Goal: Task Accomplishment & Management: Manage account settings

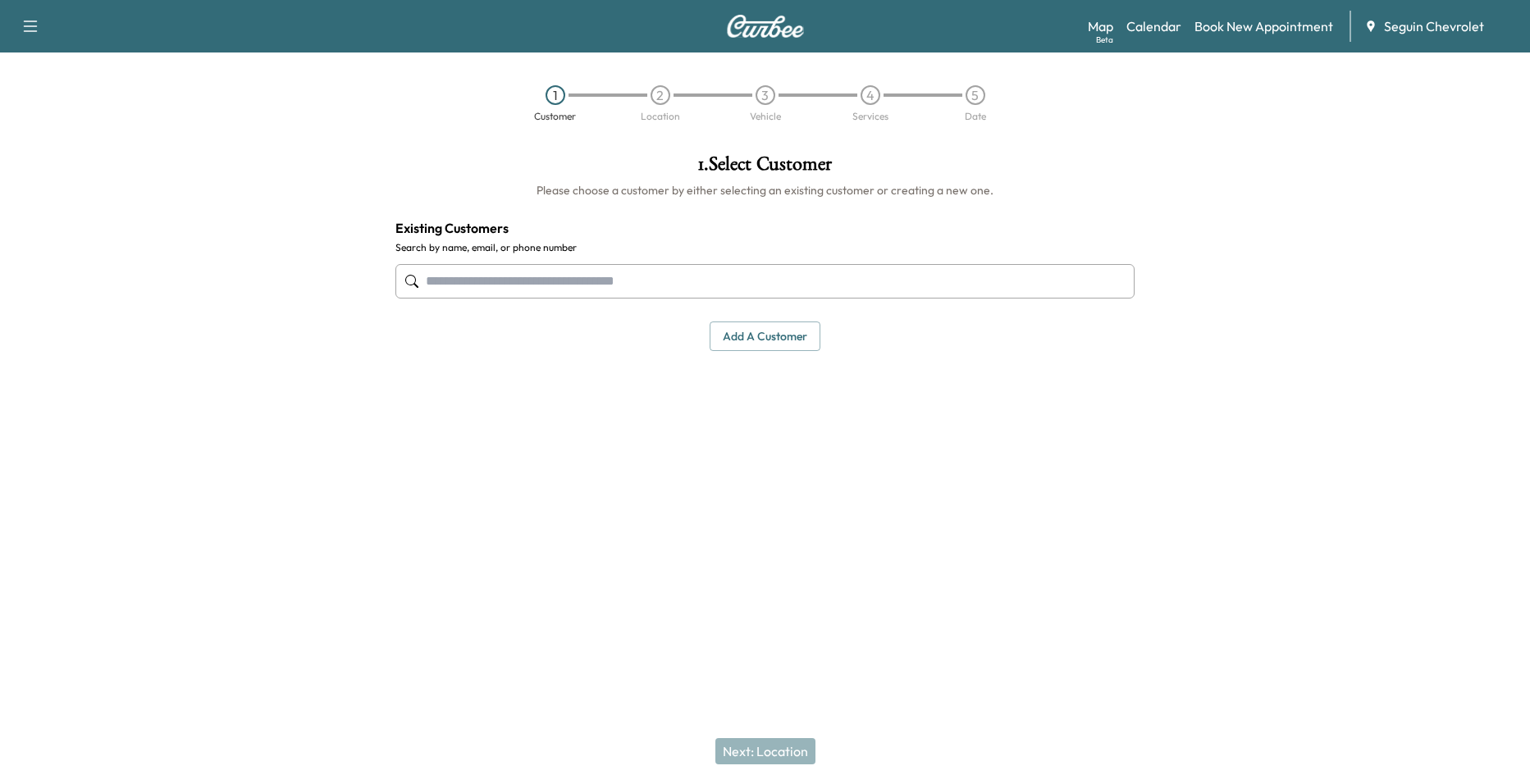
click at [1164, 37] on div "Map Beta Calendar Book New Appointment Seguin Chevrolet" at bounding box center [1302, 26] width 429 height 32
click at [1173, 27] on link "Calendar" at bounding box center [1154, 26] width 55 height 20
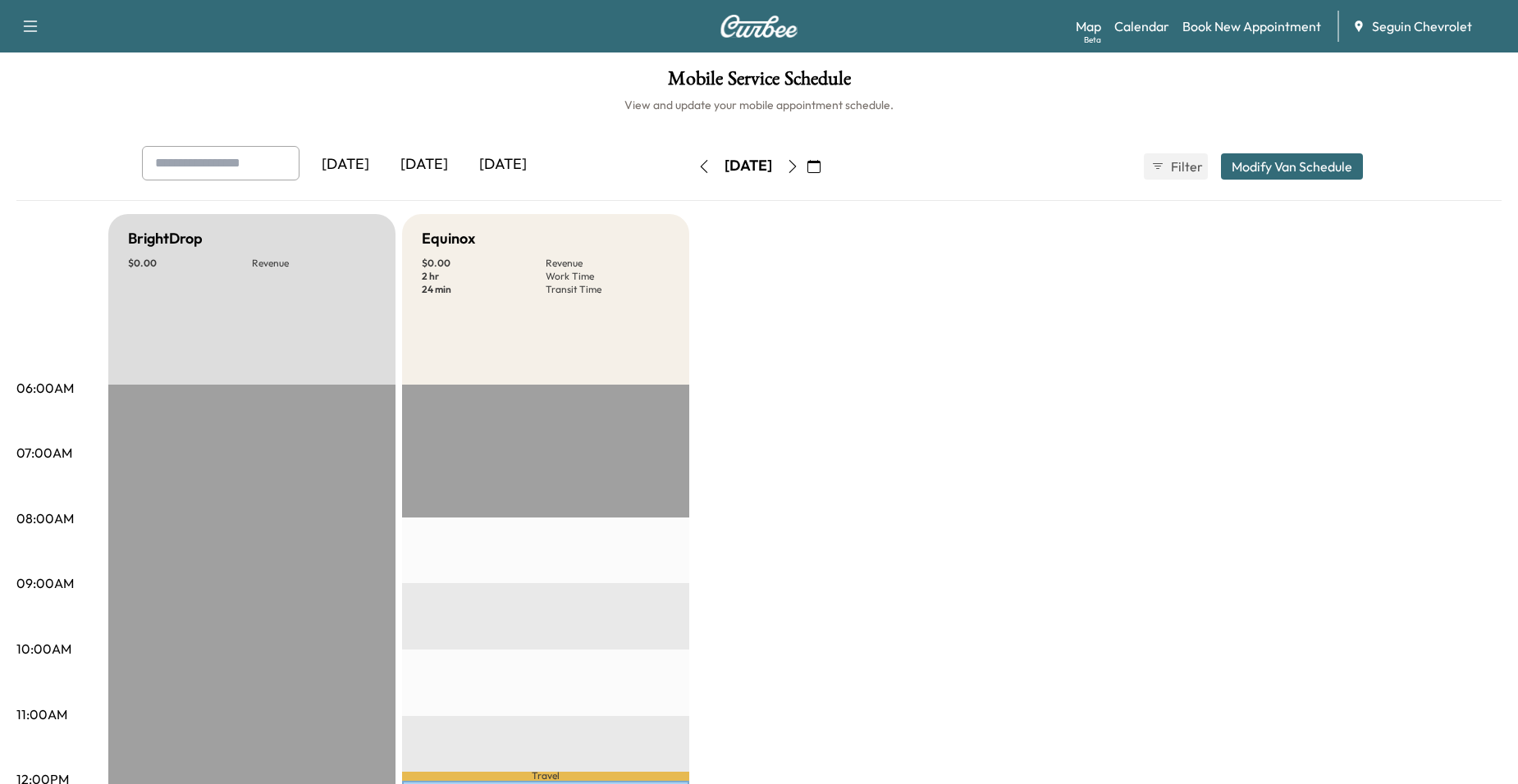
click at [799, 162] on icon "button" at bounding box center [792, 166] width 13 height 13
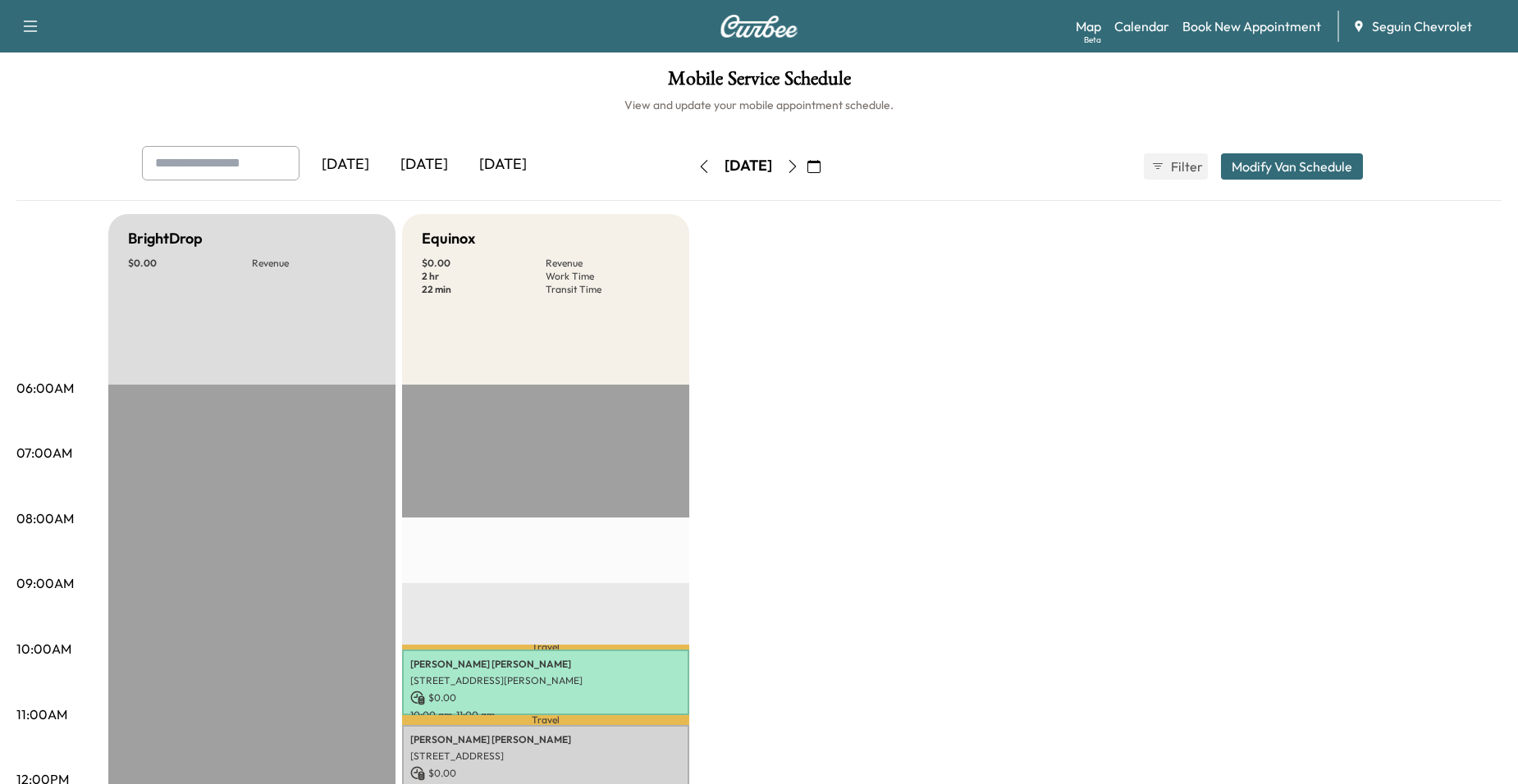
click at [799, 162] on icon "button" at bounding box center [792, 166] width 13 height 13
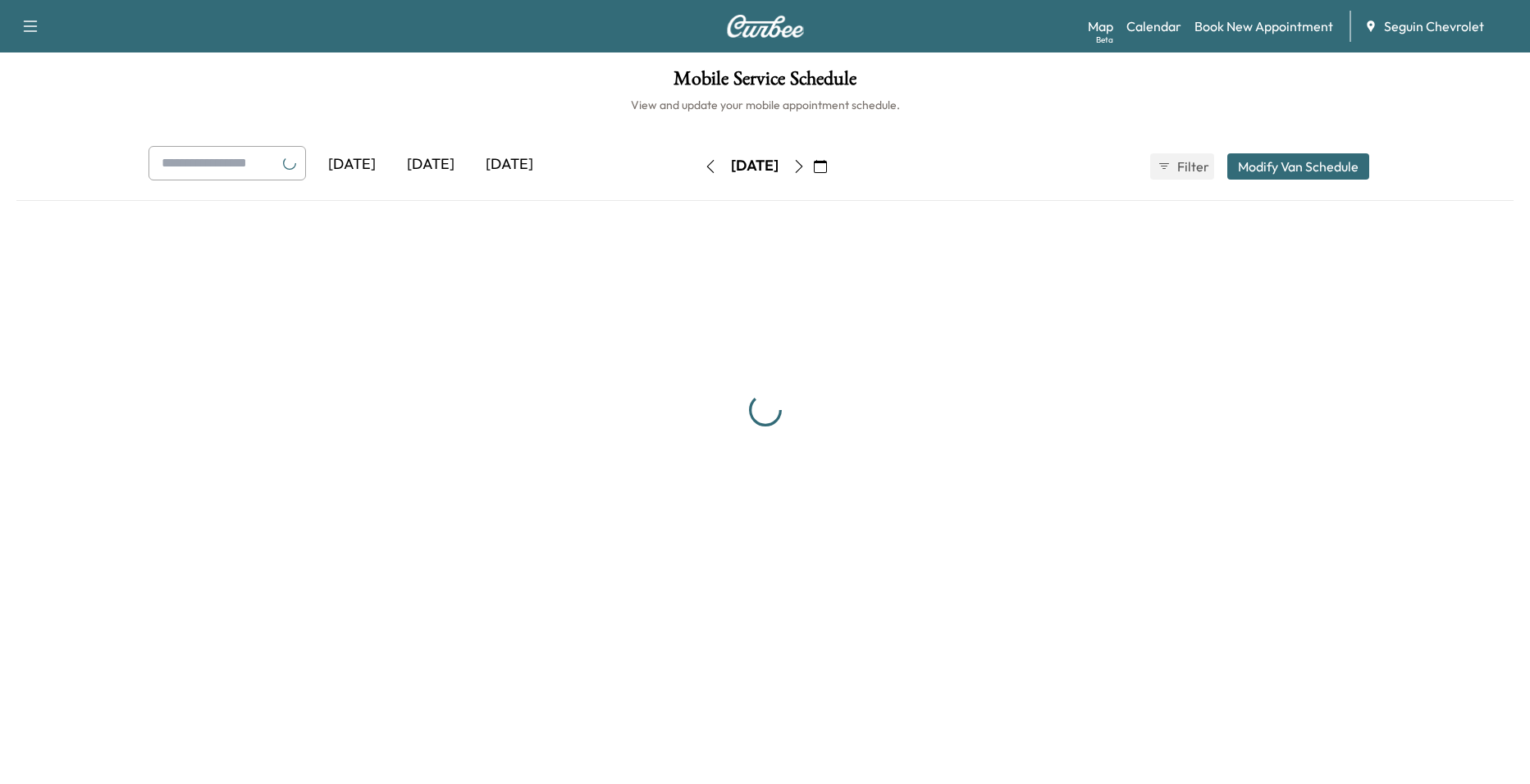
click at [834, 162] on button "button" at bounding box center [820, 166] width 28 height 26
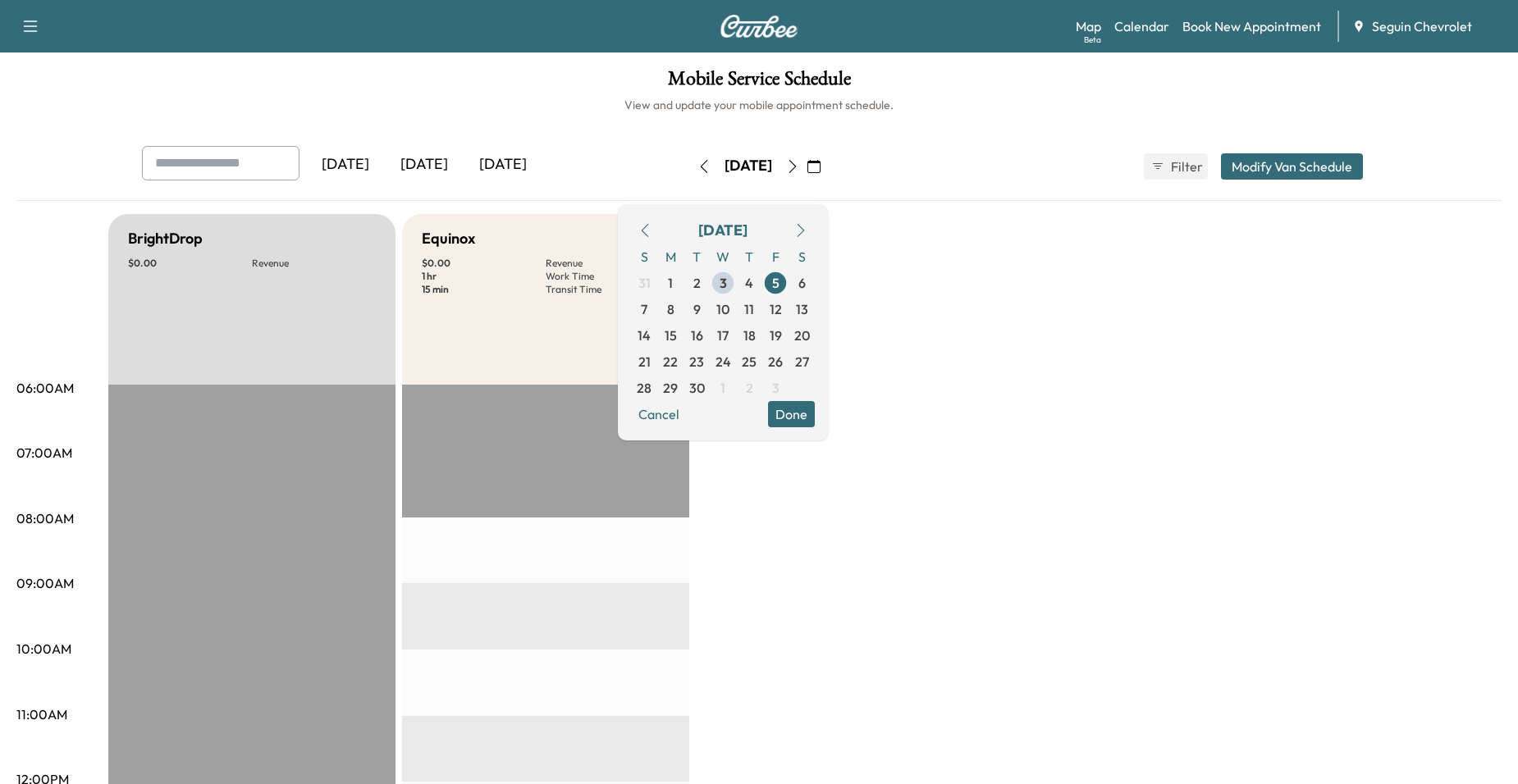
click at [799, 162] on icon "button" at bounding box center [792, 166] width 13 height 13
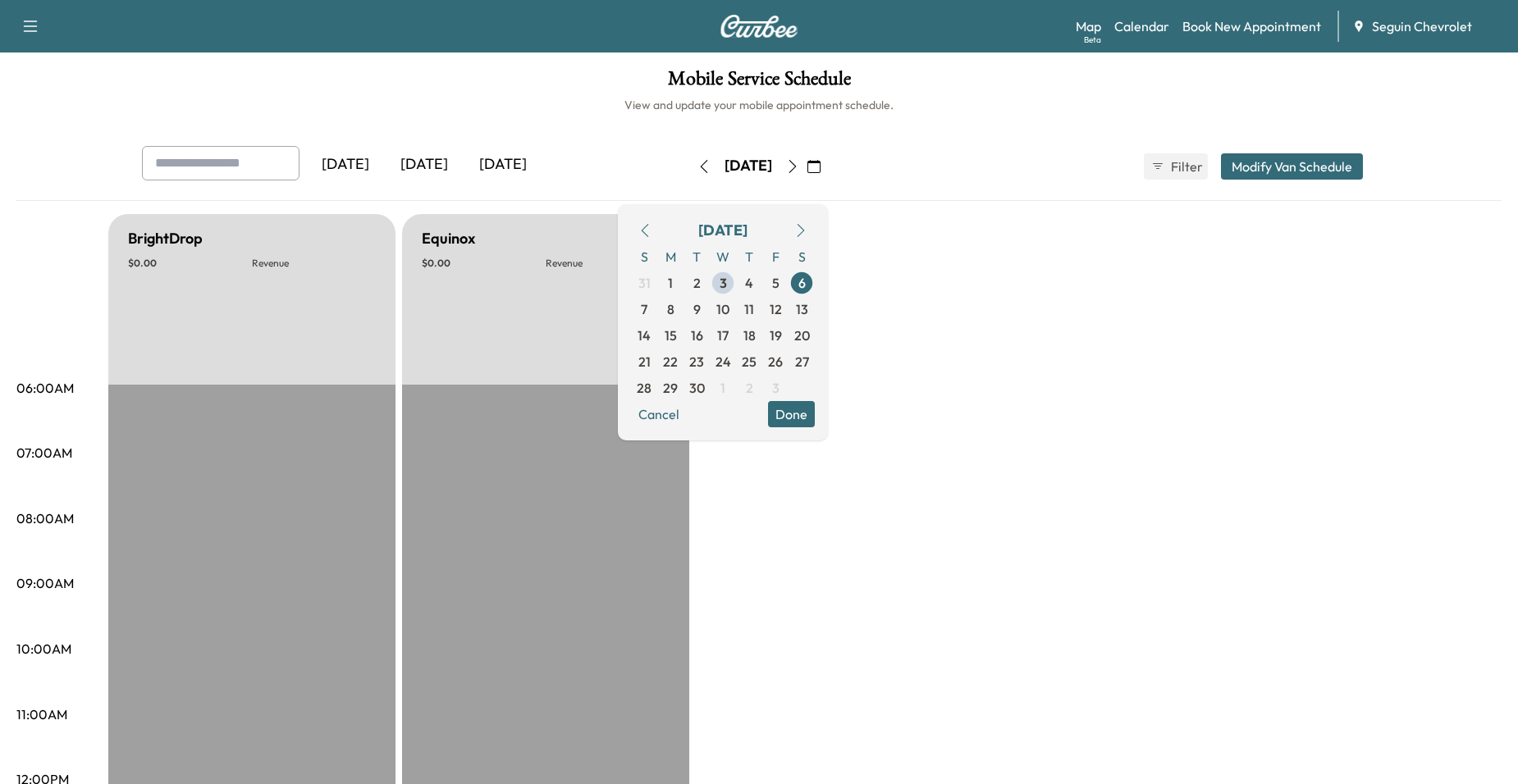
click at [806, 163] on button "button" at bounding box center [793, 166] width 28 height 26
click at [799, 163] on icon "button" at bounding box center [792, 166] width 13 height 13
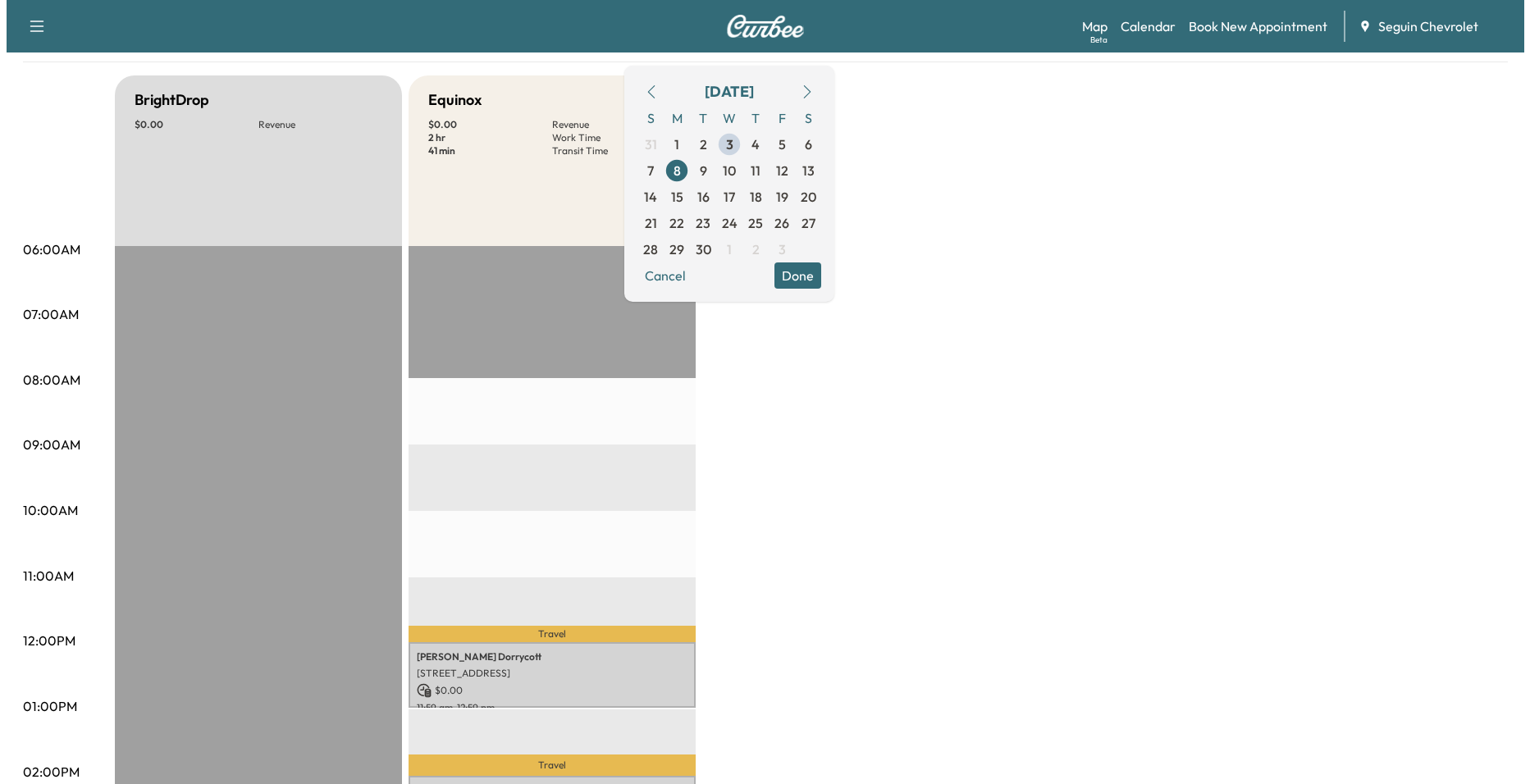
scroll to position [493, 0]
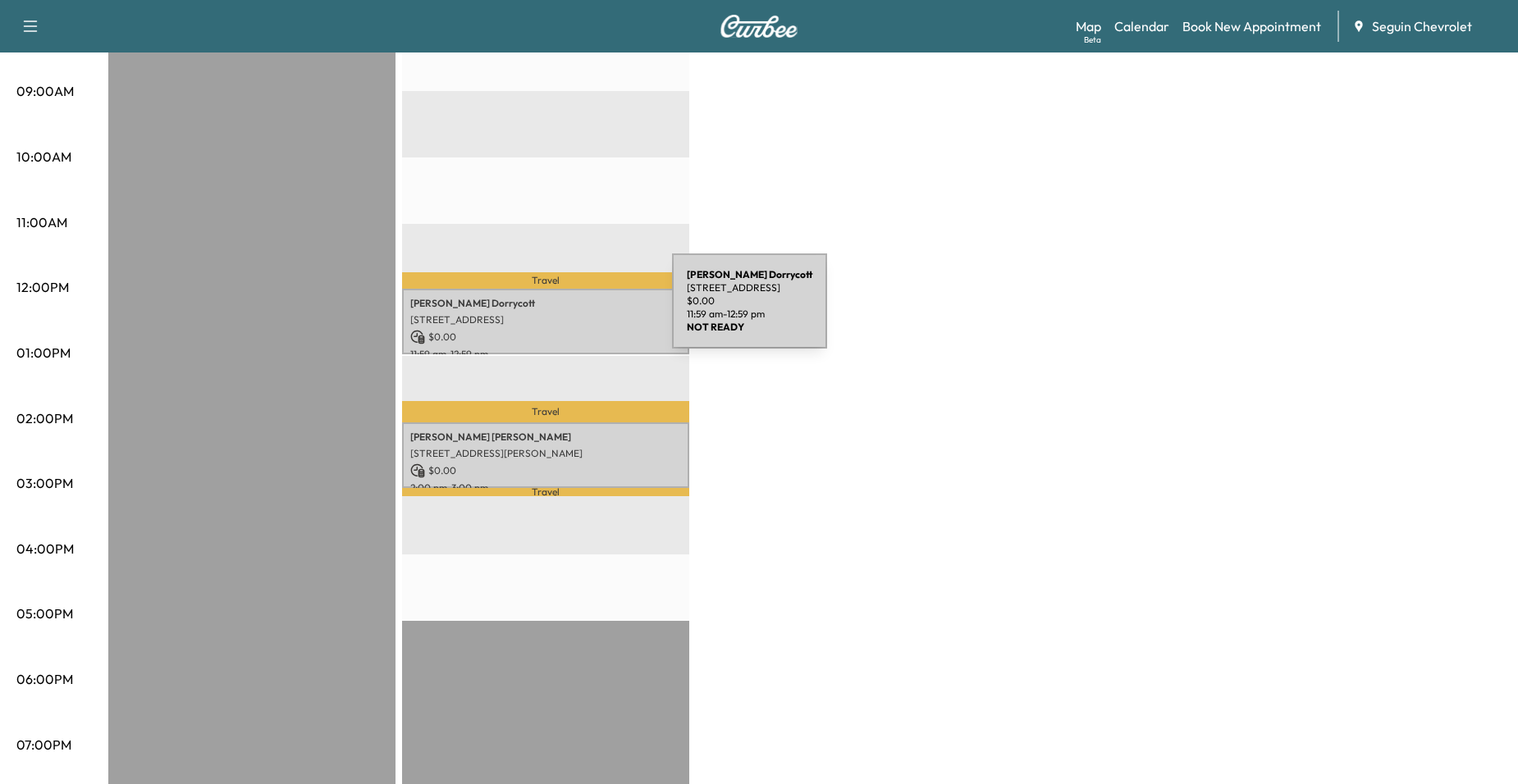
click at [549, 314] on p "9210 BOWIE RIDGE, SEGUIN, TX 78155, US" at bounding box center [545, 320] width 271 height 13
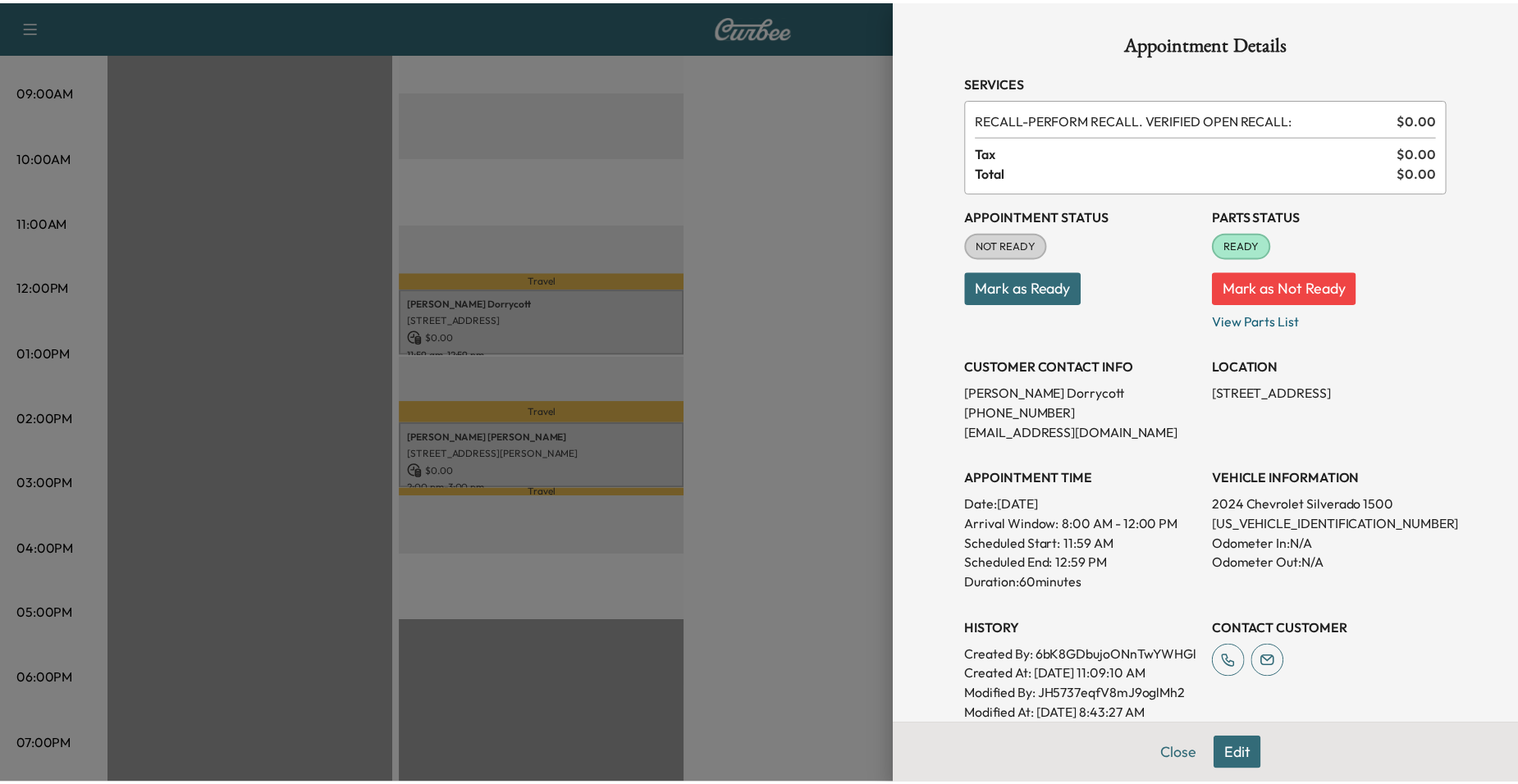
scroll to position [338, 0]
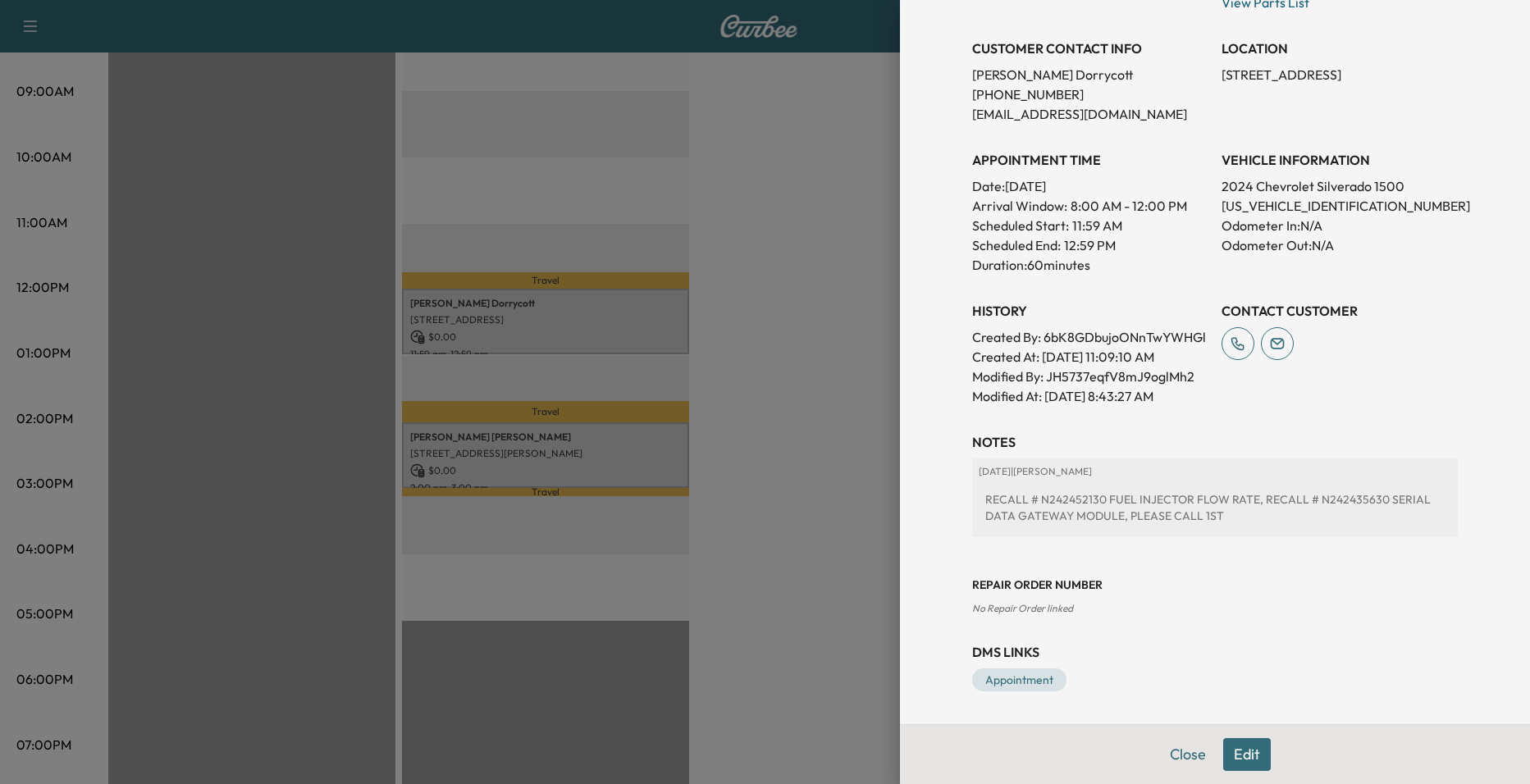
click at [823, 433] on div at bounding box center [765, 392] width 1530 height 784
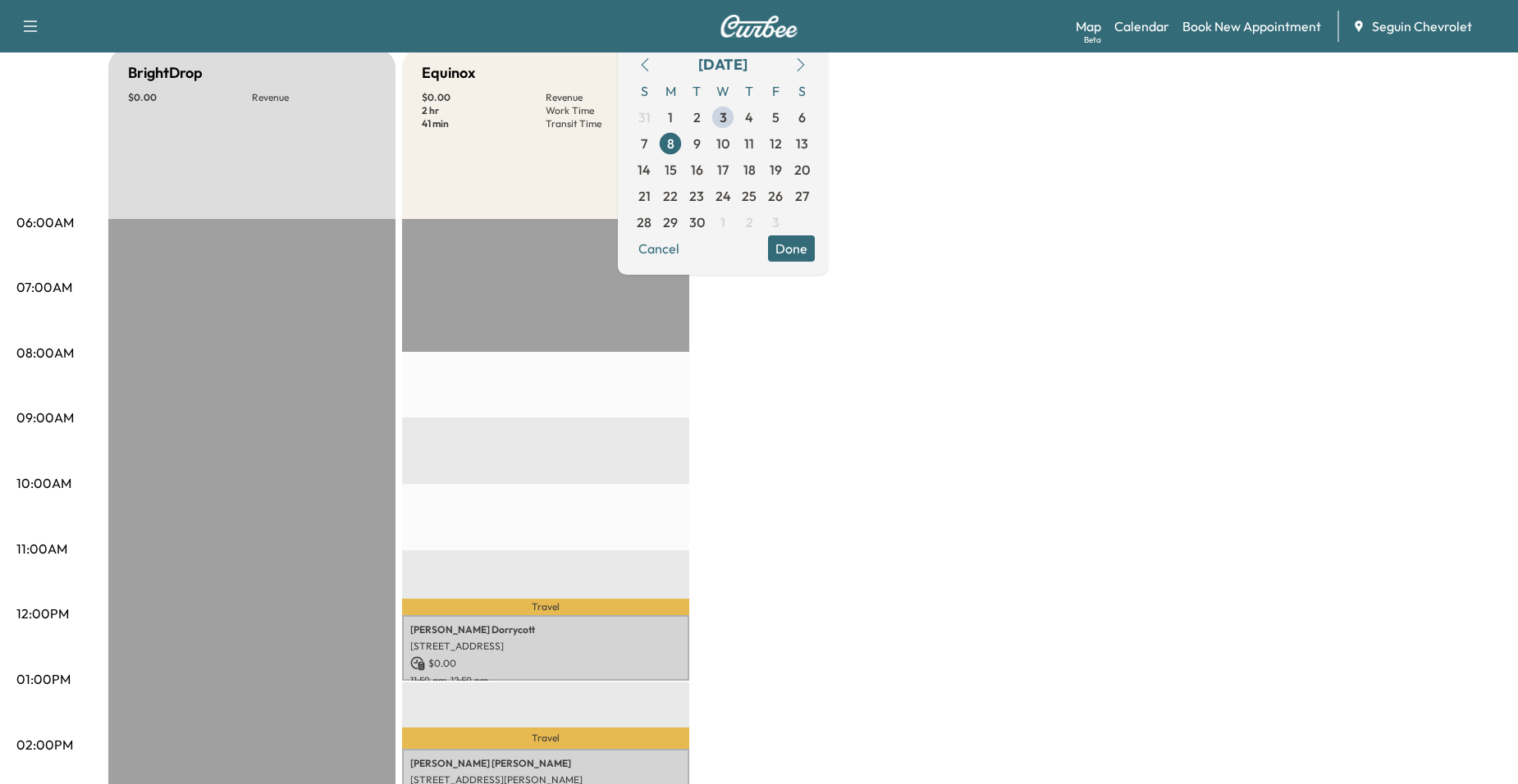
scroll to position [164, 0]
click at [762, 437] on div "BrightDrop $ 0.00 Revenue EST Start Equinox $ 0.00 Revenue 2 hr Work Time 41 mi…" at bounding box center [805, 666] width 1394 height 1231
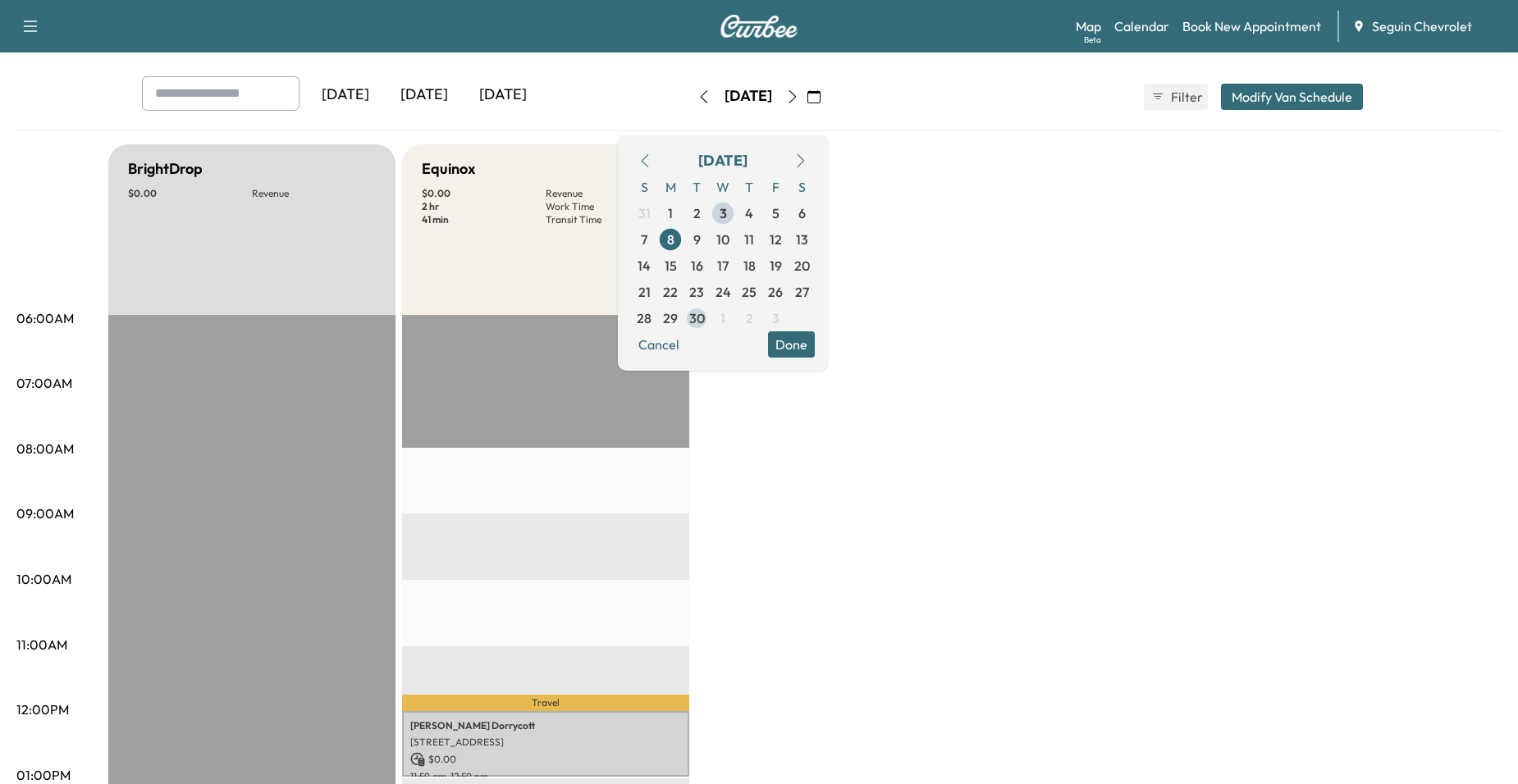
scroll to position [0, 0]
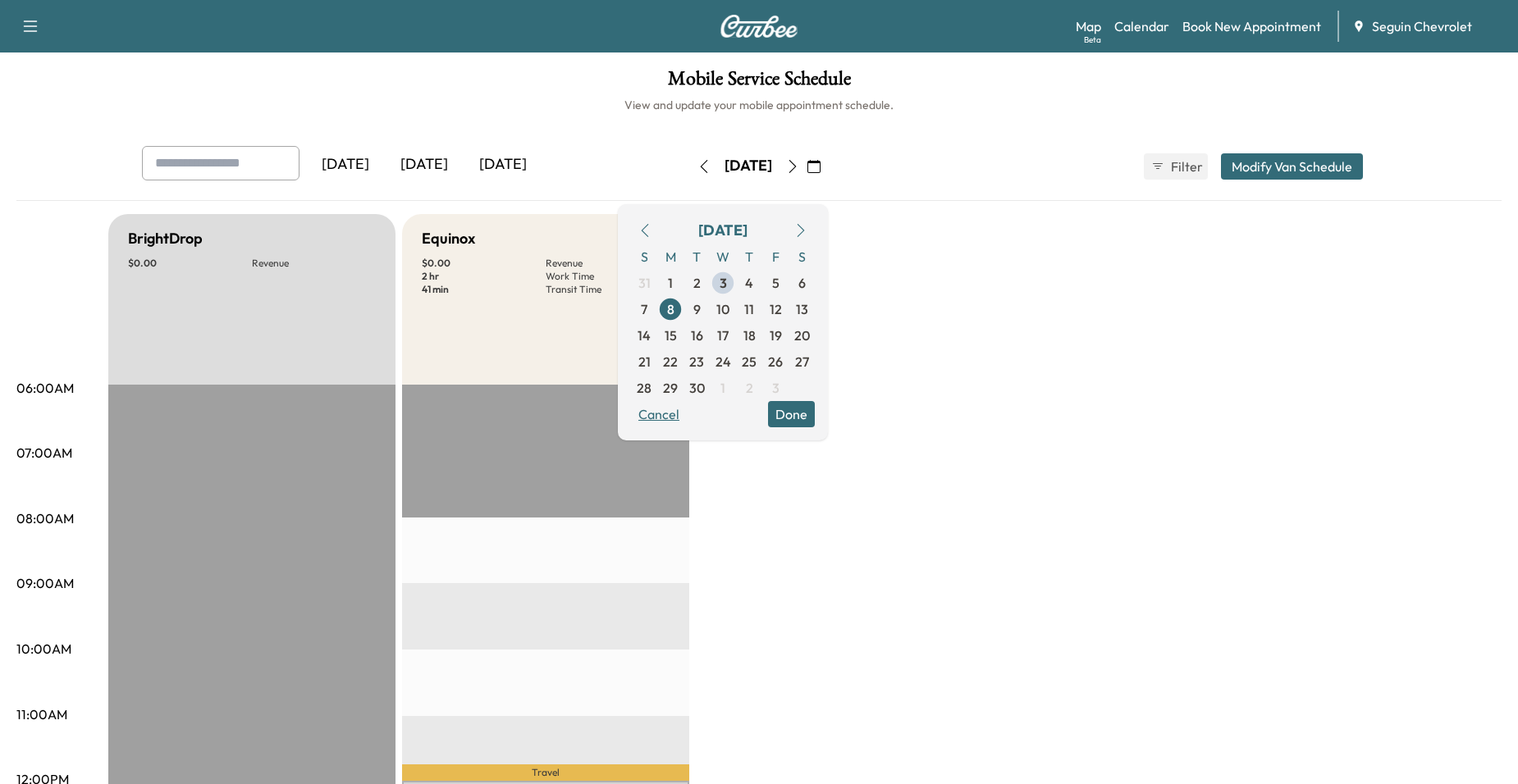
click at [687, 417] on button "Cancel" at bounding box center [658, 414] width 55 height 26
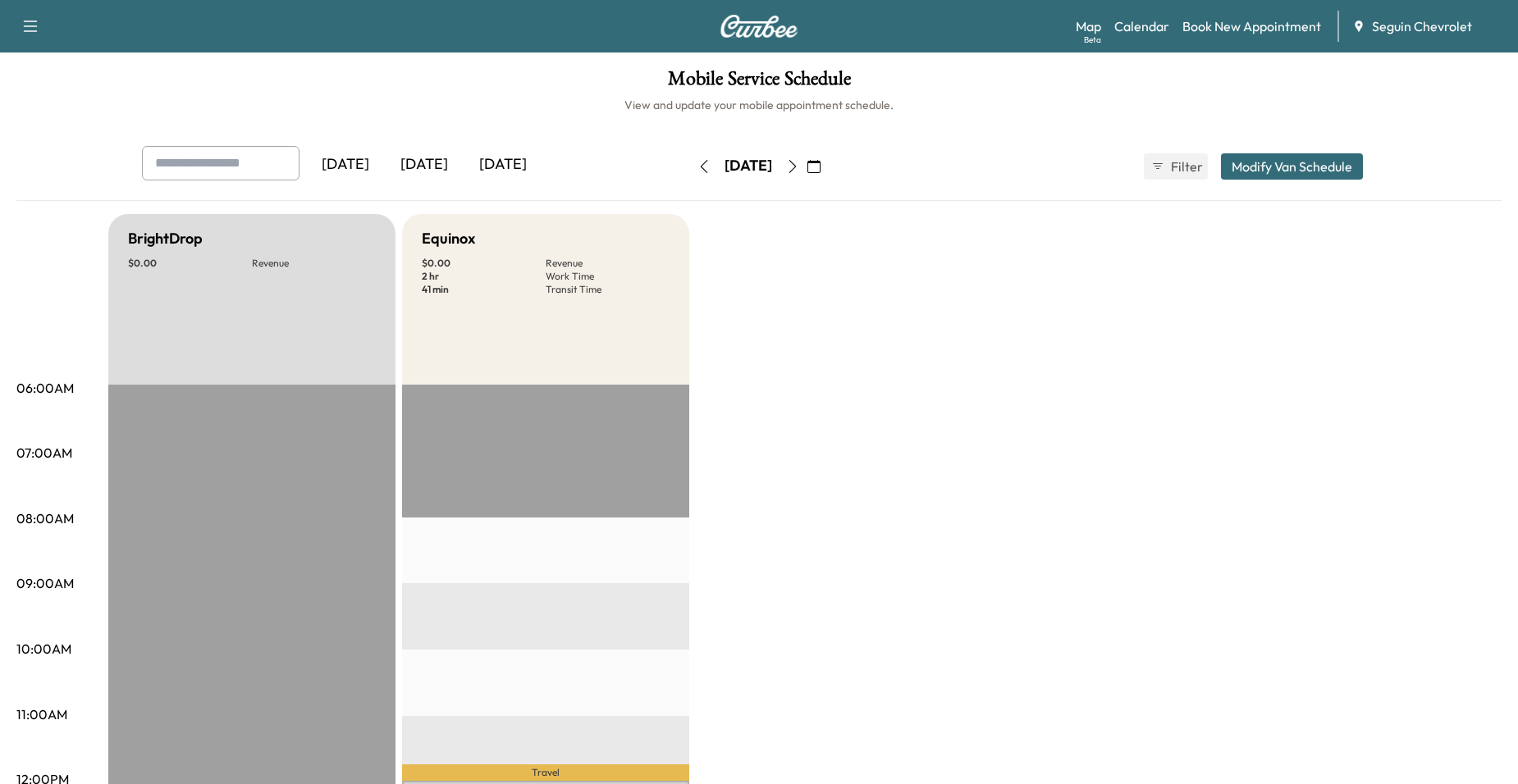
click at [799, 164] on icon "button" at bounding box center [792, 166] width 13 height 13
click at [806, 173] on button "button" at bounding box center [793, 166] width 28 height 26
click at [806, 175] on button "button" at bounding box center [793, 166] width 28 height 26
click at [799, 166] on icon "button" at bounding box center [792, 166] width 13 height 13
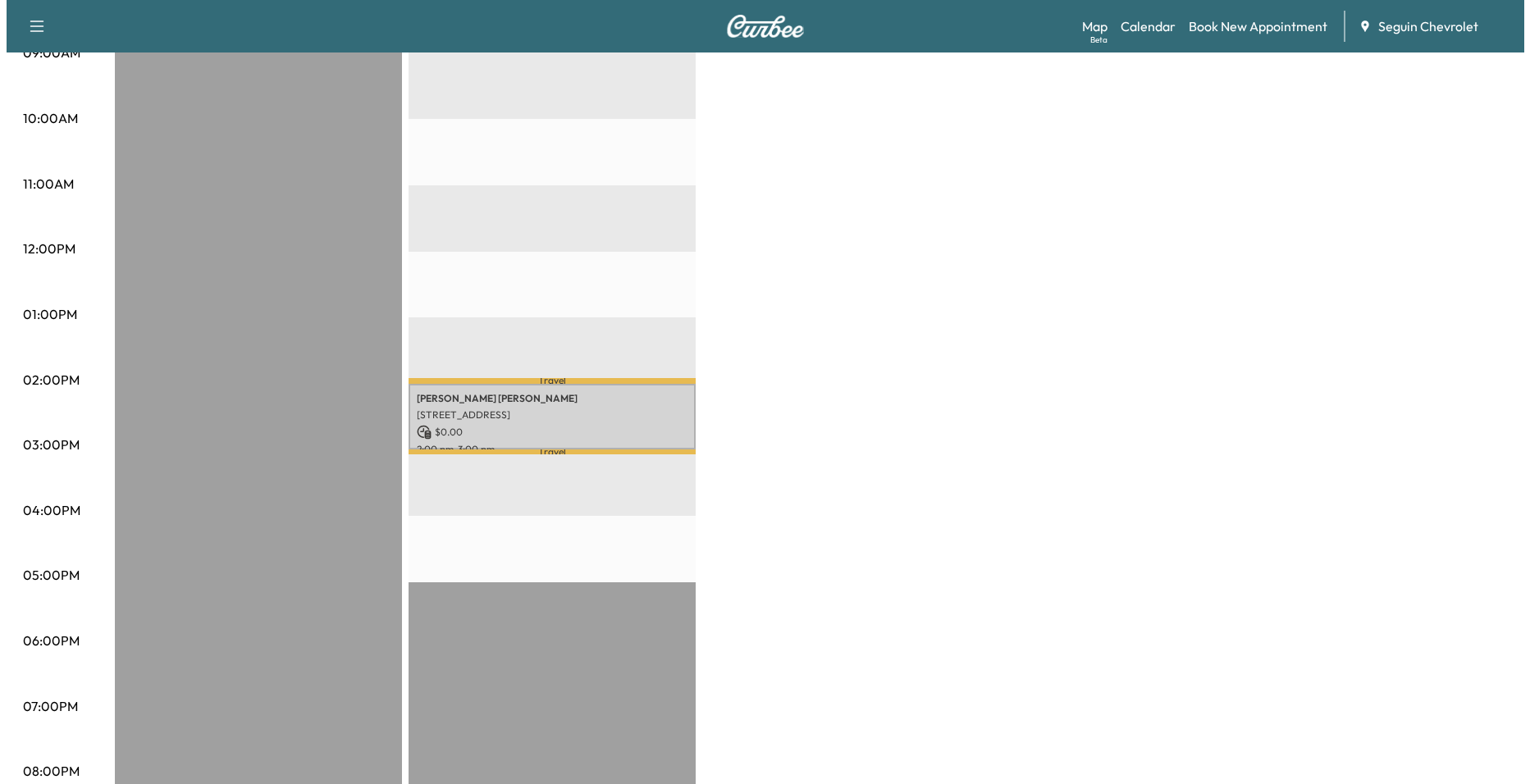
scroll to position [574, 0]
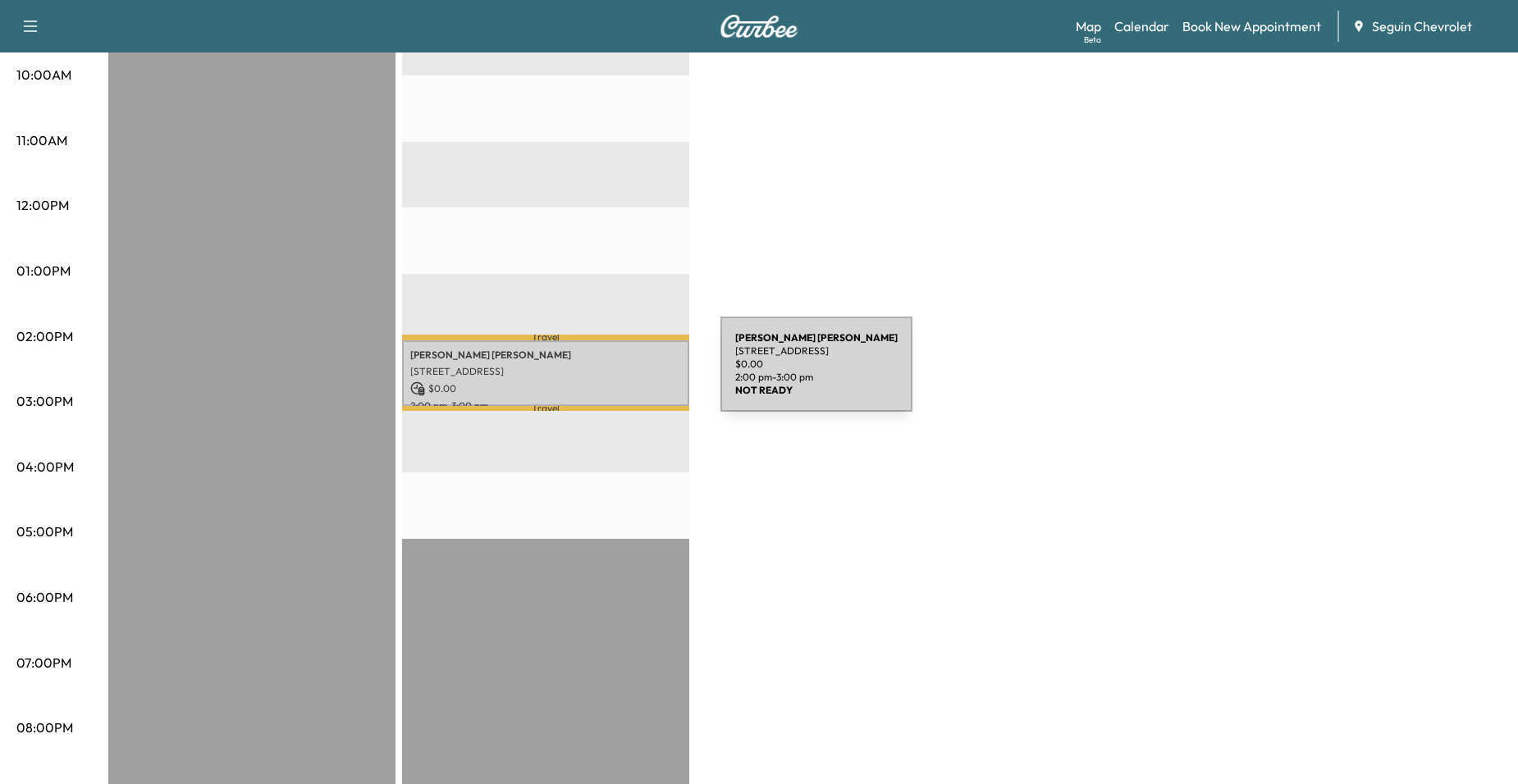
click at [597, 374] on div "MIGUEL GALVAN 1605 Starcke St, Seguin, TX 78155, USA $ 0.00 2:00 pm - 3:00 pm" at bounding box center [545, 373] width 287 height 66
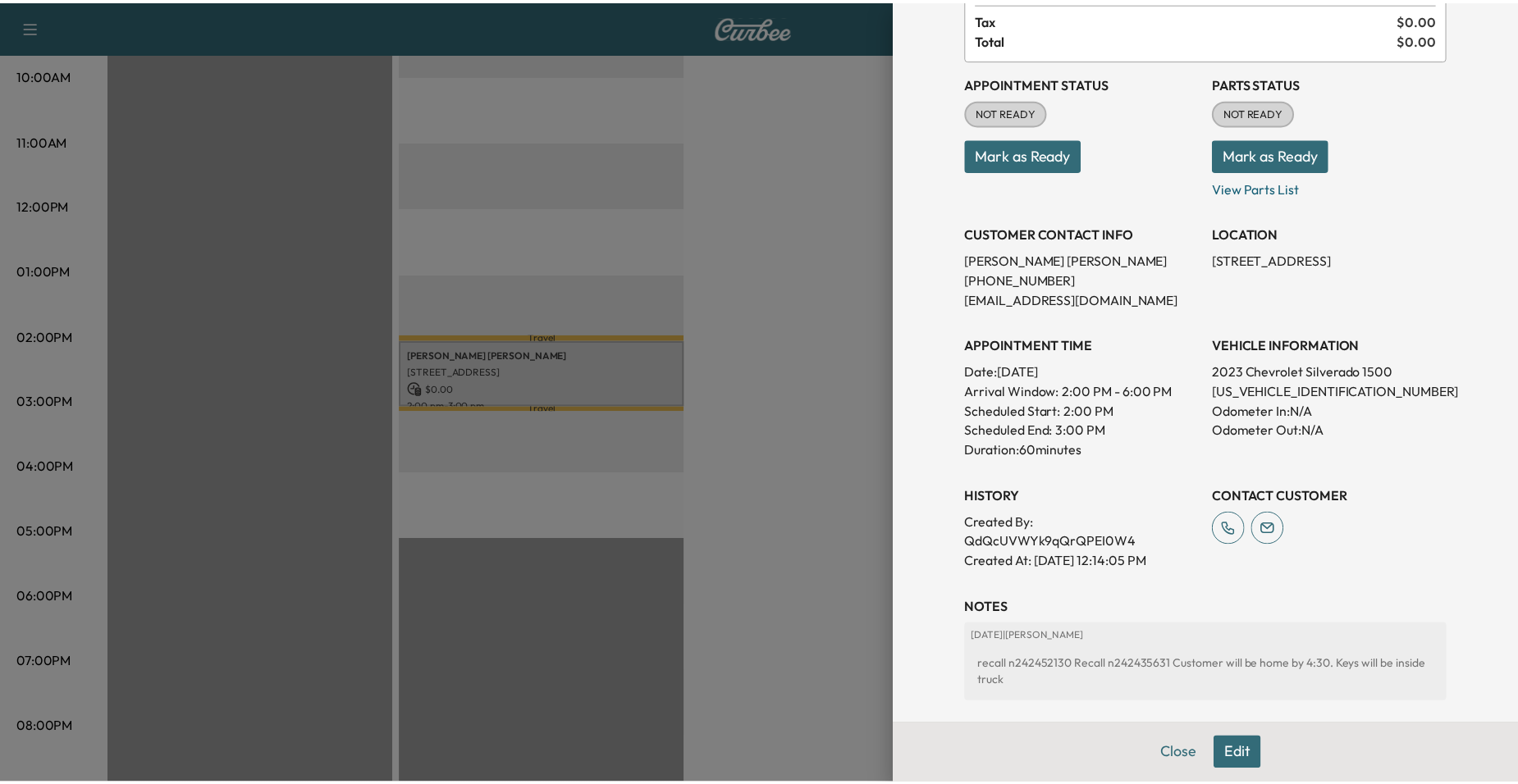
scroll to position [298, 0]
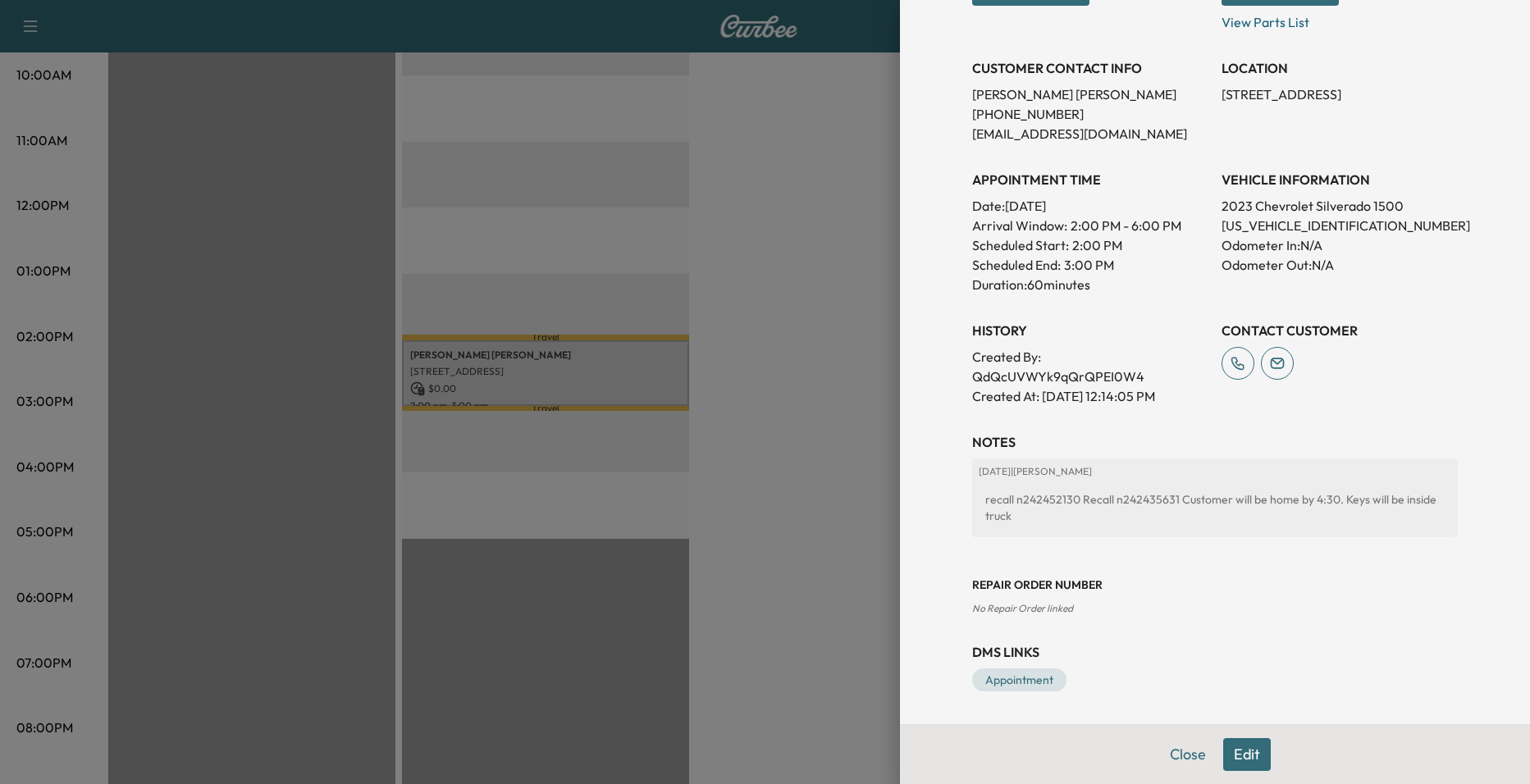
click at [819, 428] on div at bounding box center [765, 392] width 1530 height 784
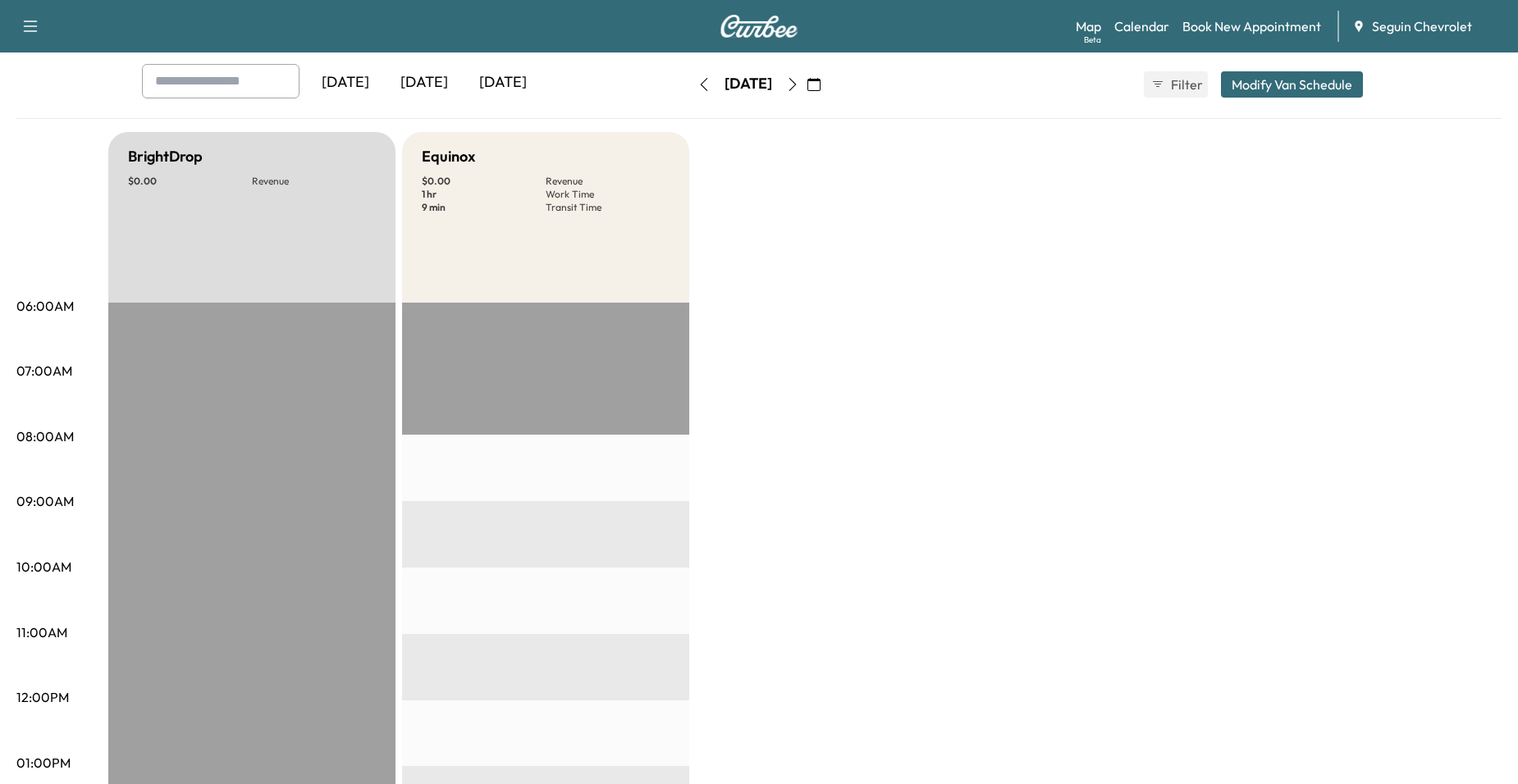
scroll to position [0, 0]
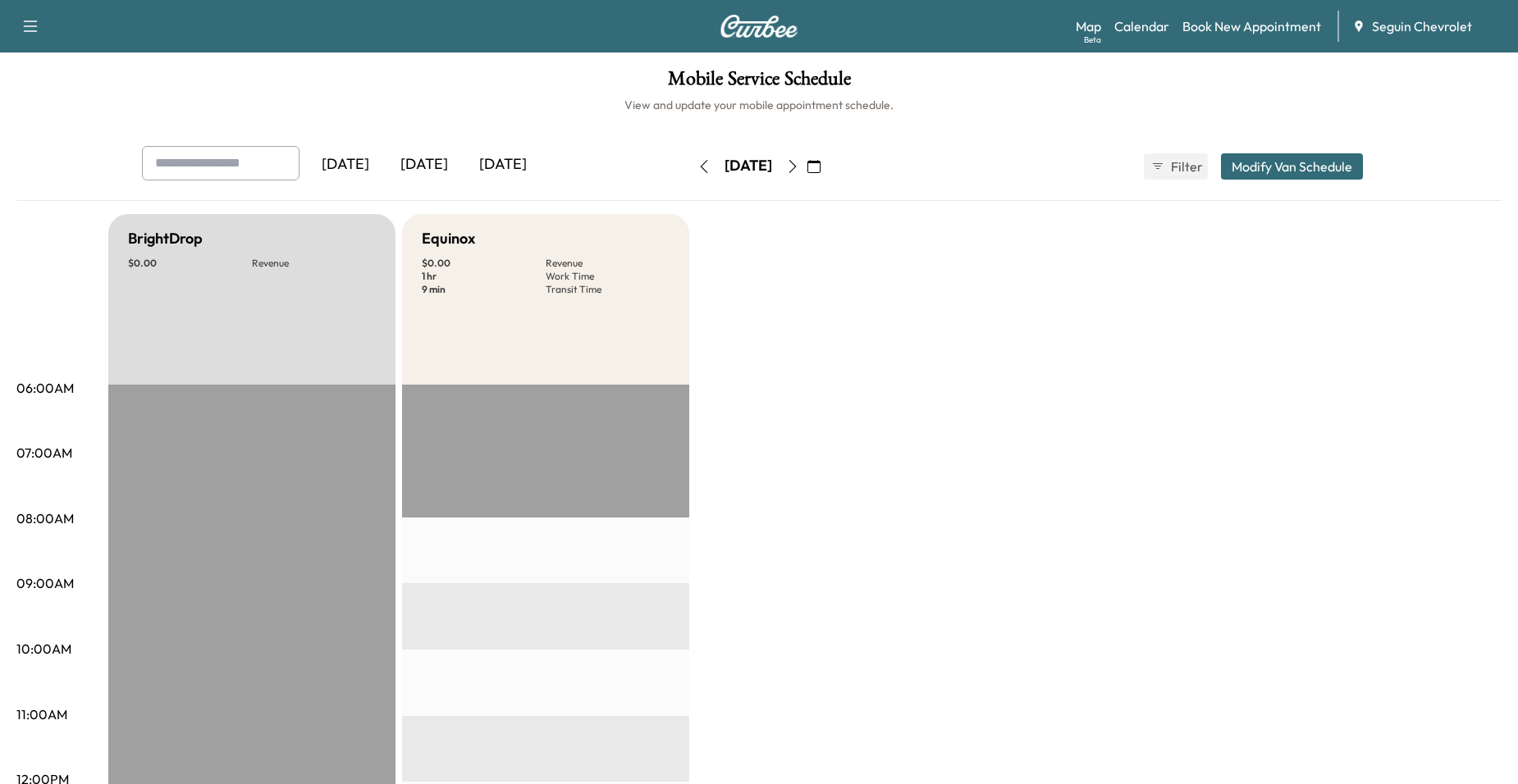
click at [797, 164] on icon "button" at bounding box center [793, 166] width 8 height 13
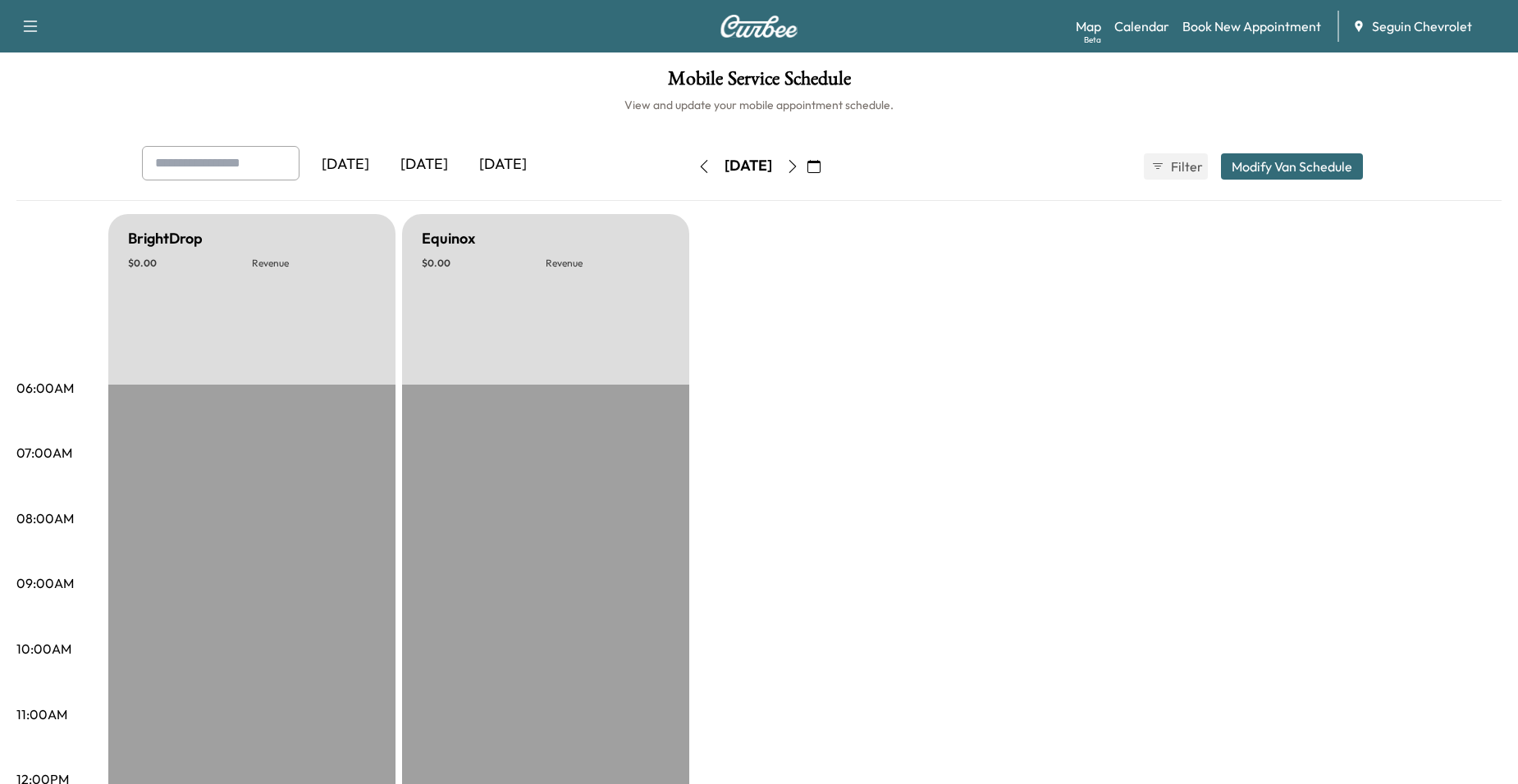
click at [806, 164] on button "button" at bounding box center [793, 166] width 28 height 26
click at [799, 164] on icon "button" at bounding box center [792, 166] width 13 height 13
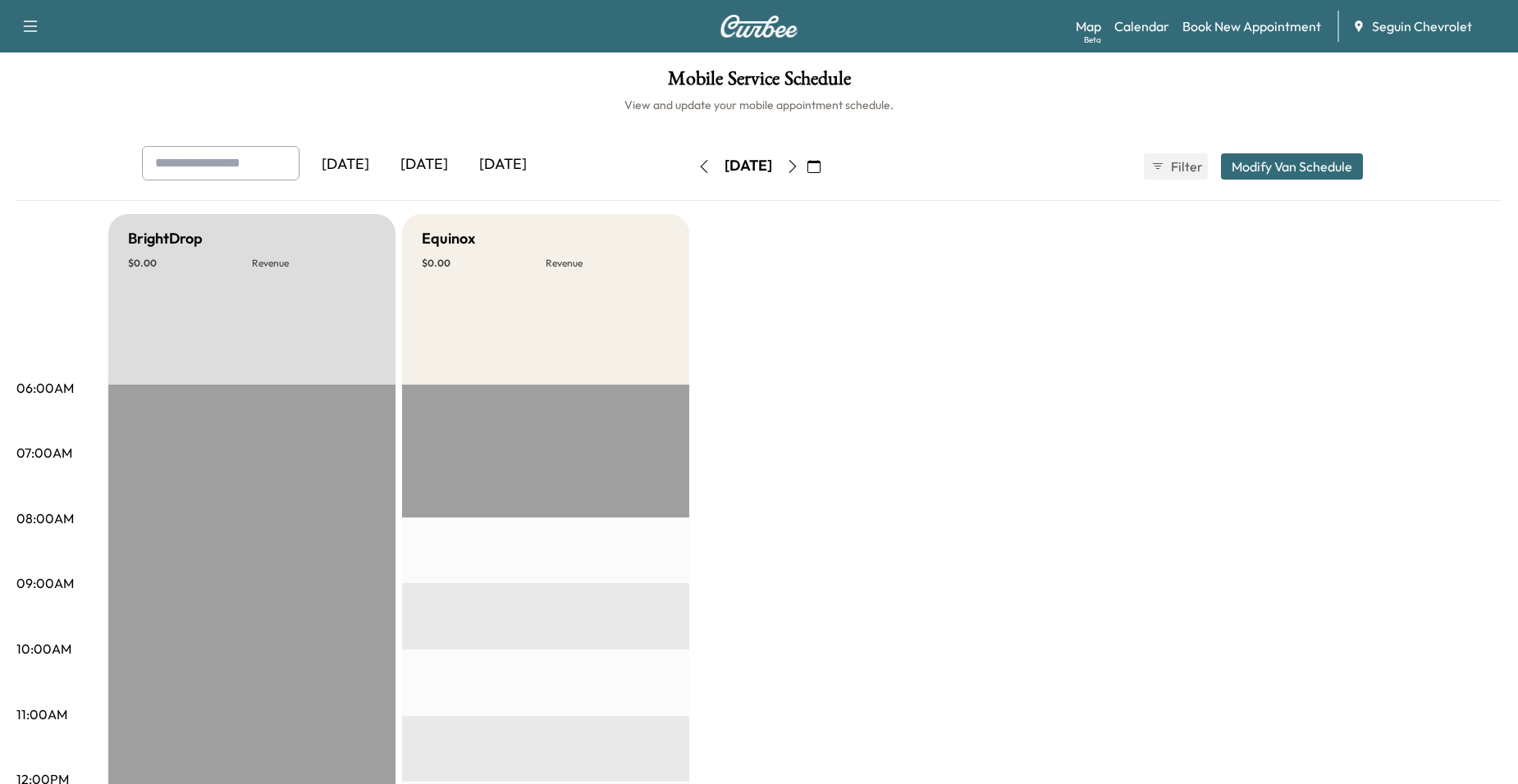
click at [799, 164] on icon "button" at bounding box center [792, 166] width 13 height 13
click at [799, 171] on icon "button" at bounding box center [792, 166] width 13 height 13
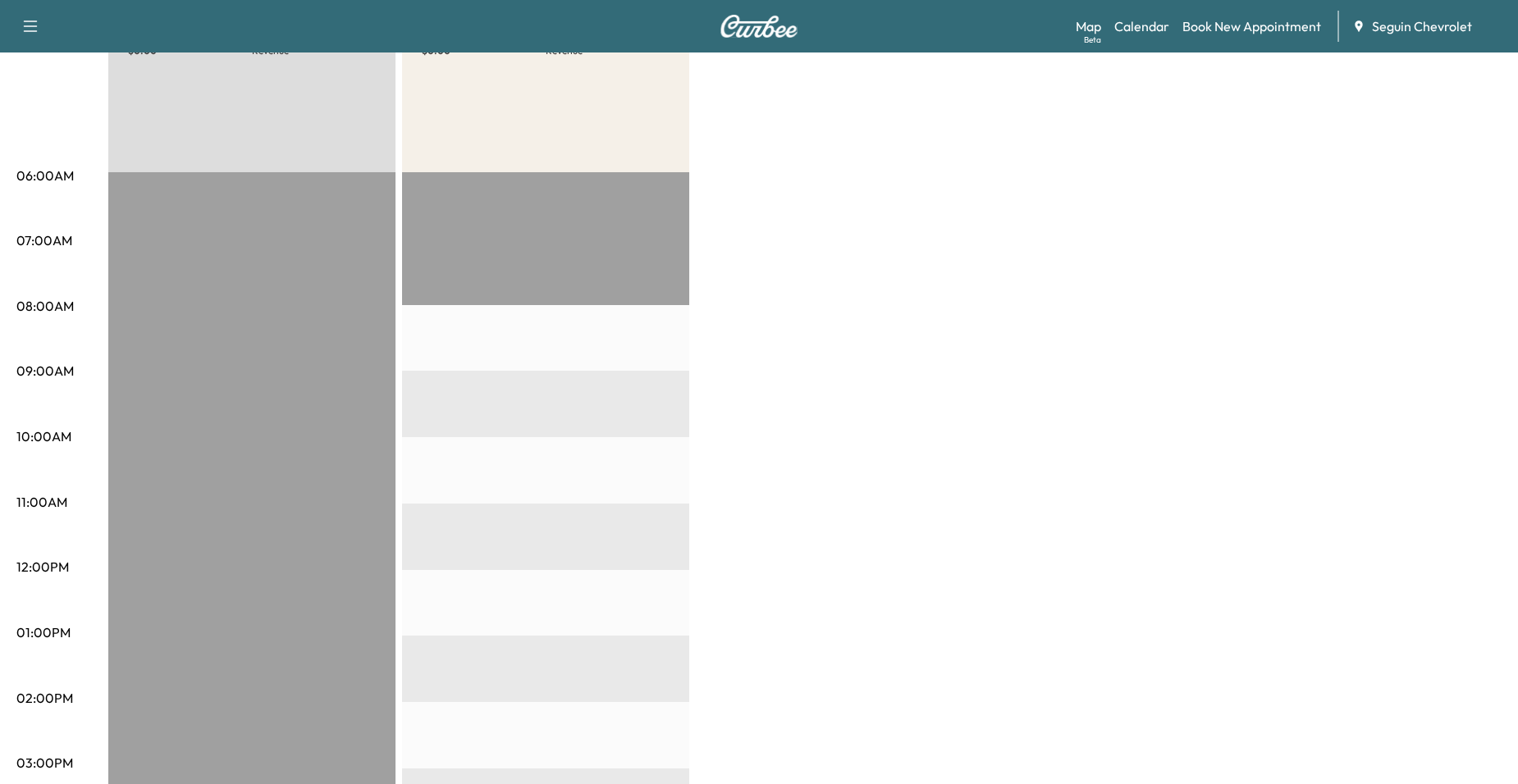
scroll to position [82, 0]
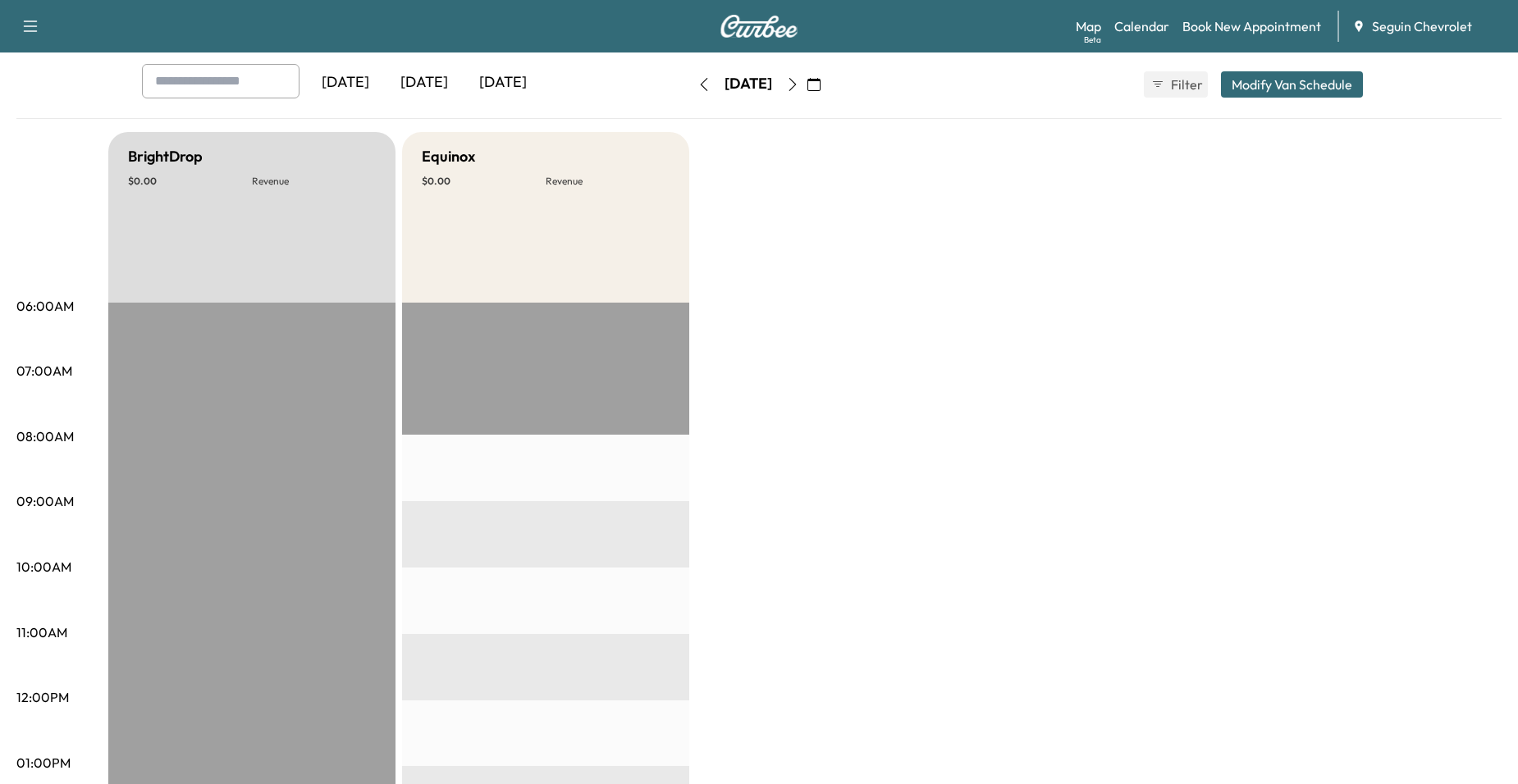
drag, startPoint x: 849, startPoint y: 84, endPoint x: 851, endPoint y: 94, distance: 10.2
click at [799, 84] on icon "button" at bounding box center [792, 84] width 13 height 13
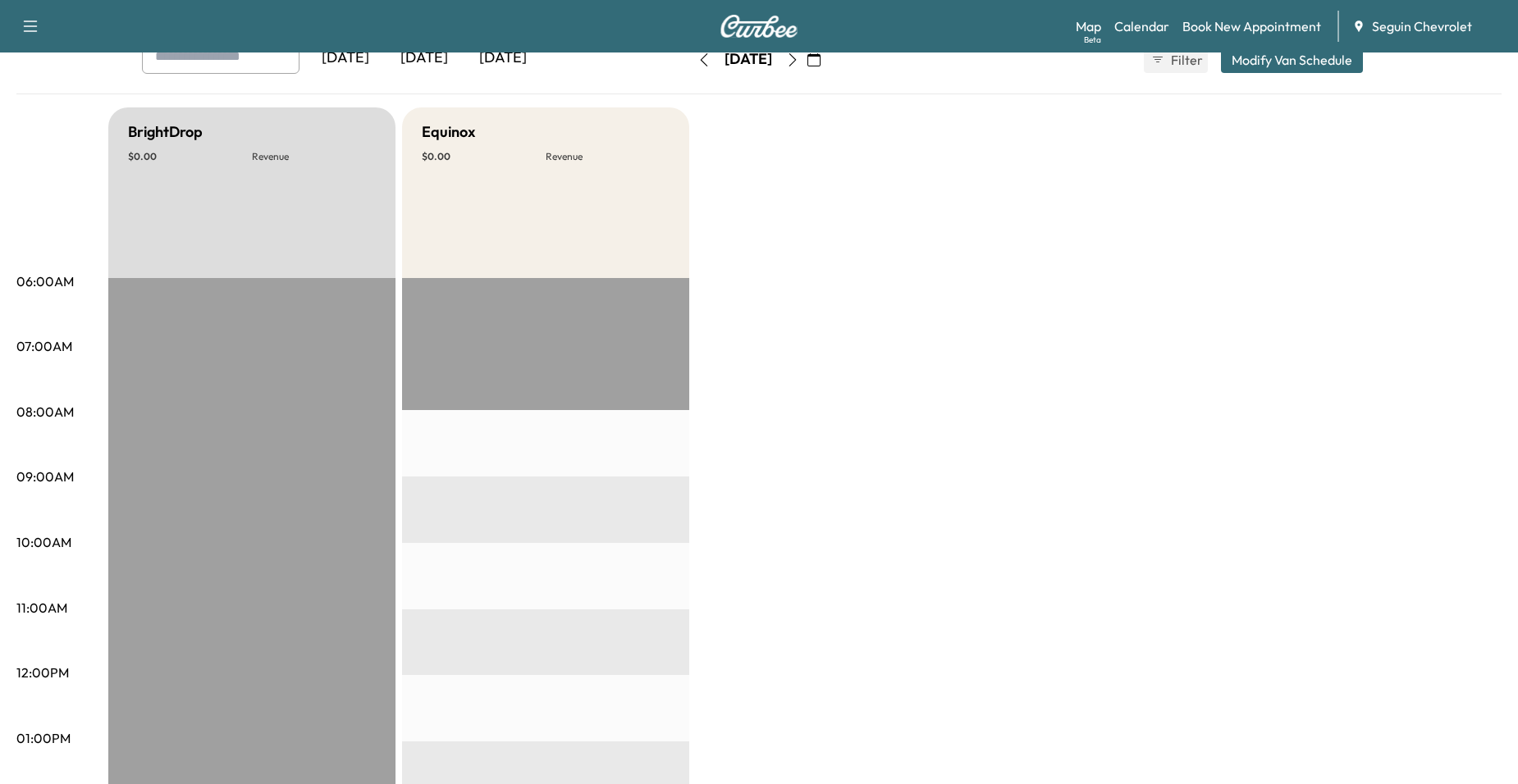
scroll to position [82, 0]
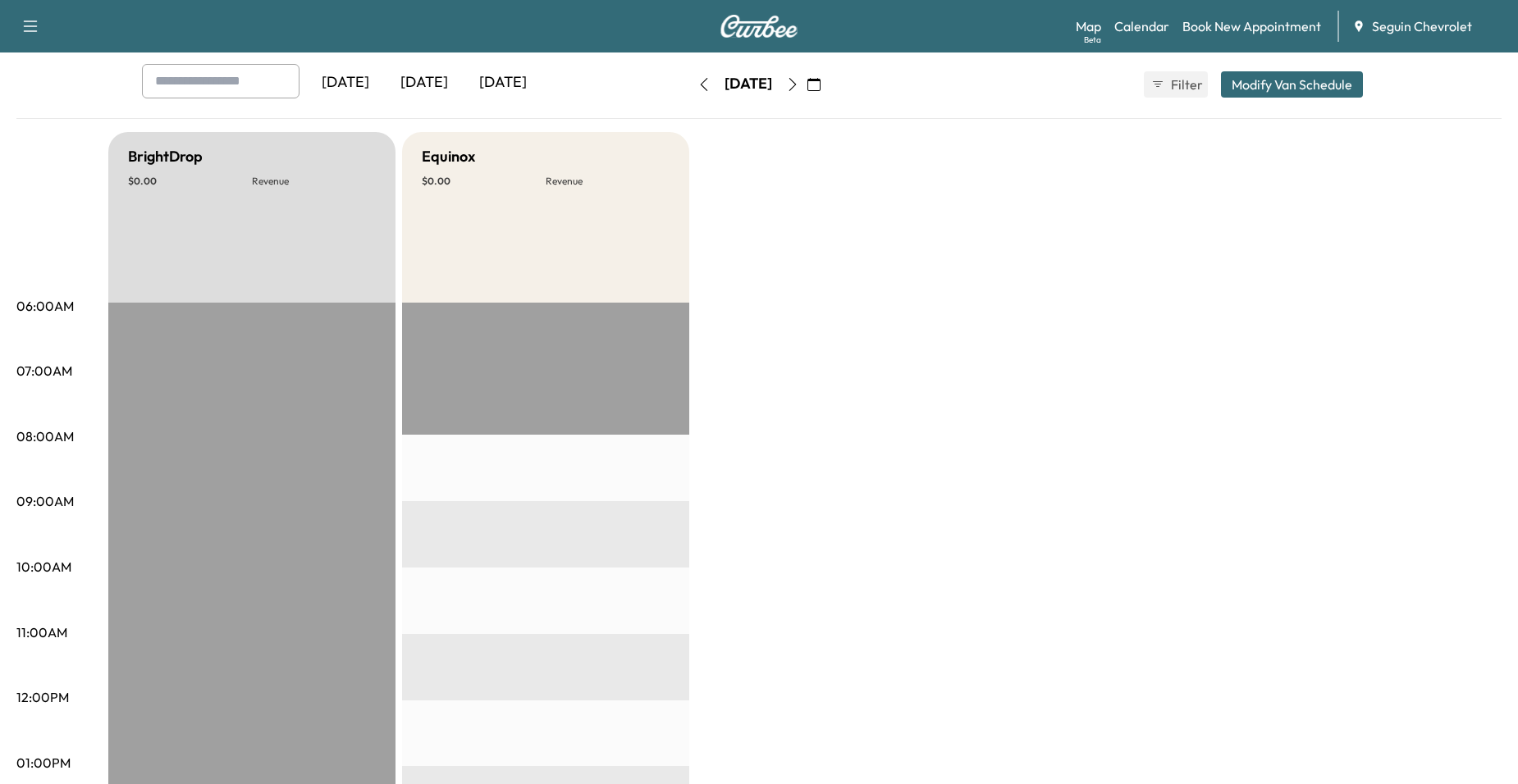
click at [806, 88] on button "button" at bounding box center [793, 84] width 28 height 26
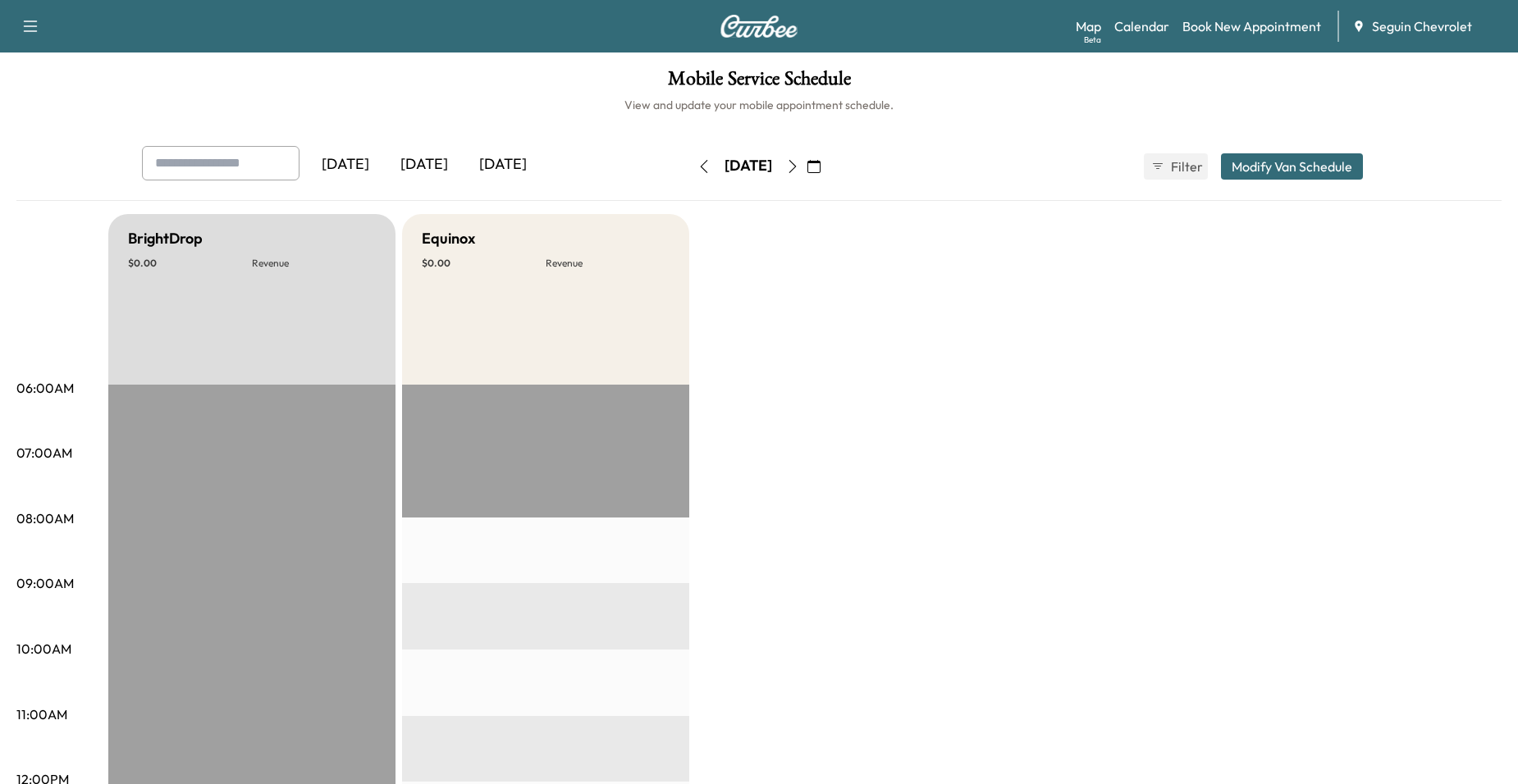
click at [806, 171] on button "button" at bounding box center [793, 166] width 28 height 26
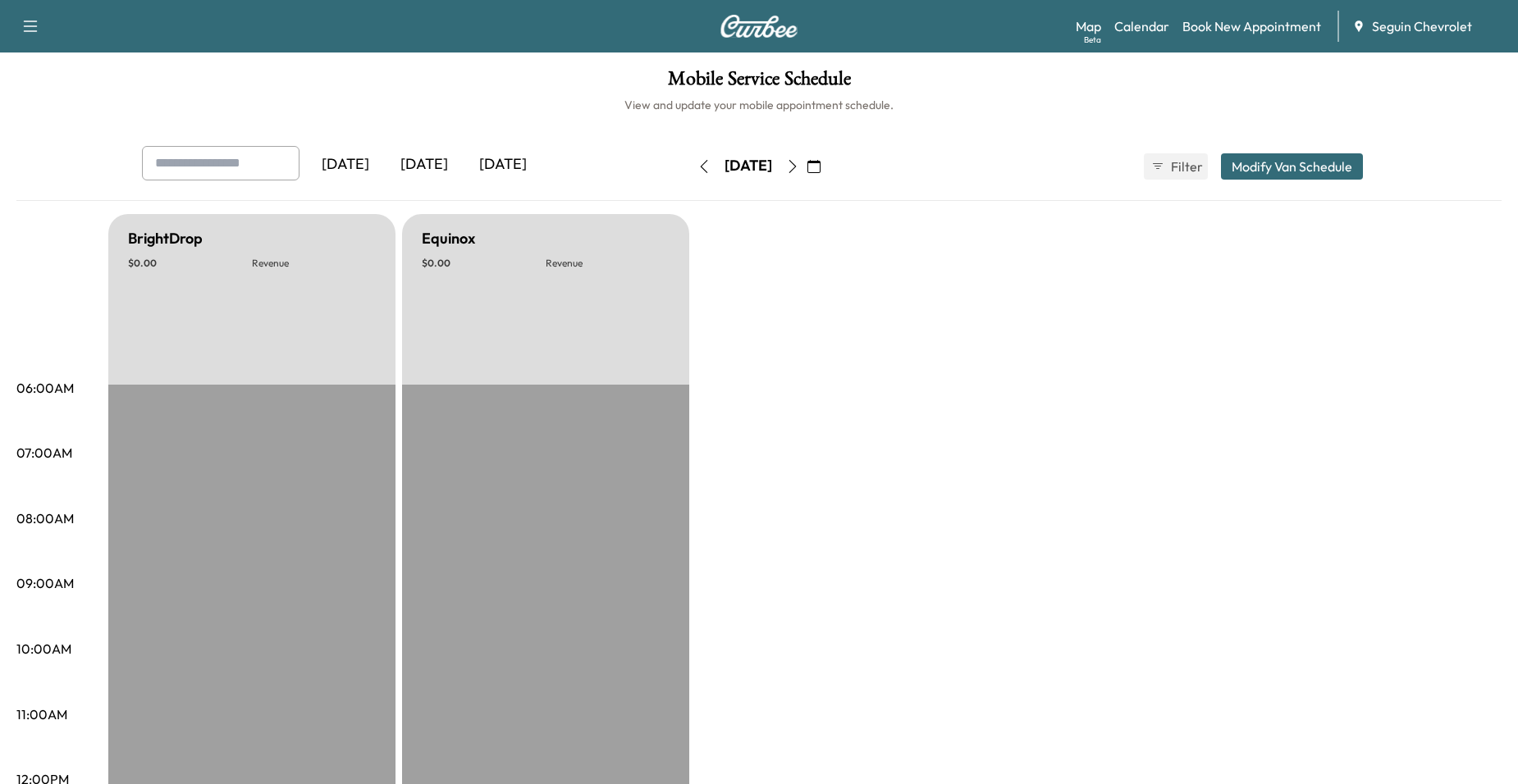
click at [799, 160] on icon "button" at bounding box center [792, 166] width 13 height 13
click at [806, 159] on button "button" at bounding box center [793, 166] width 28 height 26
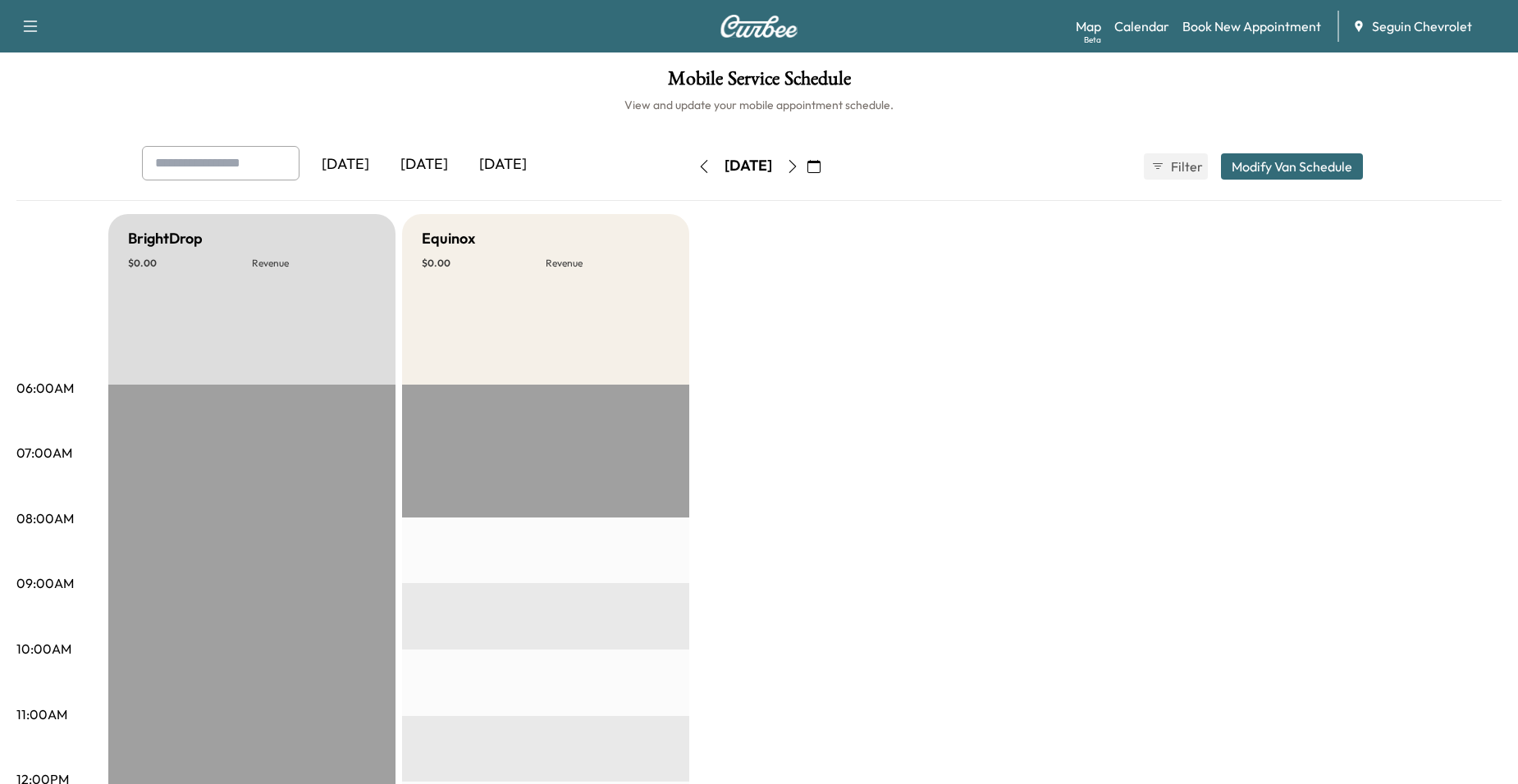
click at [799, 164] on icon "button" at bounding box center [792, 166] width 13 height 13
click at [828, 171] on button "button" at bounding box center [814, 166] width 28 height 26
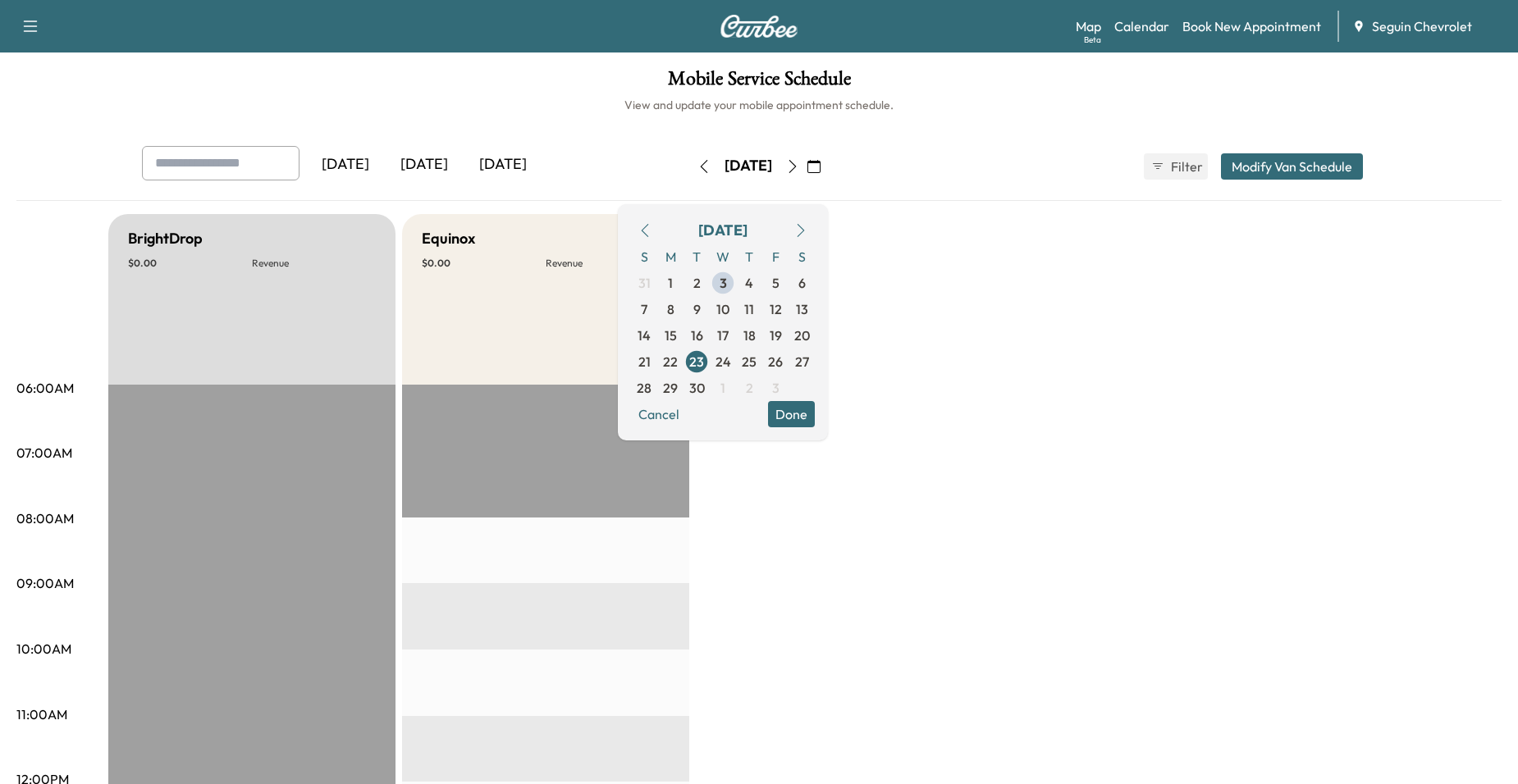
click at [799, 169] on icon "button" at bounding box center [792, 166] width 13 height 13
click at [806, 170] on button "button" at bounding box center [793, 166] width 28 height 26
click at [806, 176] on button "button" at bounding box center [793, 166] width 28 height 26
click at [799, 164] on icon "button" at bounding box center [792, 166] width 13 height 13
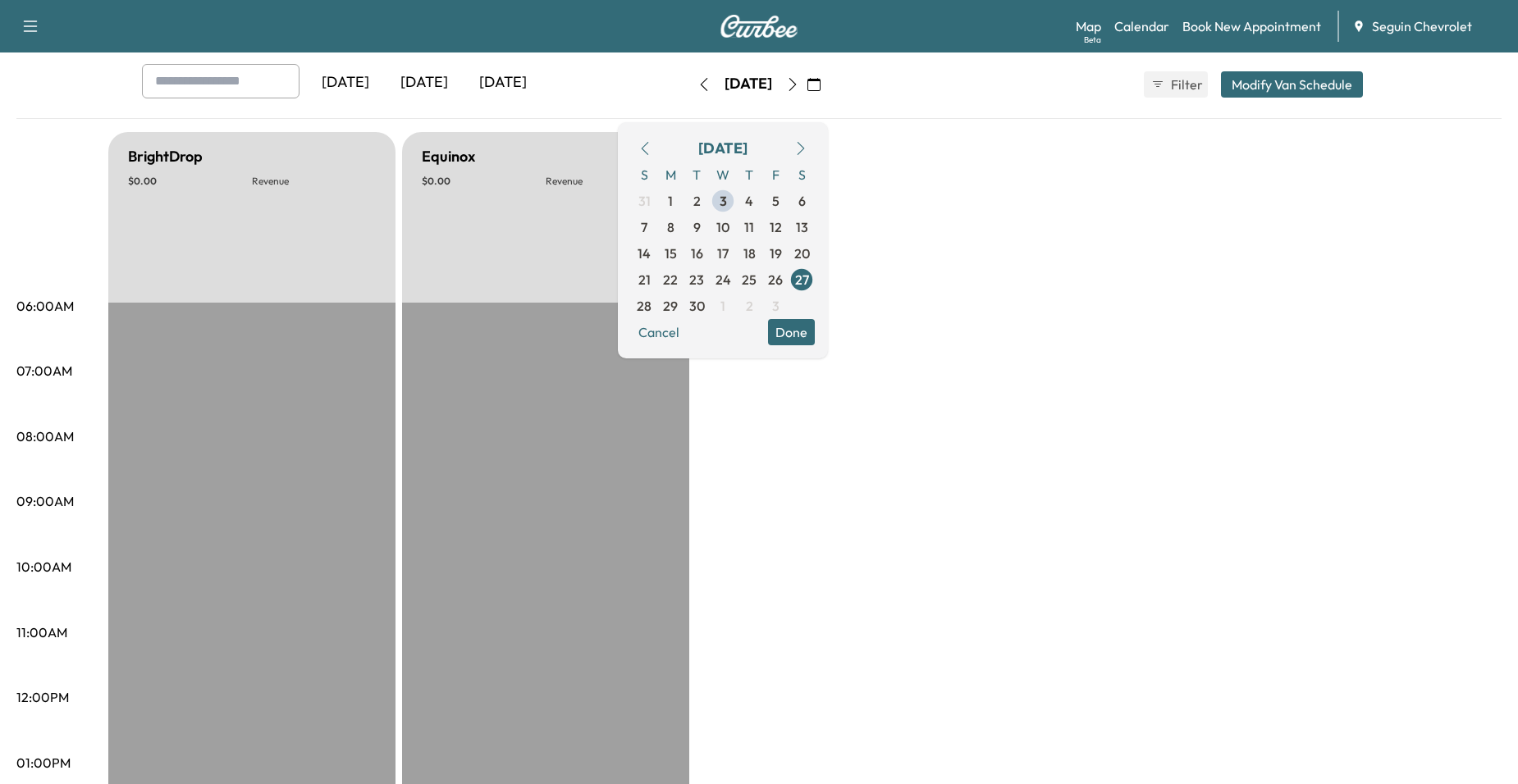
click at [806, 89] on button "button" at bounding box center [793, 84] width 28 height 26
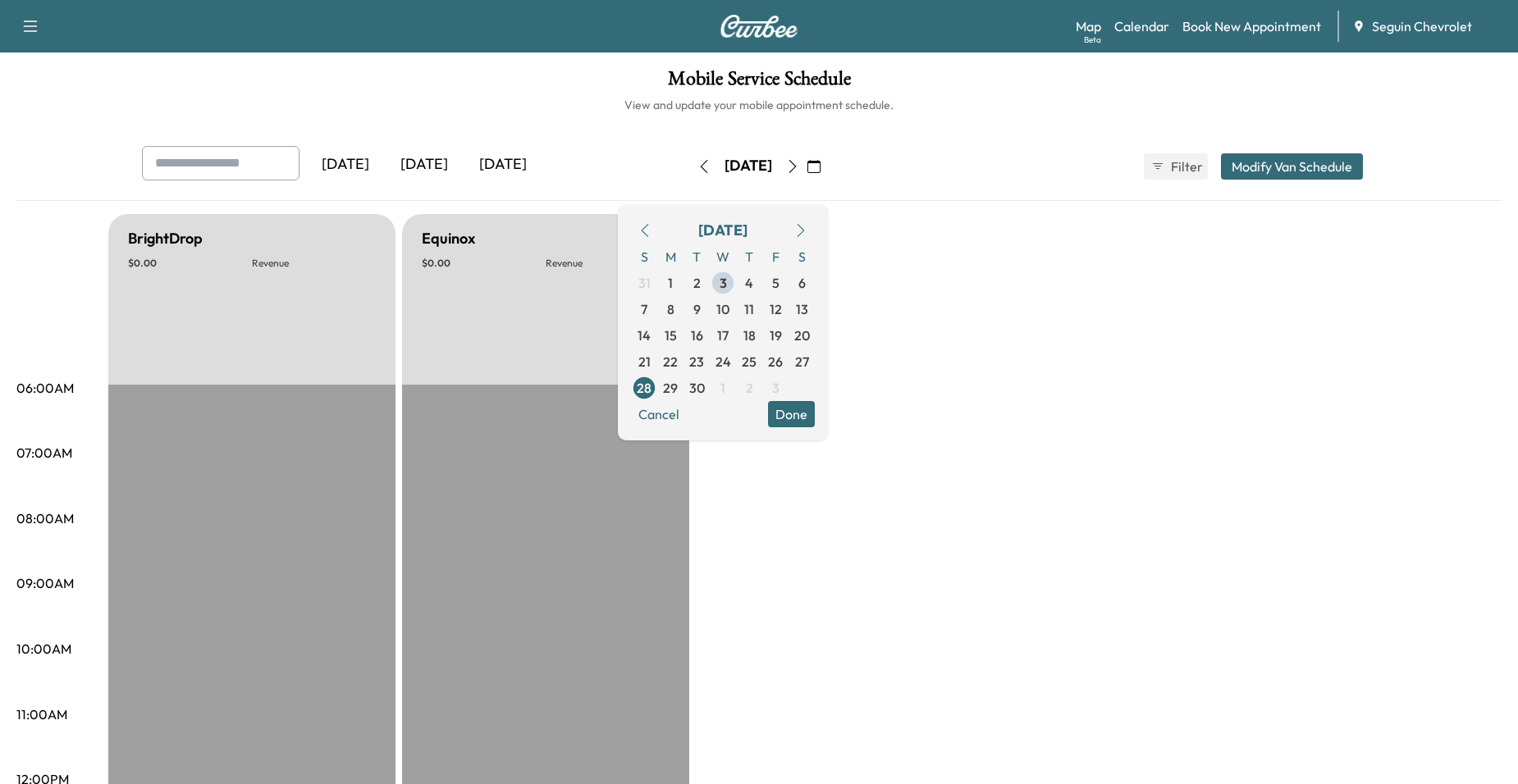
click at [806, 159] on button "button" at bounding box center [793, 166] width 28 height 26
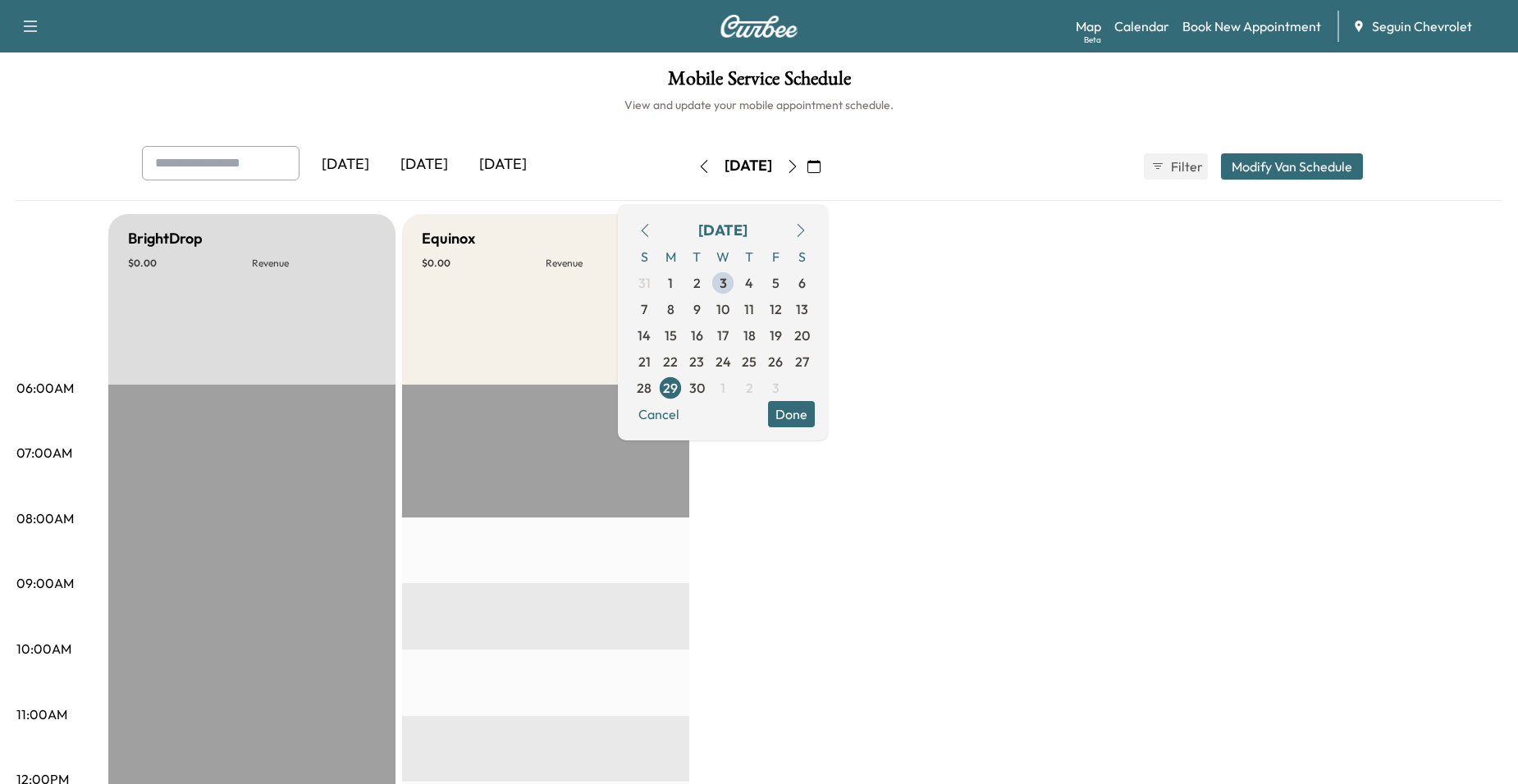
click at [828, 164] on button "button" at bounding box center [814, 166] width 28 height 26
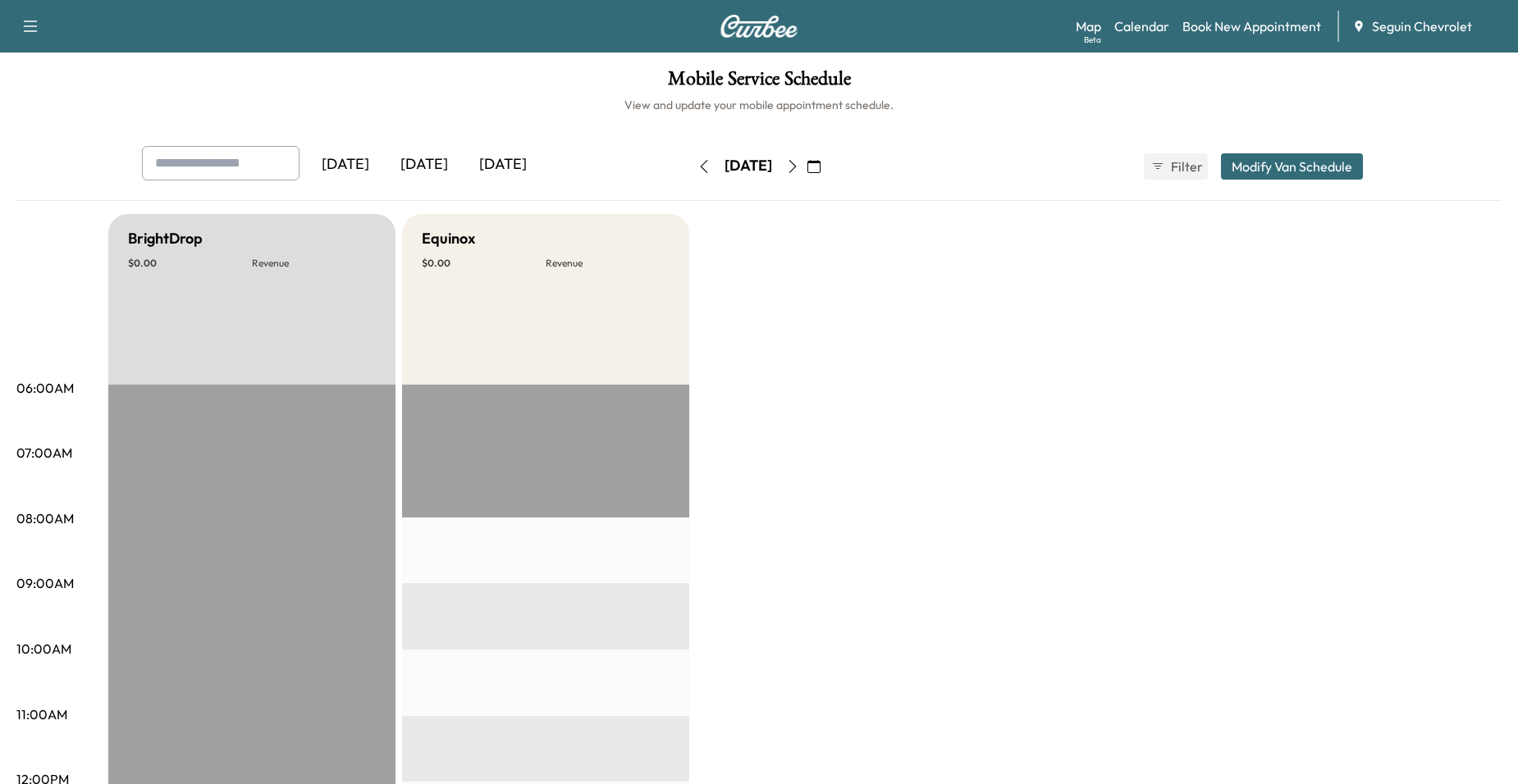
click at [799, 167] on icon "button" at bounding box center [792, 166] width 13 height 13
click at [799, 170] on icon "button" at bounding box center [792, 166] width 13 height 13
click at [828, 170] on button "button" at bounding box center [814, 166] width 28 height 26
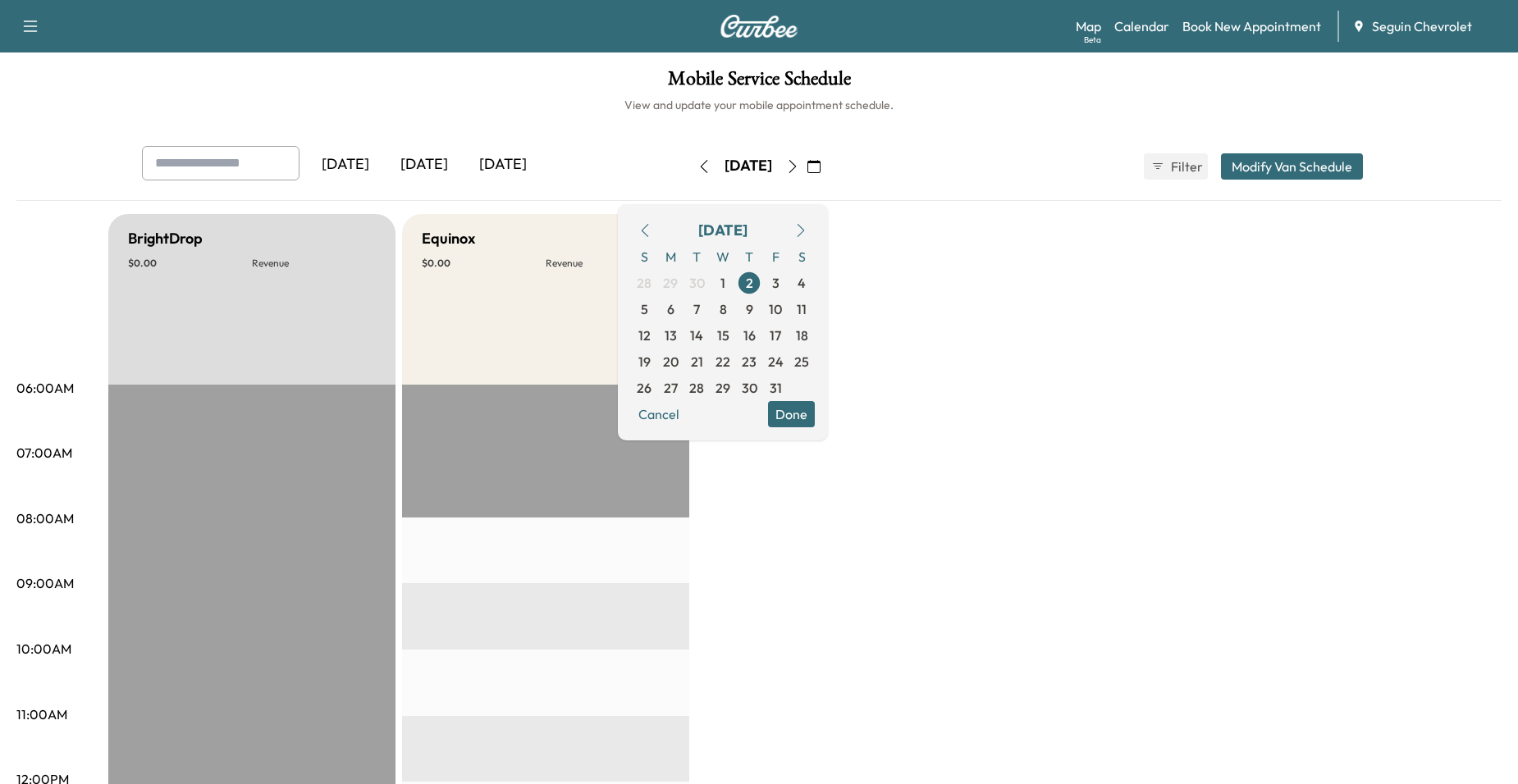
click at [806, 157] on button "button" at bounding box center [793, 166] width 28 height 26
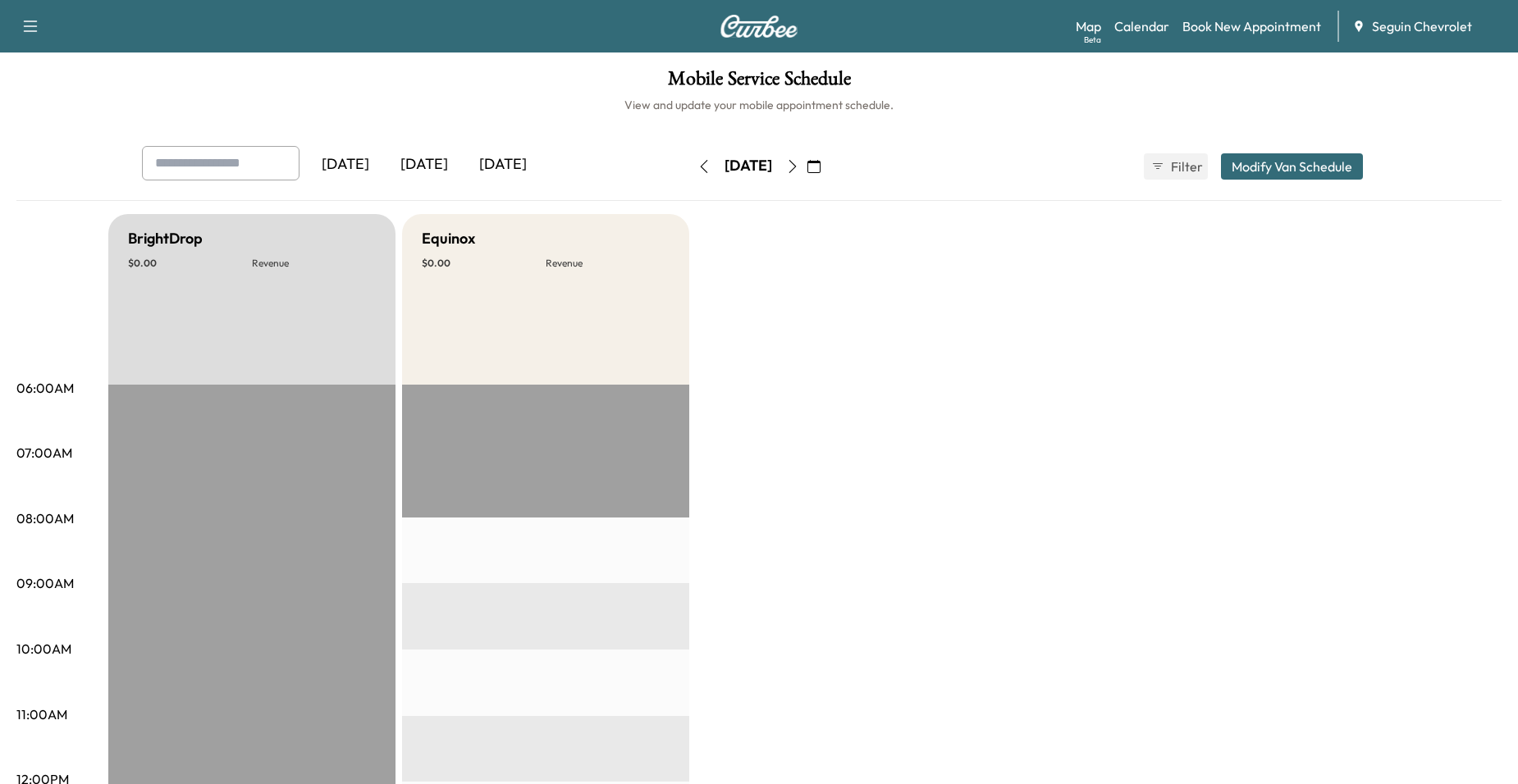
click at [821, 171] on icon "button" at bounding box center [813, 166] width 13 height 13
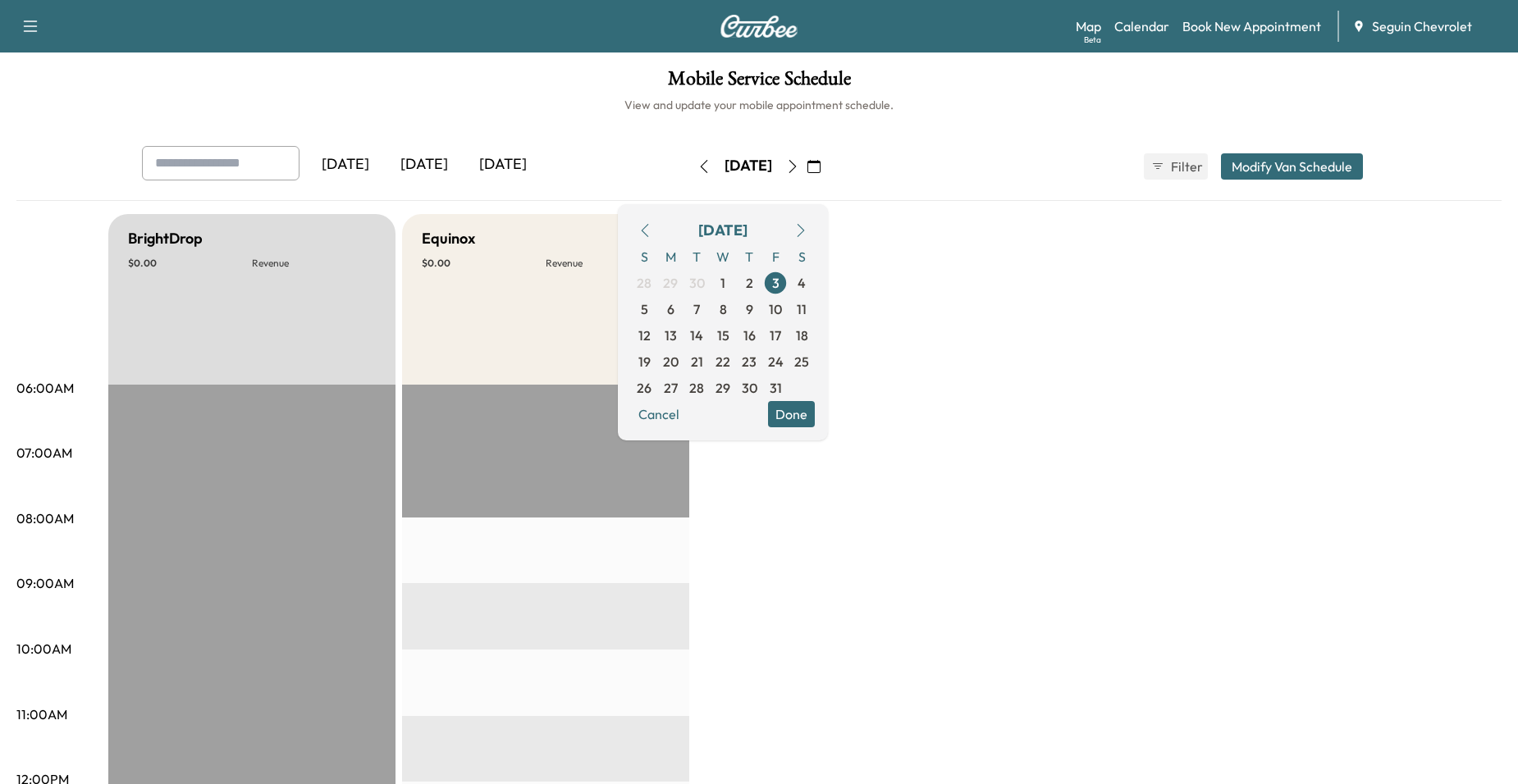
click at [651, 231] on icon "button" at bounding box center [644, 230] width 13 height 13
click at [807, 225] on icon "button" at bounding box center [800, 230] width 13 height 13
click at [727, 280] on span "3" at bounding box center [723, 283] width 8 height 20
click at [815, 406] on button "Done" at bounding box center [791, 414] width 47 height 26
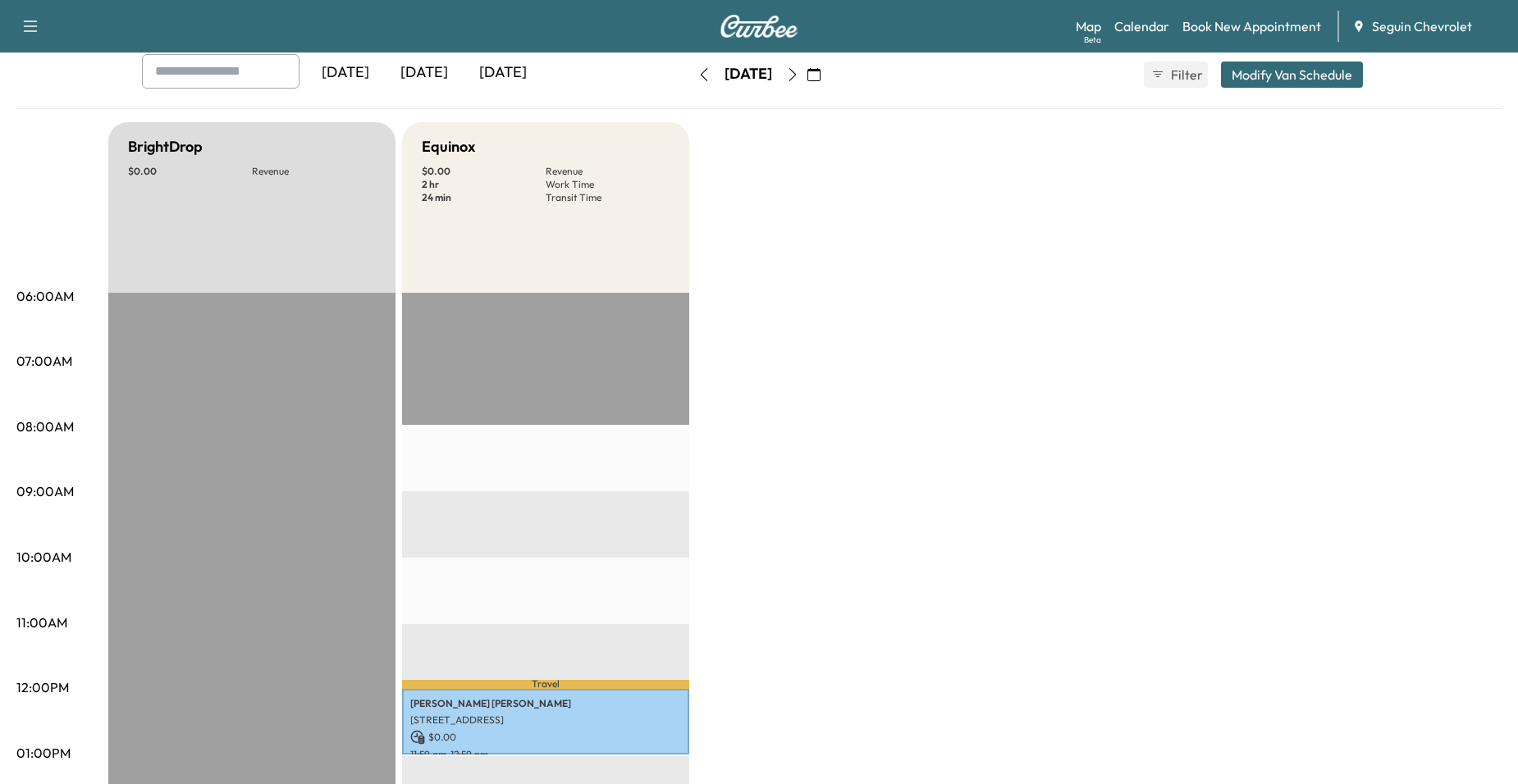
scroll to position [82, 0]
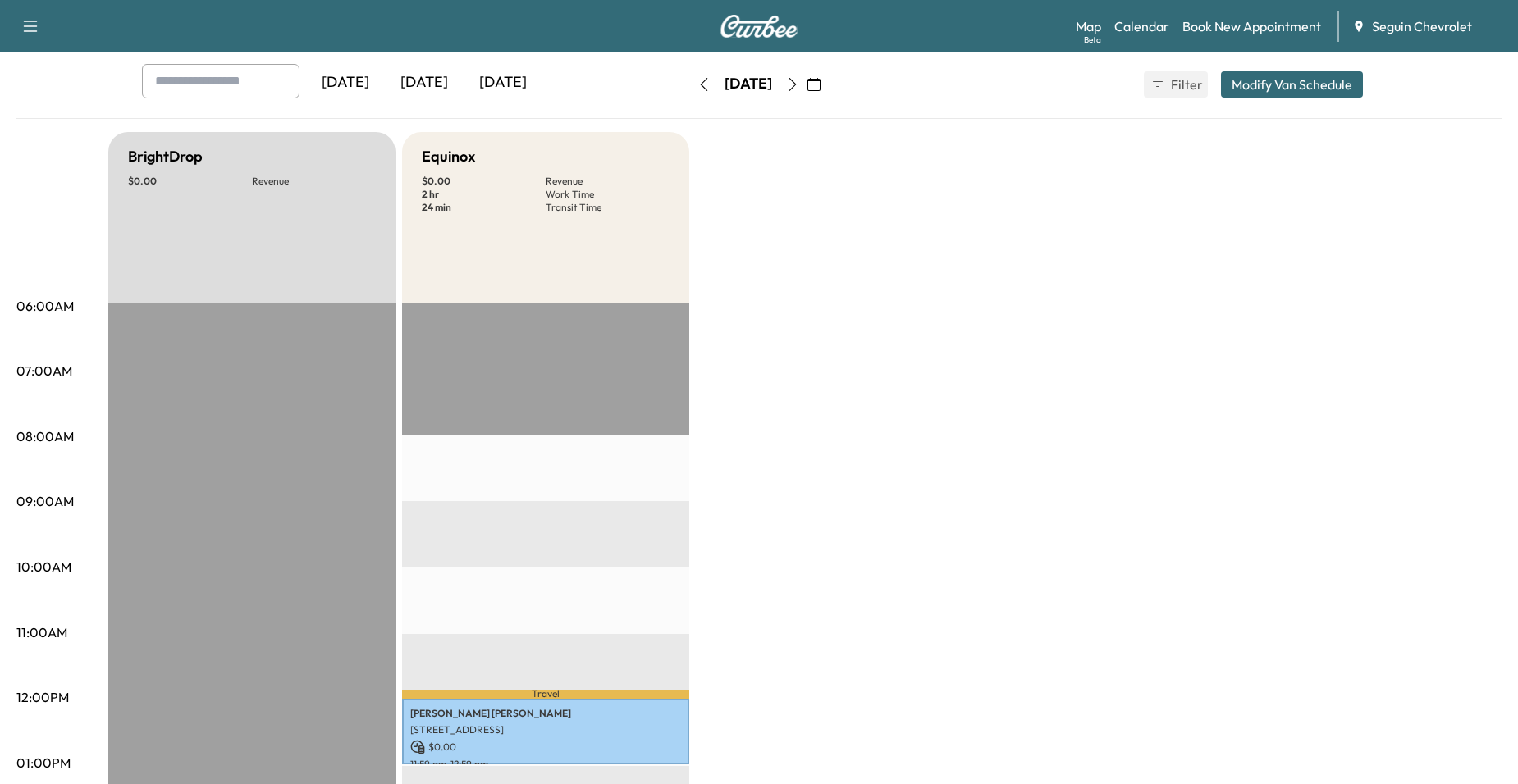
click at [806, 87] on button "button" at bounding box center [793, 84] width 28 height 26
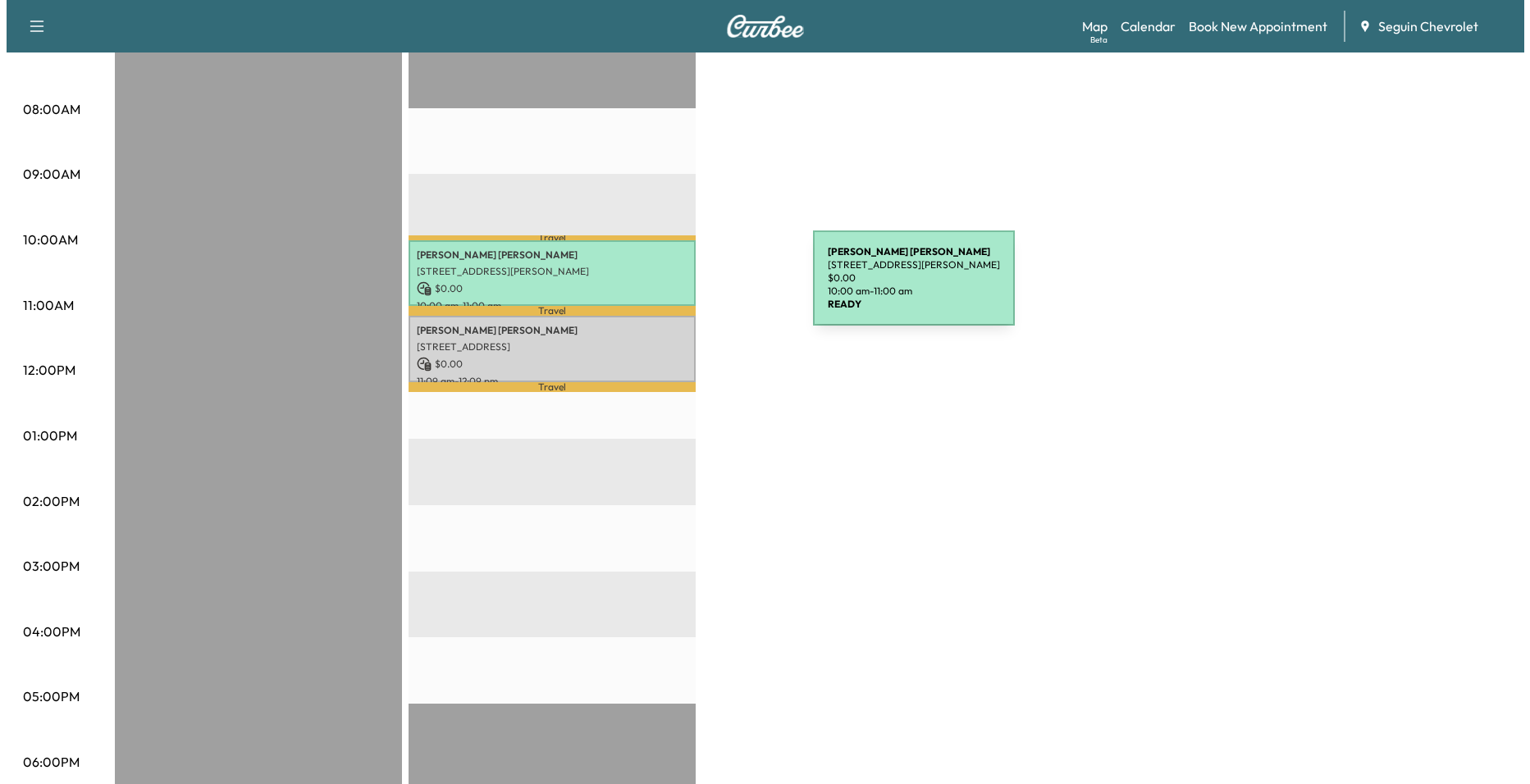
scroll to position [410, 0]
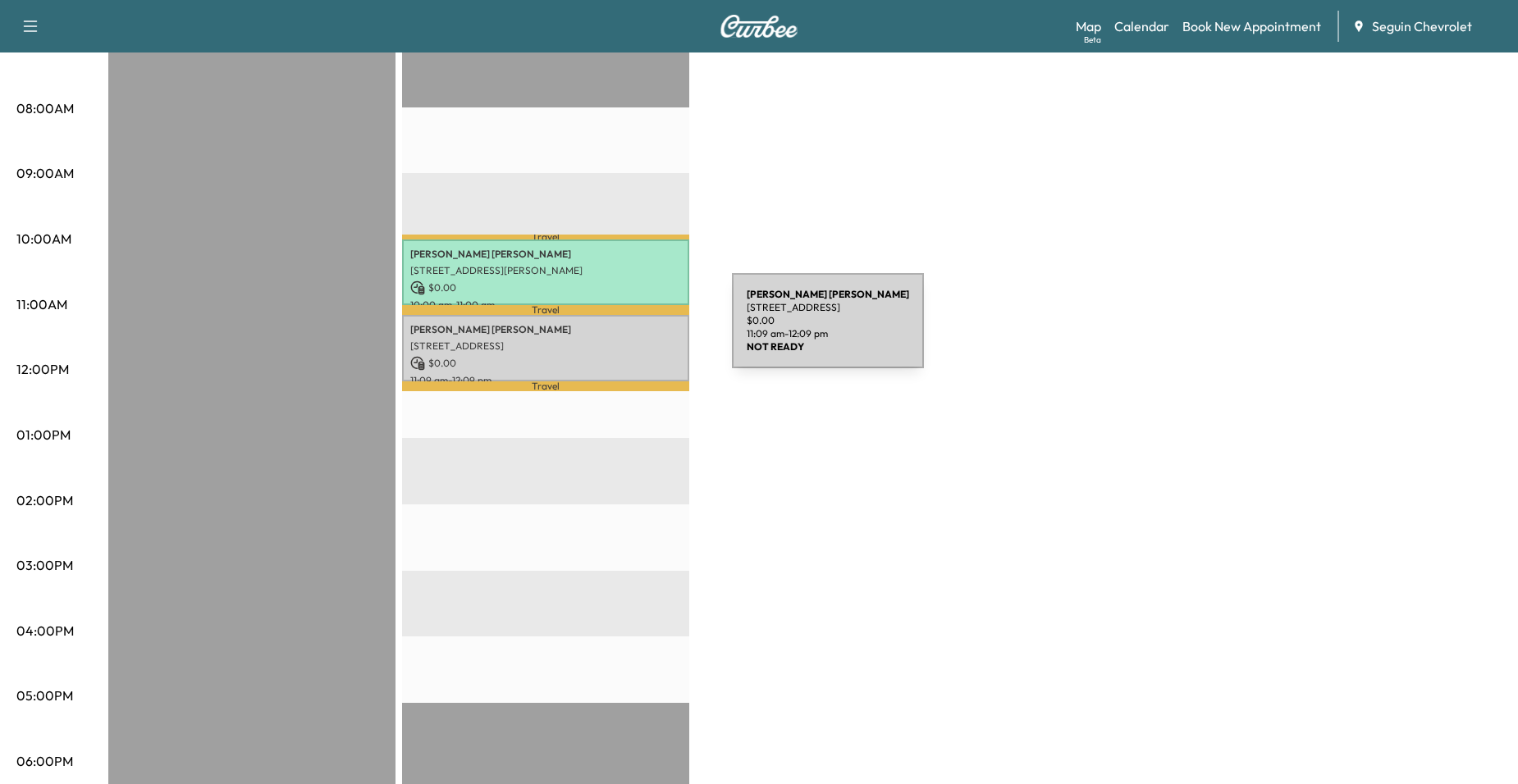
click at [609, 331] on p "Valeria Santos" at bounding box center [545, 329] width 271 height 13
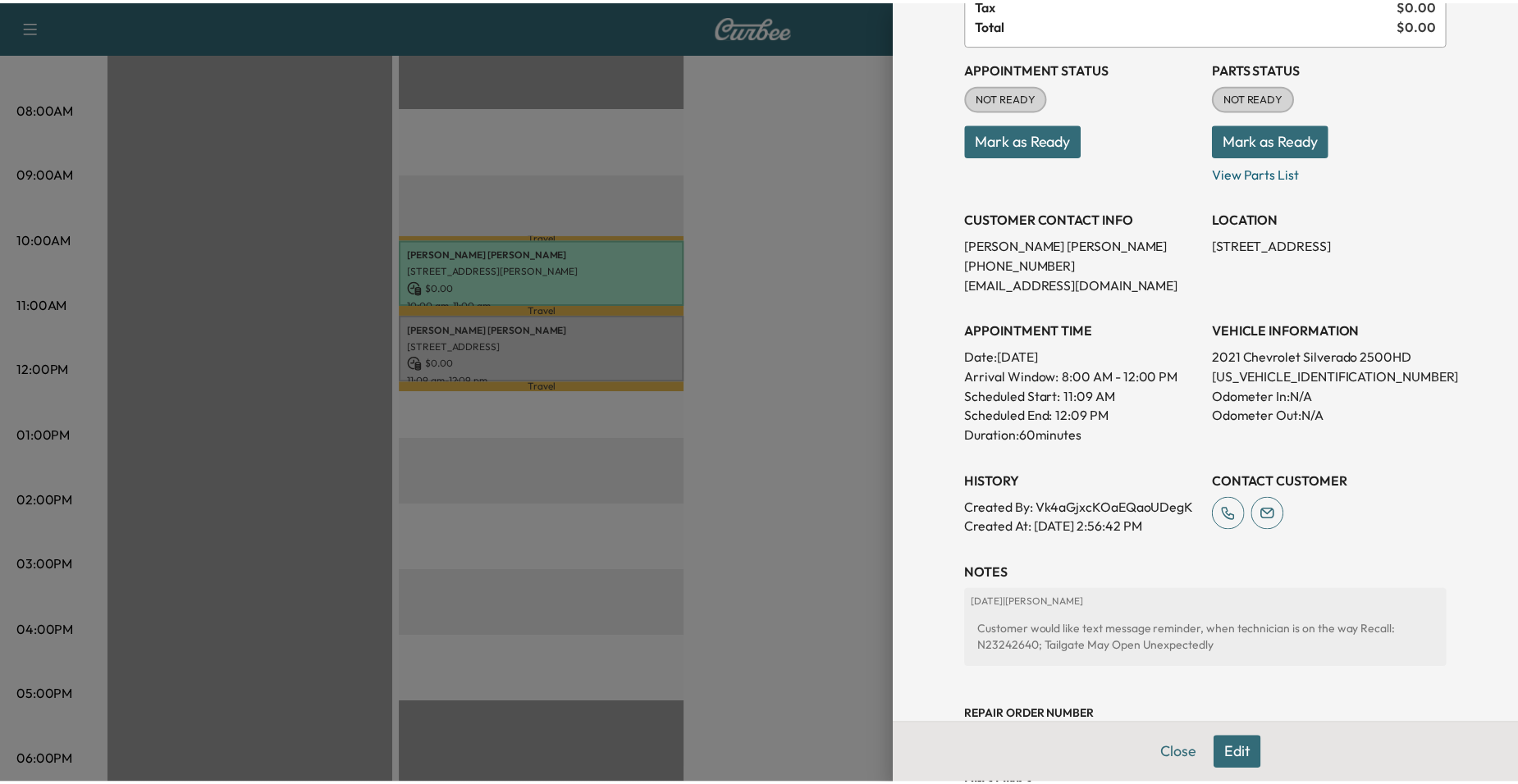
scroll to position [279, 0]
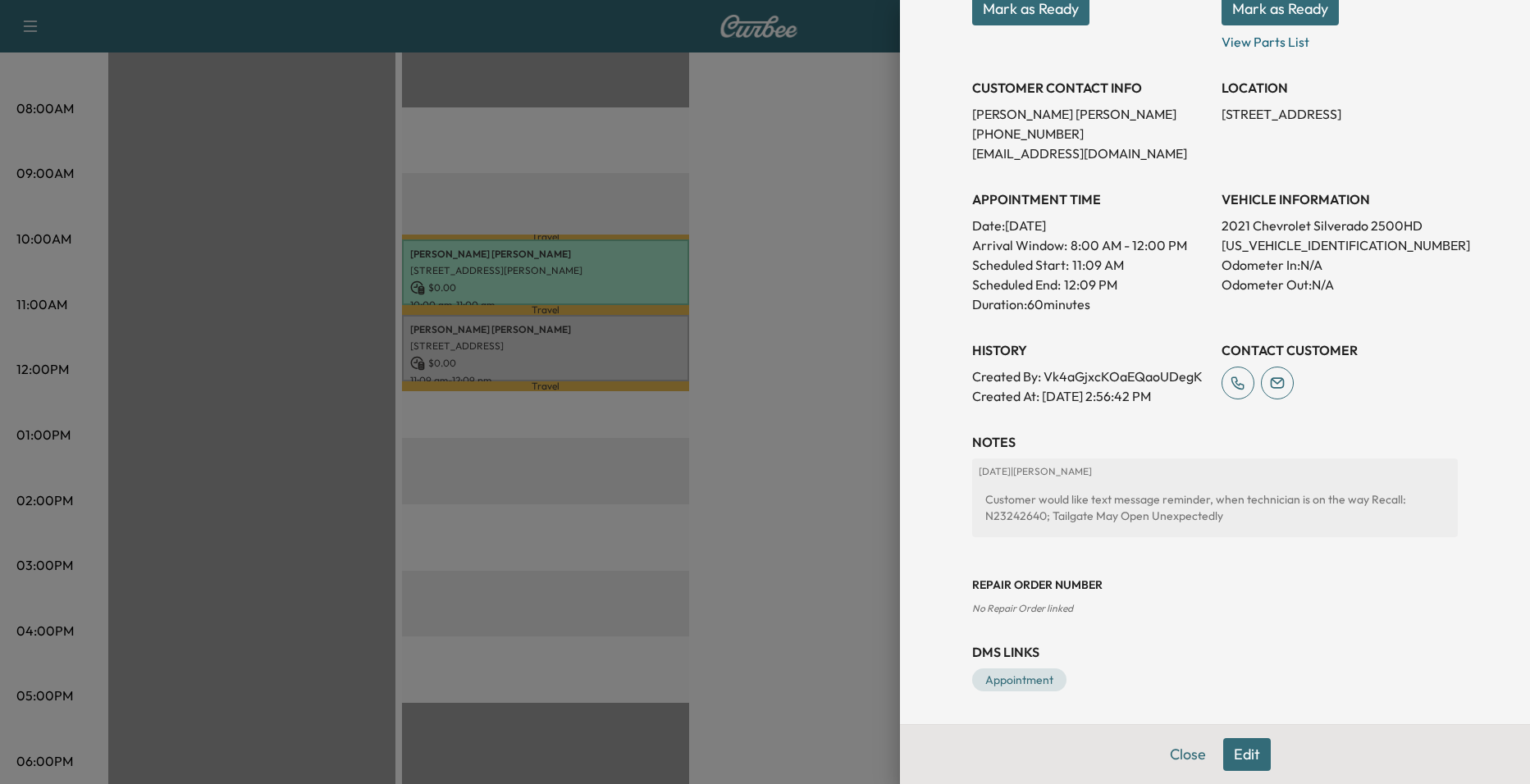
click at [836, 391] on div at bounding box center [765, 392] width 1530 height 784
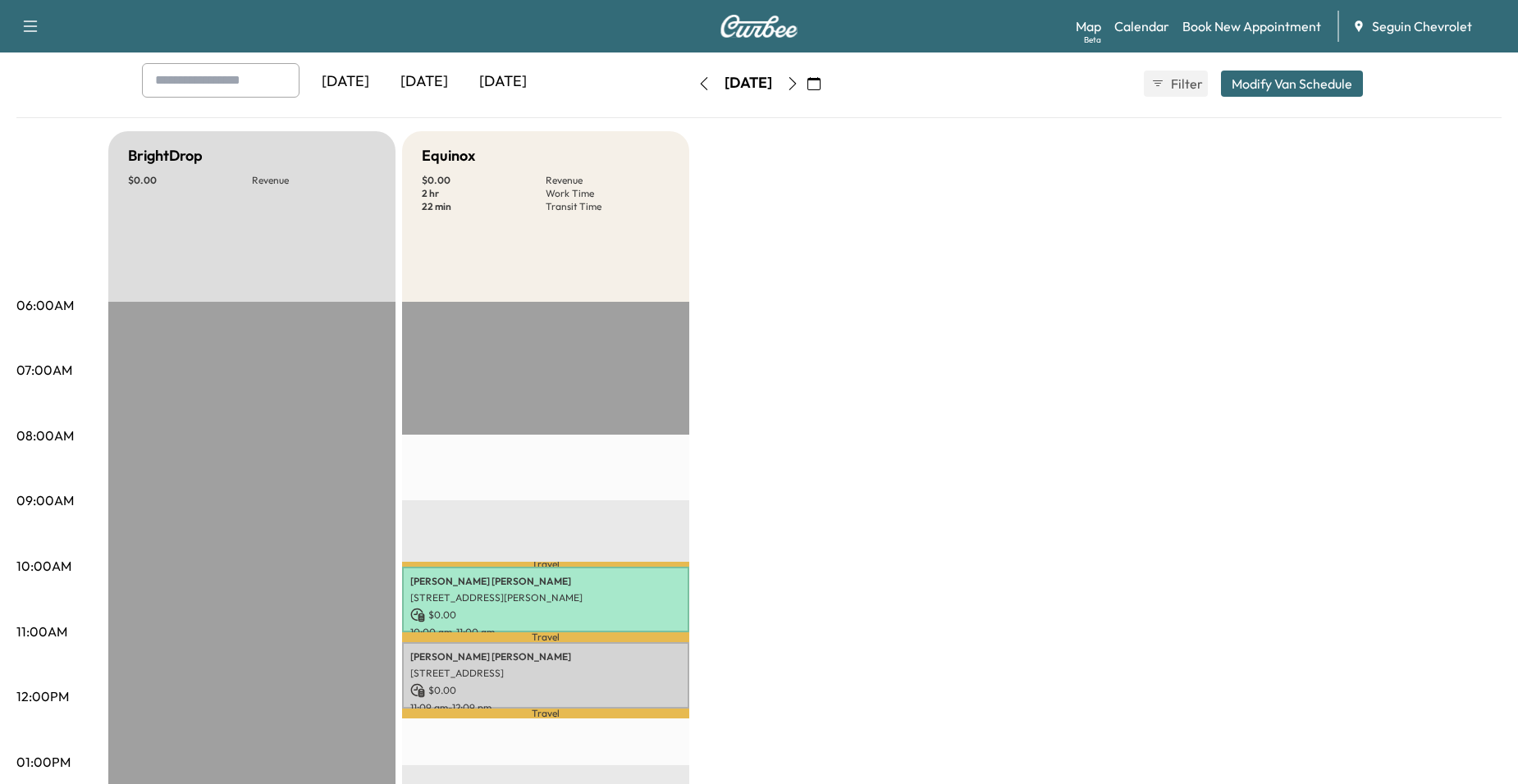
scroll to position [82, 0]
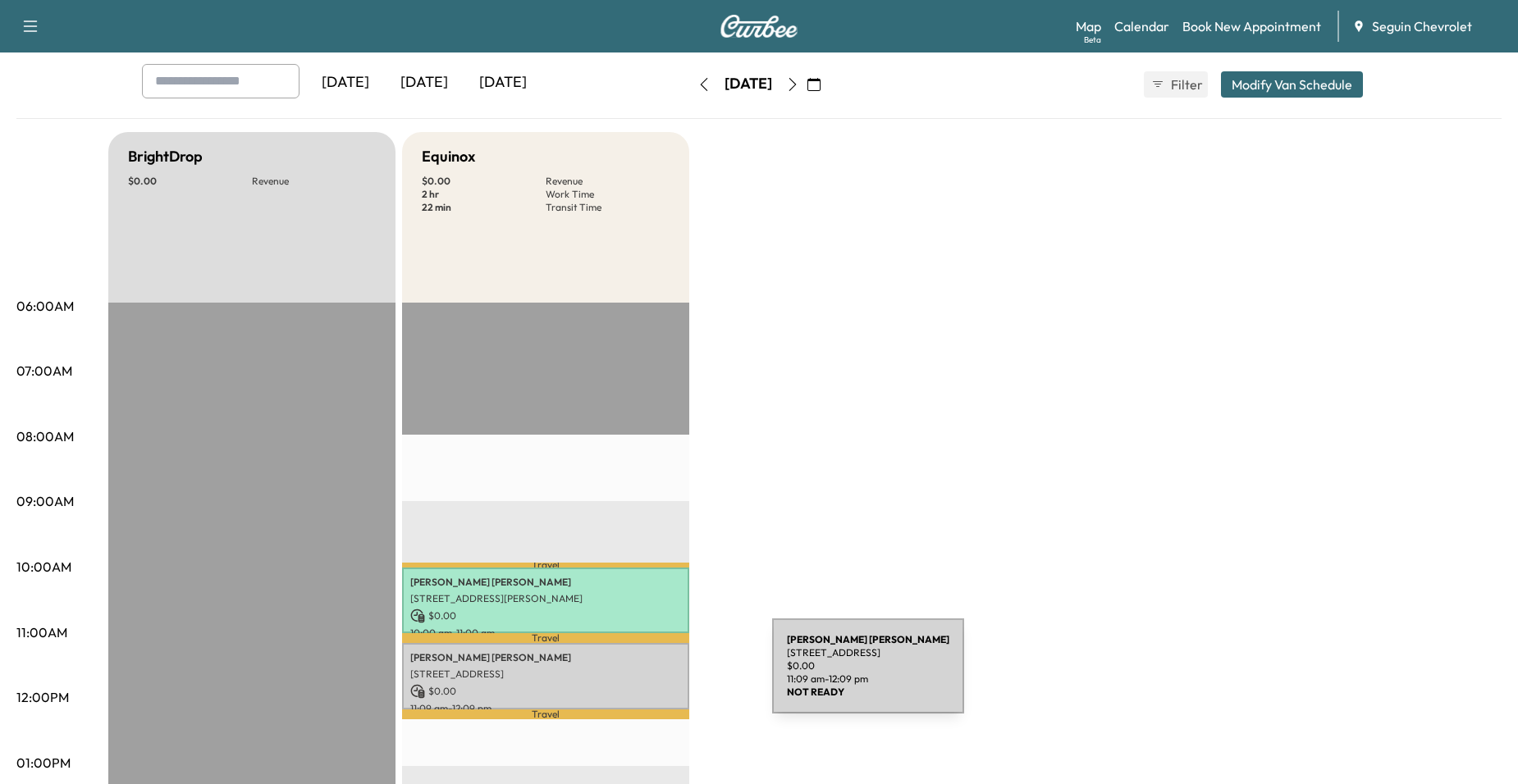
click at [626, 670] on p "[STREET_ADDRESS]" at bounding box center [545, 674] width 271 height 13
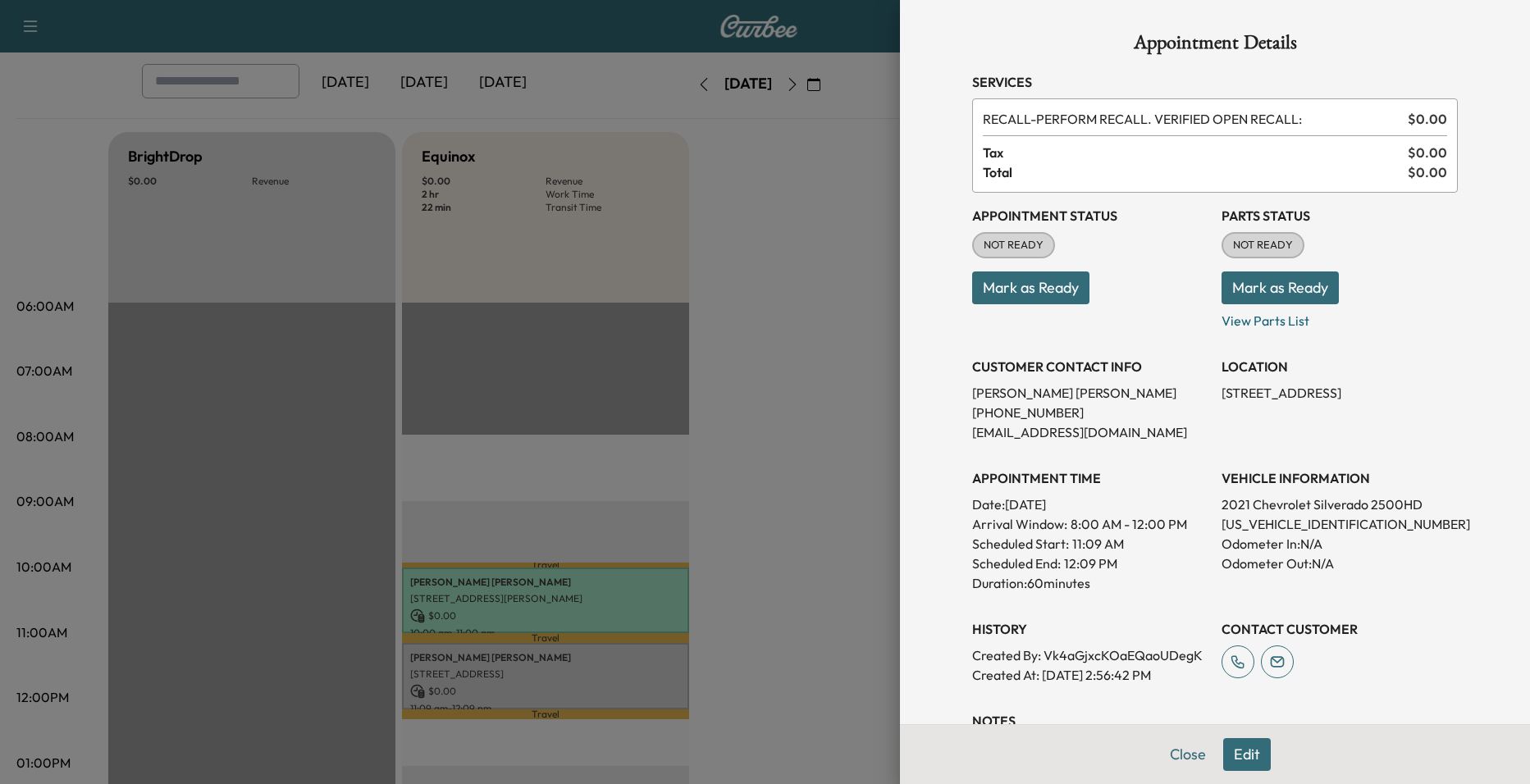
click at [707, 385] on div at bounding box center [765, 392] width 1530 height 784
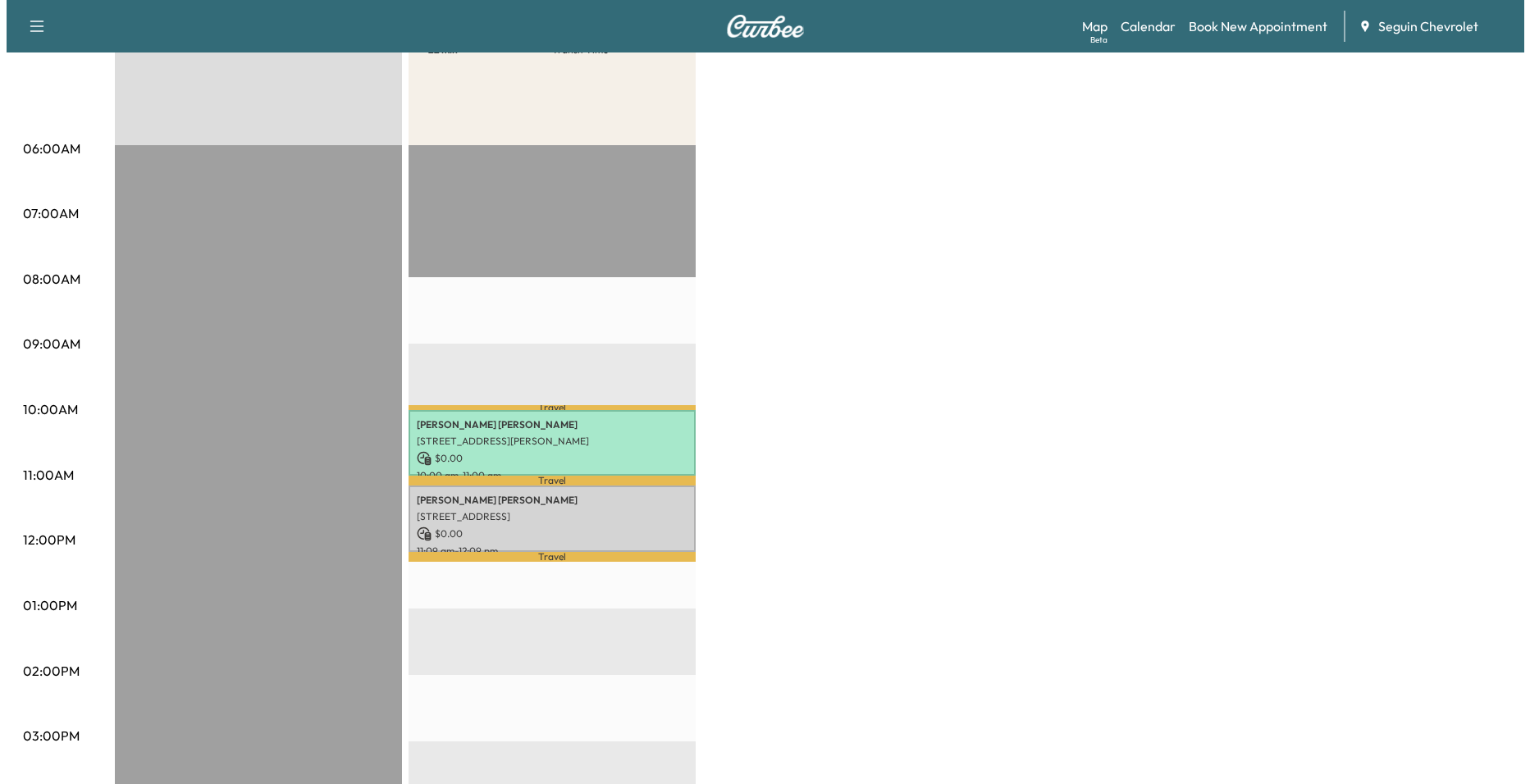
scroll to position [246, 0]
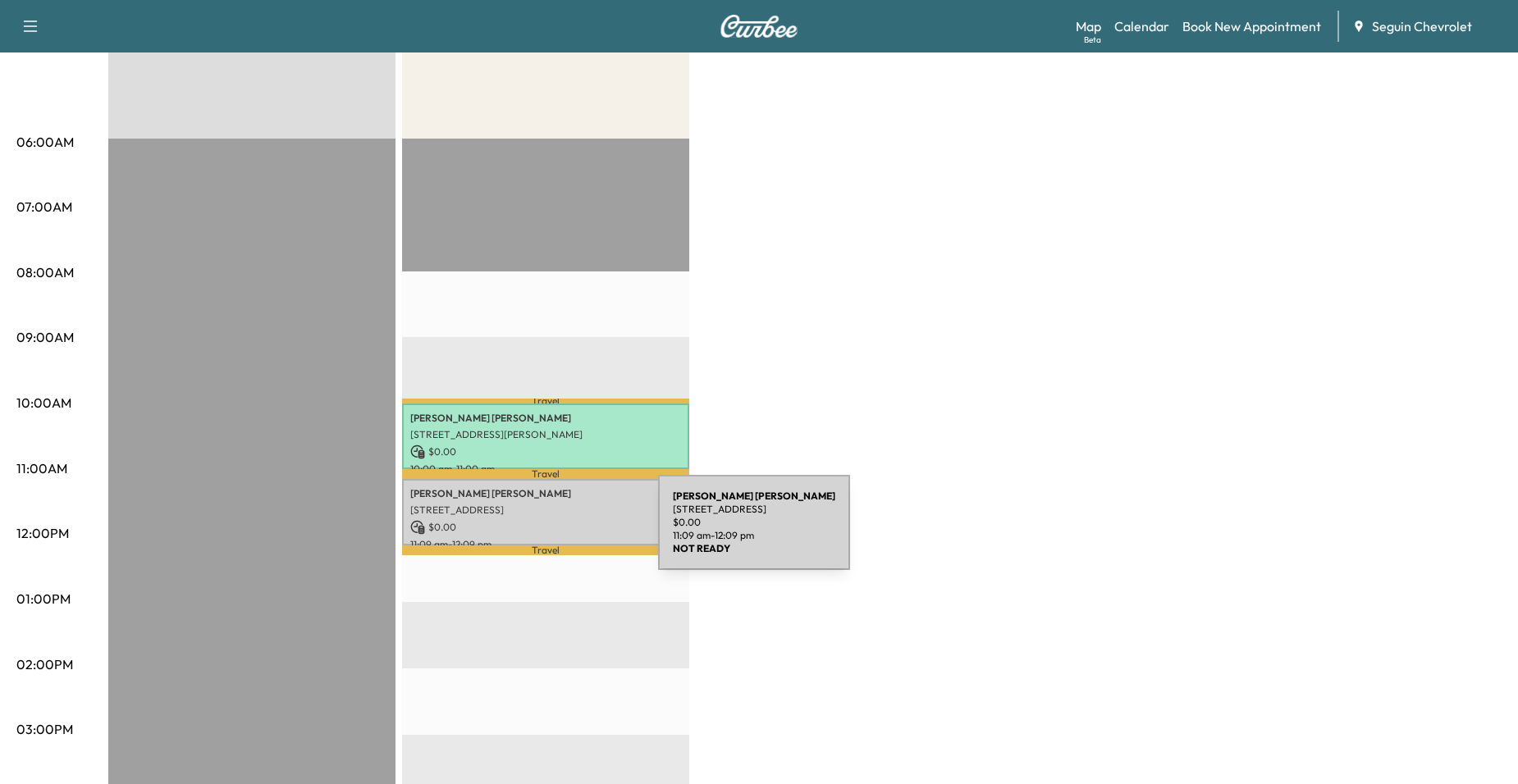
click at [535, 533] on div "Valeria Santos 3216 Ridge Rover, New Berlin, TX 78155, USA $ 0.00 11:09 am - 12…" at bounding box center [545, 512] width 287 height 66
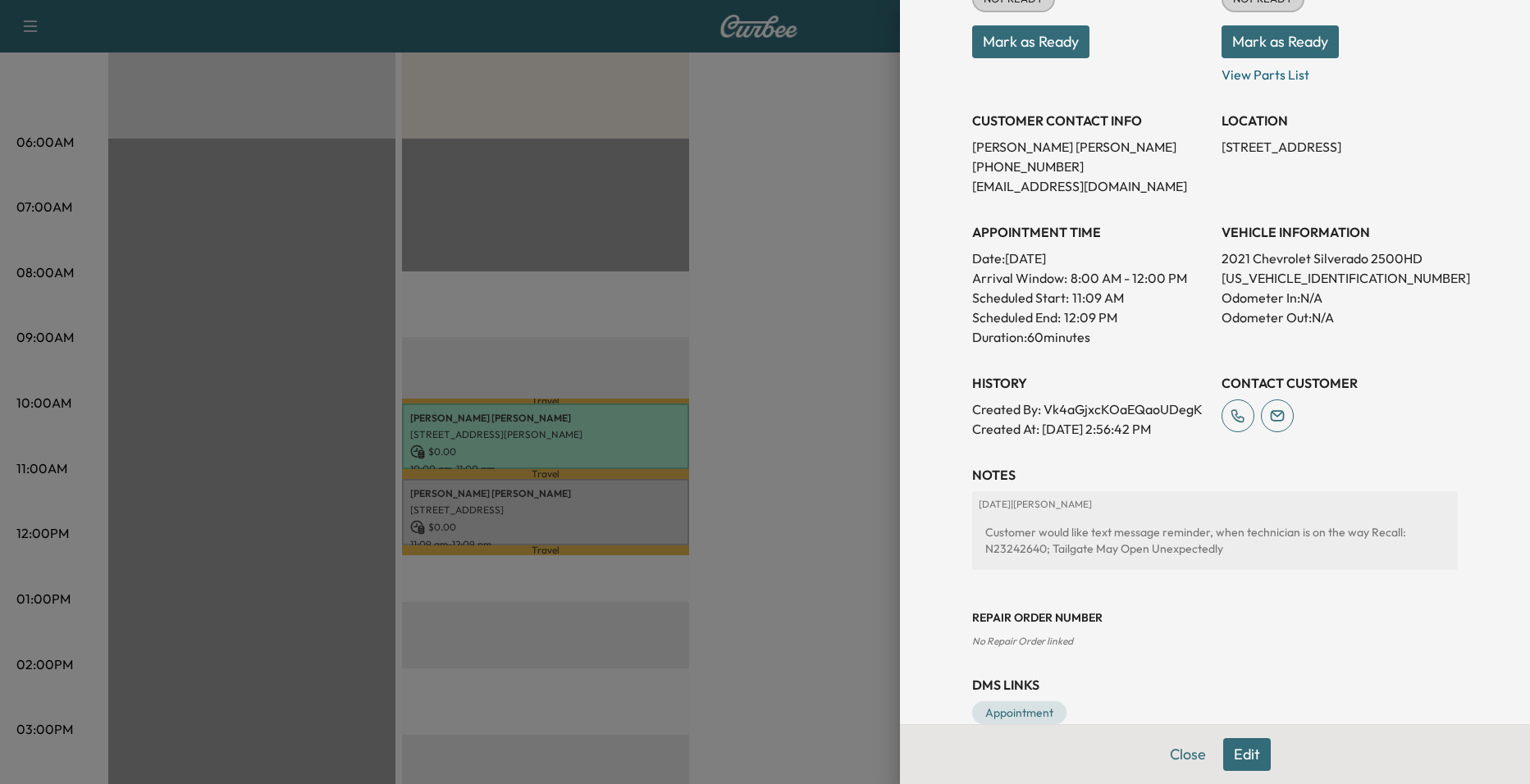
click at [847, 543] on div at bounding box center [765, 392] width 1530 height 784
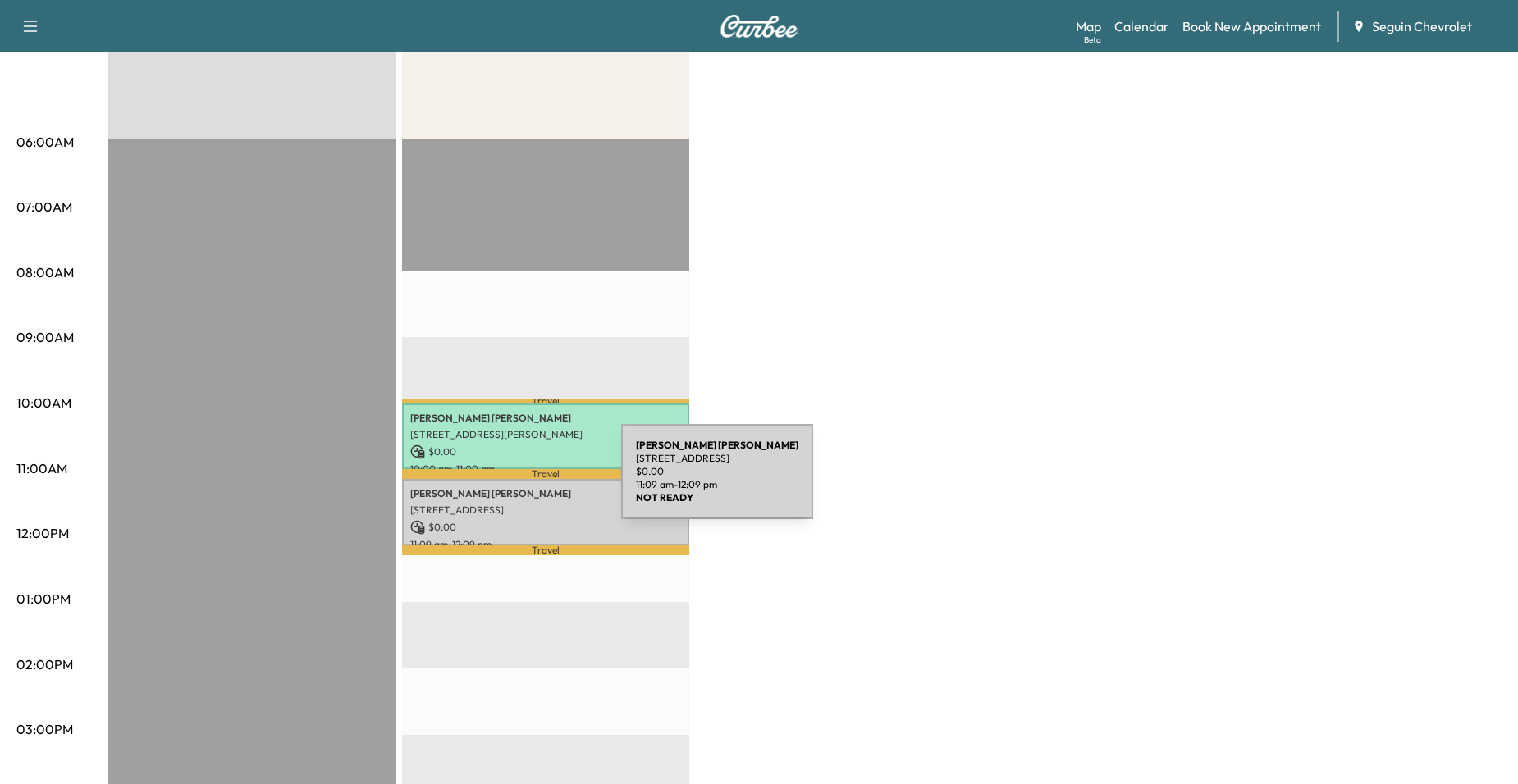
click at [498, 504] on p "[STREET_ADDRESS]" at bounding box center [545, 510] width 271 height 13
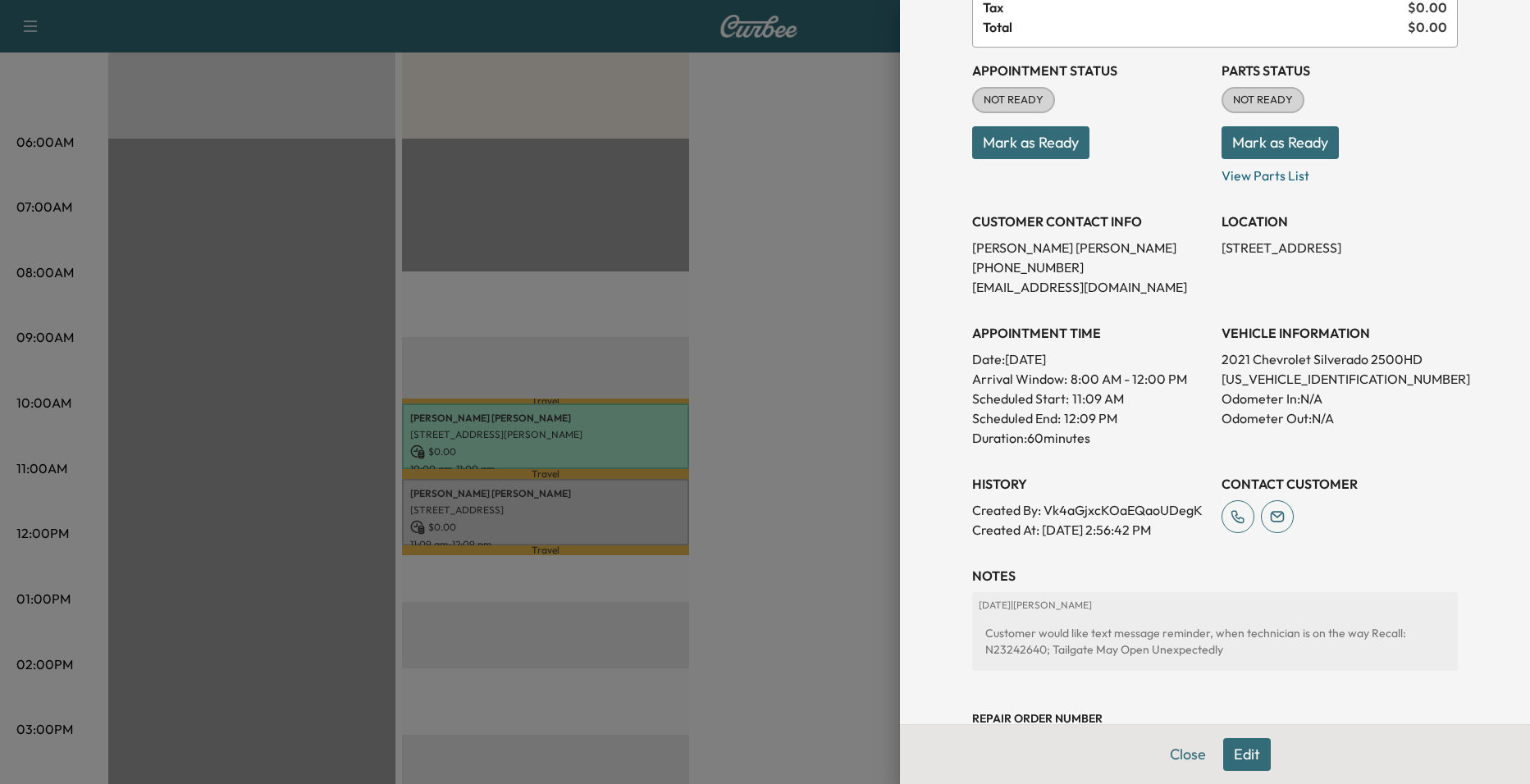
scroll to position [82, 0]
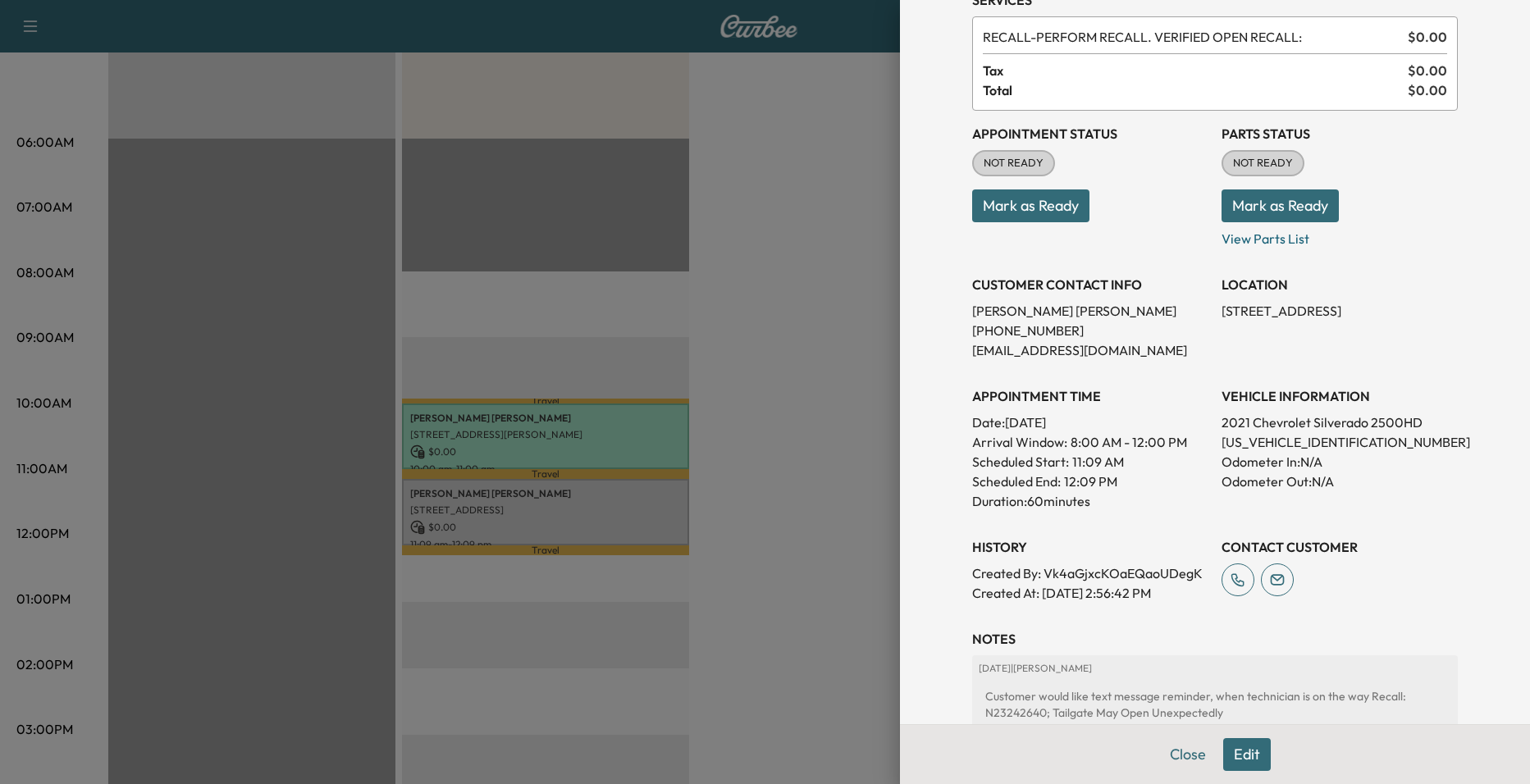
click at [846, 507] on div at bounding box center [765, 392] width 1530 height 784
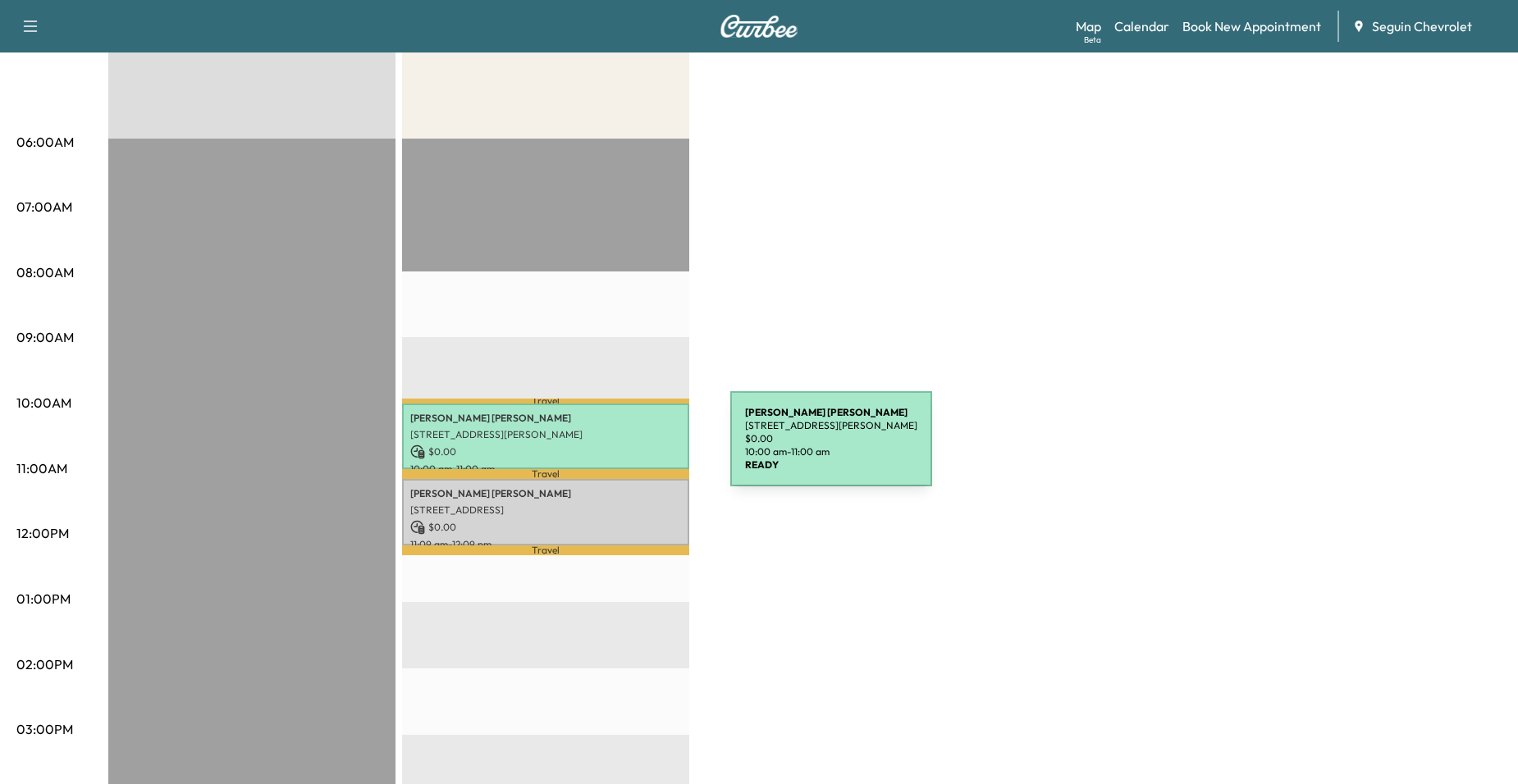
click at [607, 449] on p "$ 0.00" at bounding box center [545, 452] width 271 height 14
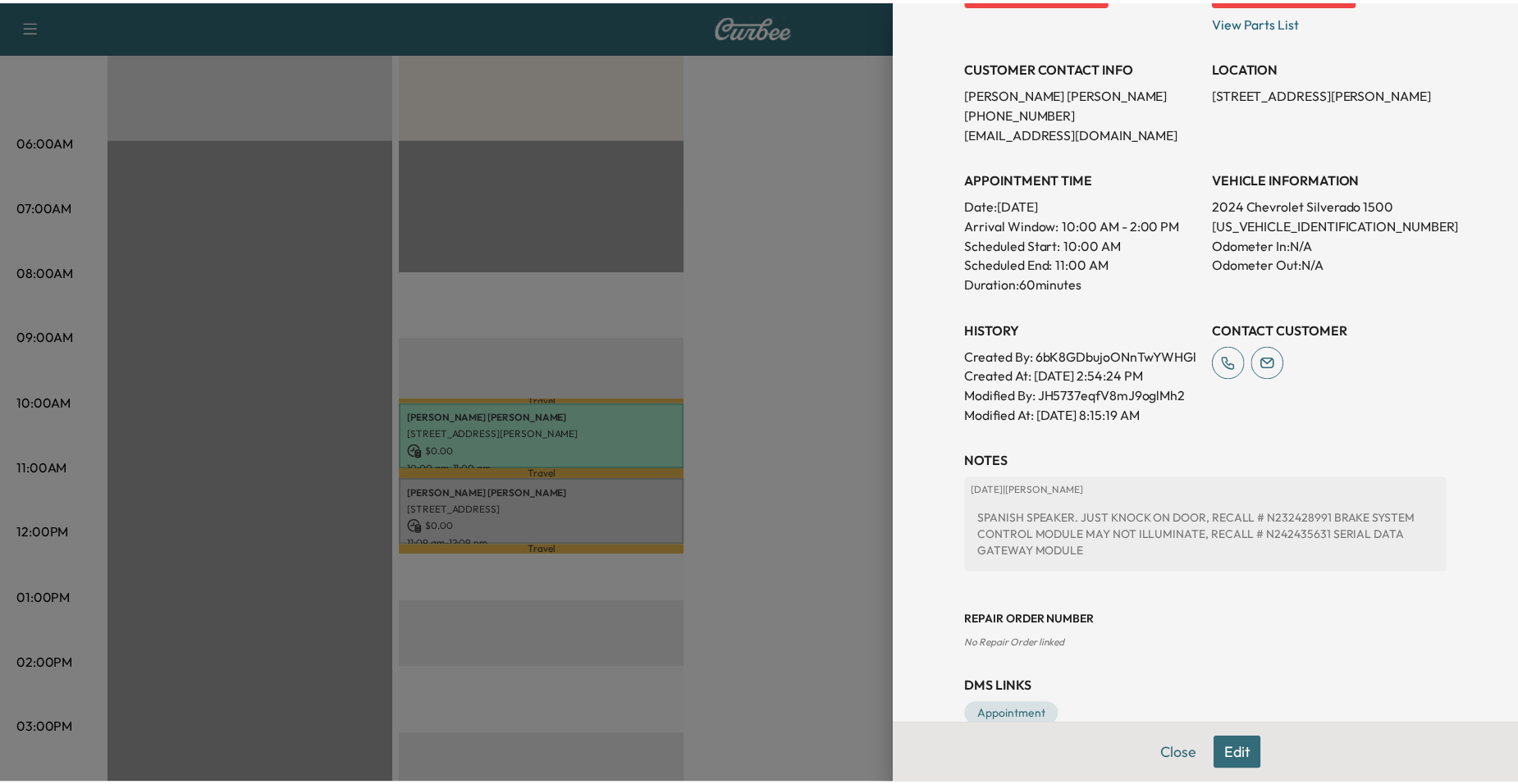
scroll to position [328, 0]
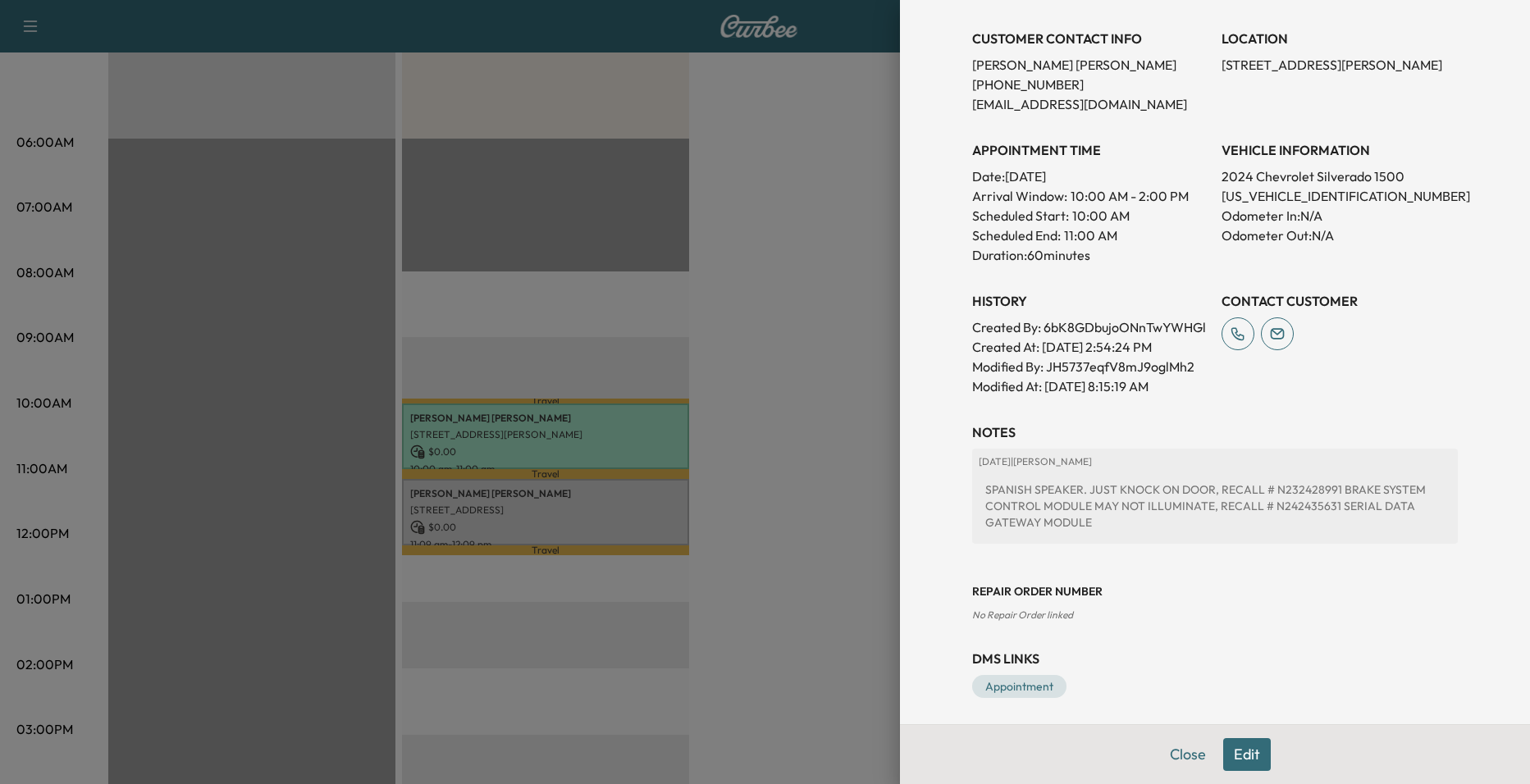
click at [842, 460] on div at bounding box center [765, 392] width 1530 height 784
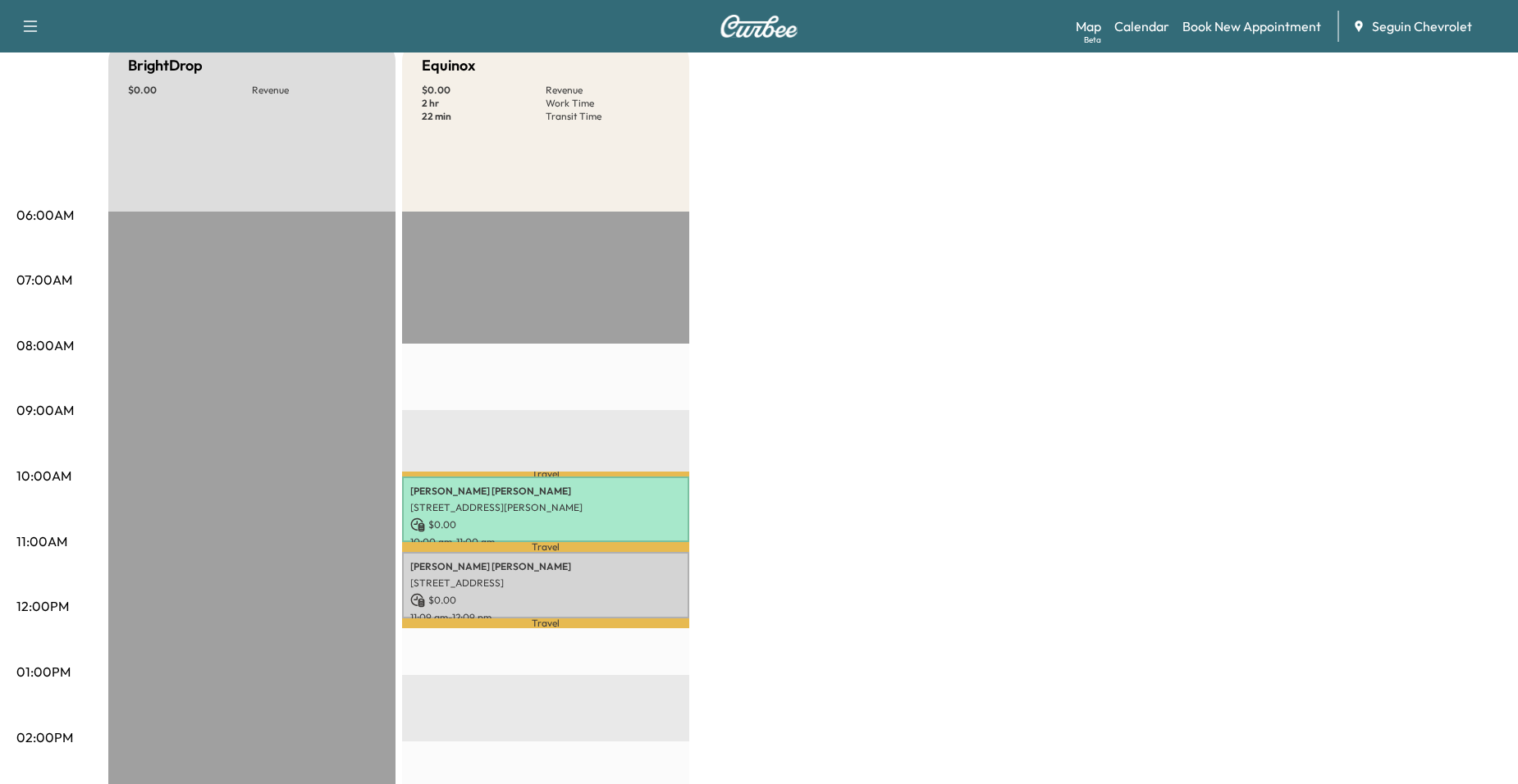
scroll to position [0, 0]
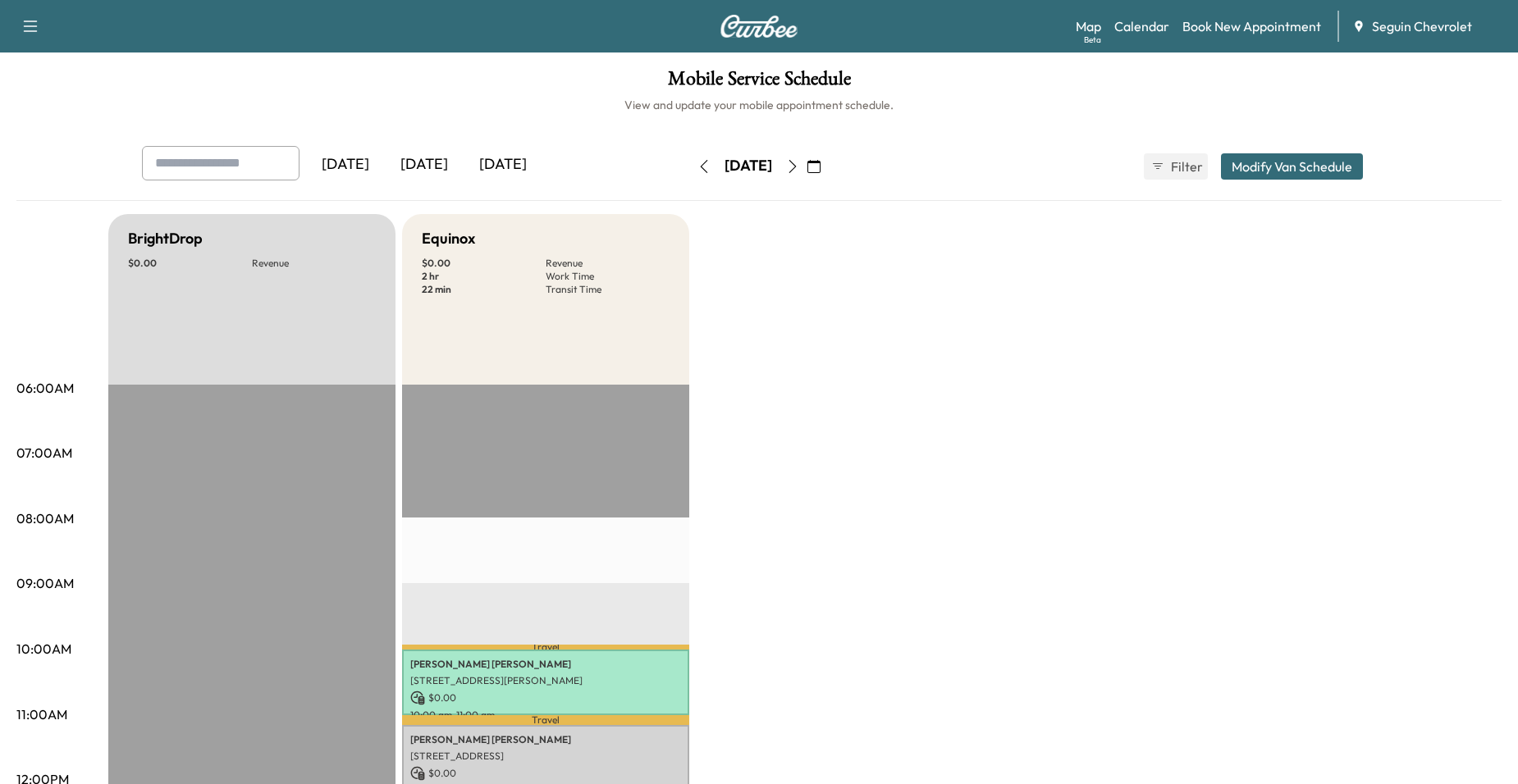
click at [690, 170] on button "button" at bounding box center [704, 166] width 28 height 26
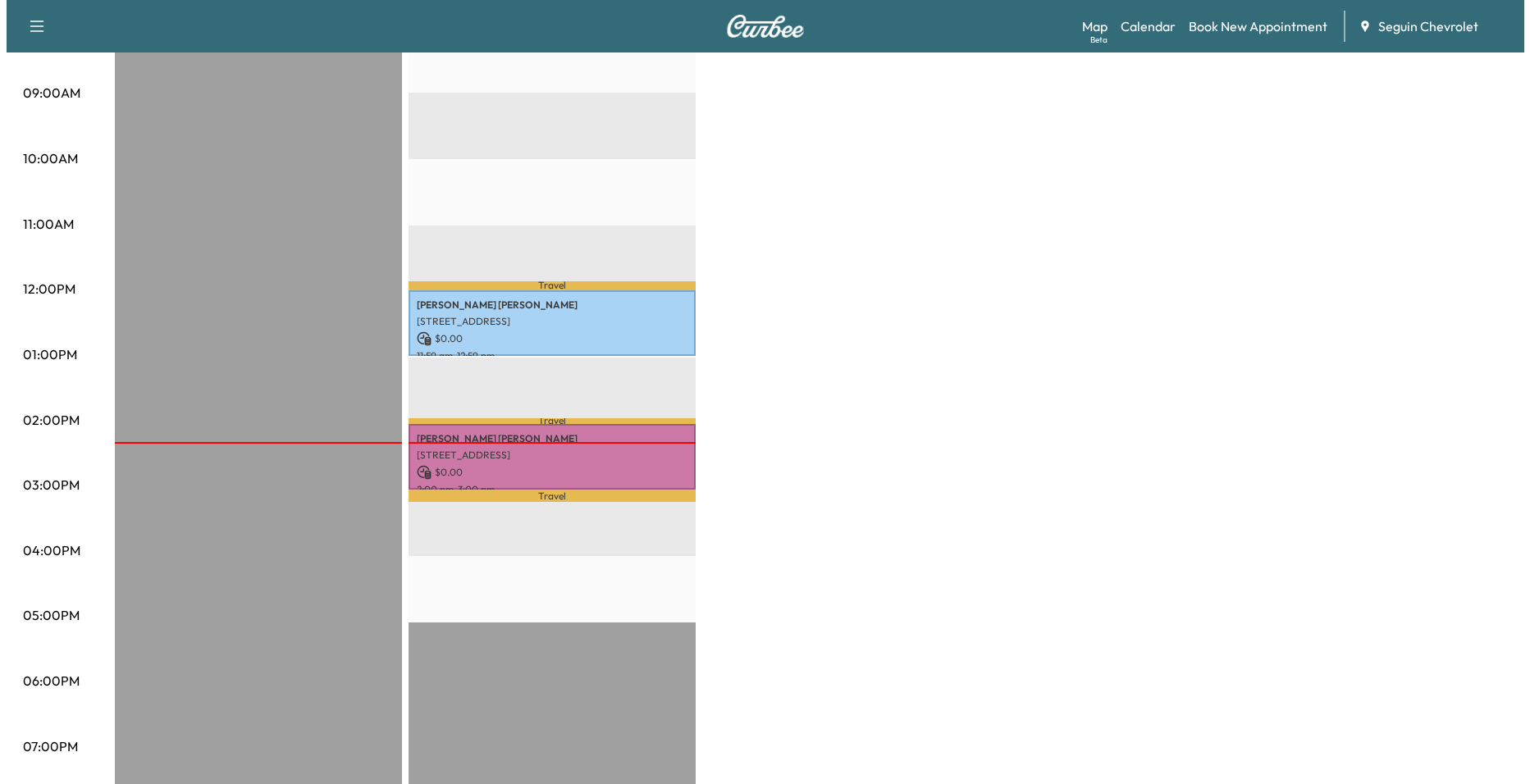
scroll to position [493, 0]
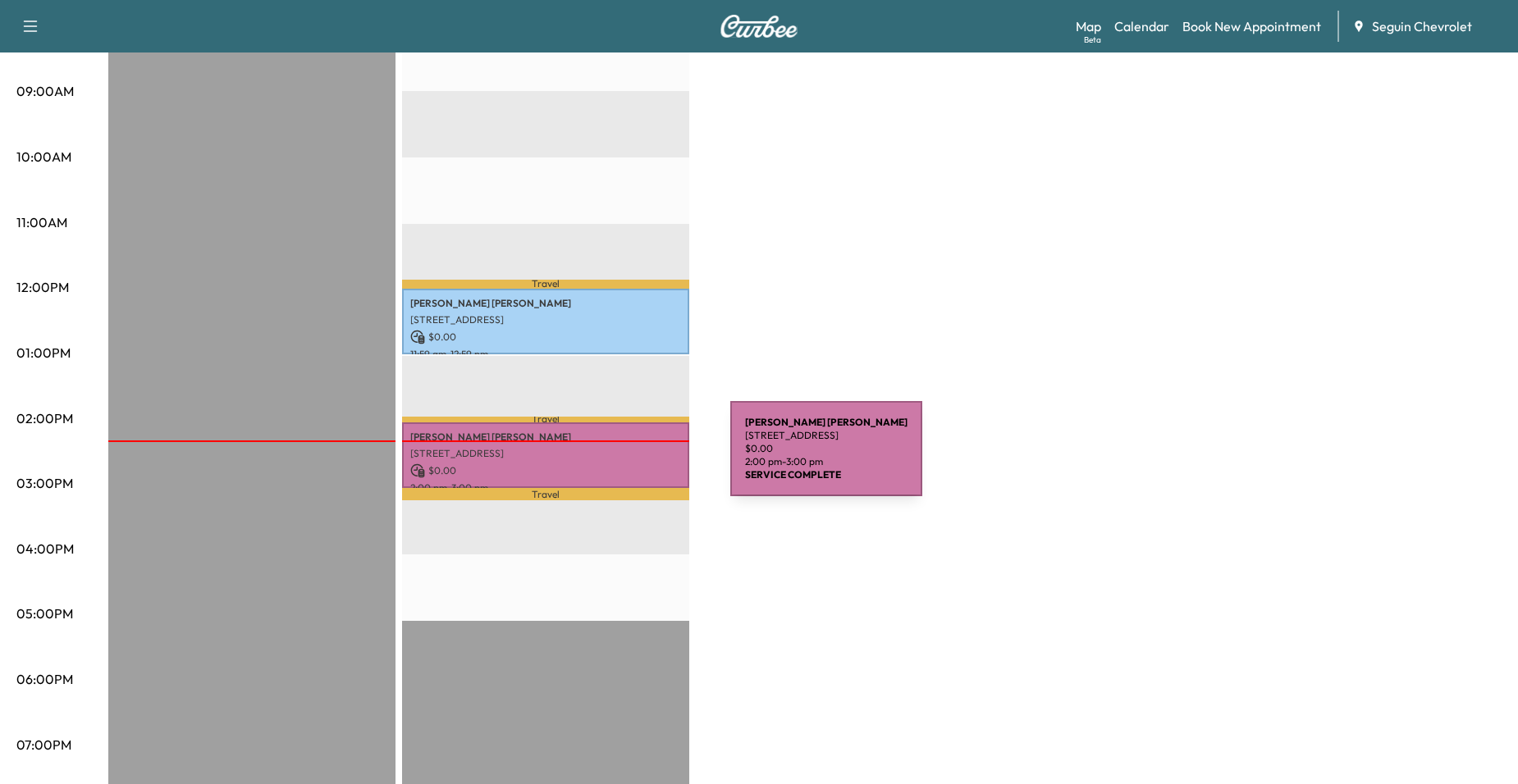
click at [607, 464] on p "$ 0.00" at bounding box center [545, 470] width 271 height 14
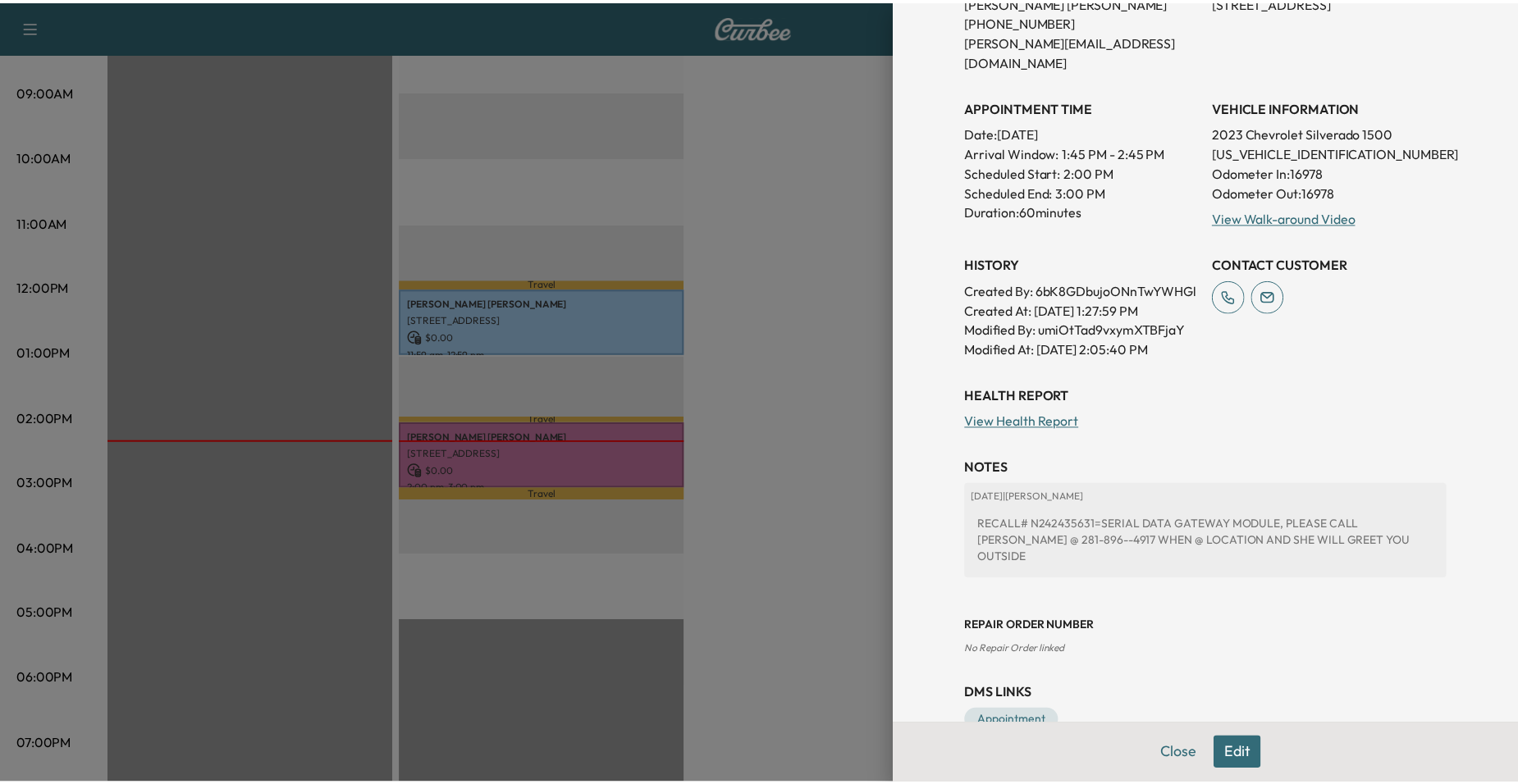
scroll to position [371, 0]
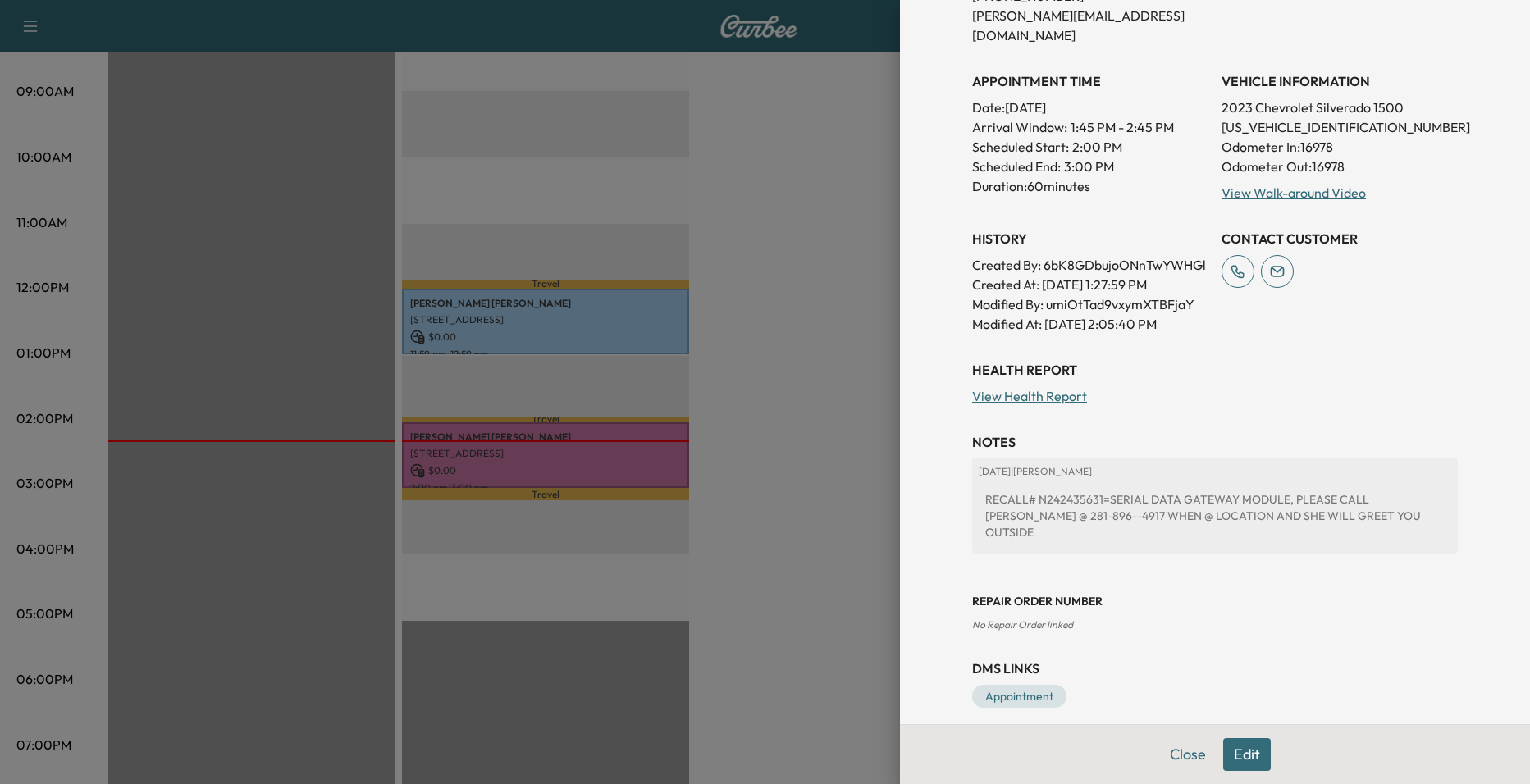
click at [806, 441] on div at bounding box center [765, 392] width 1530 height 784
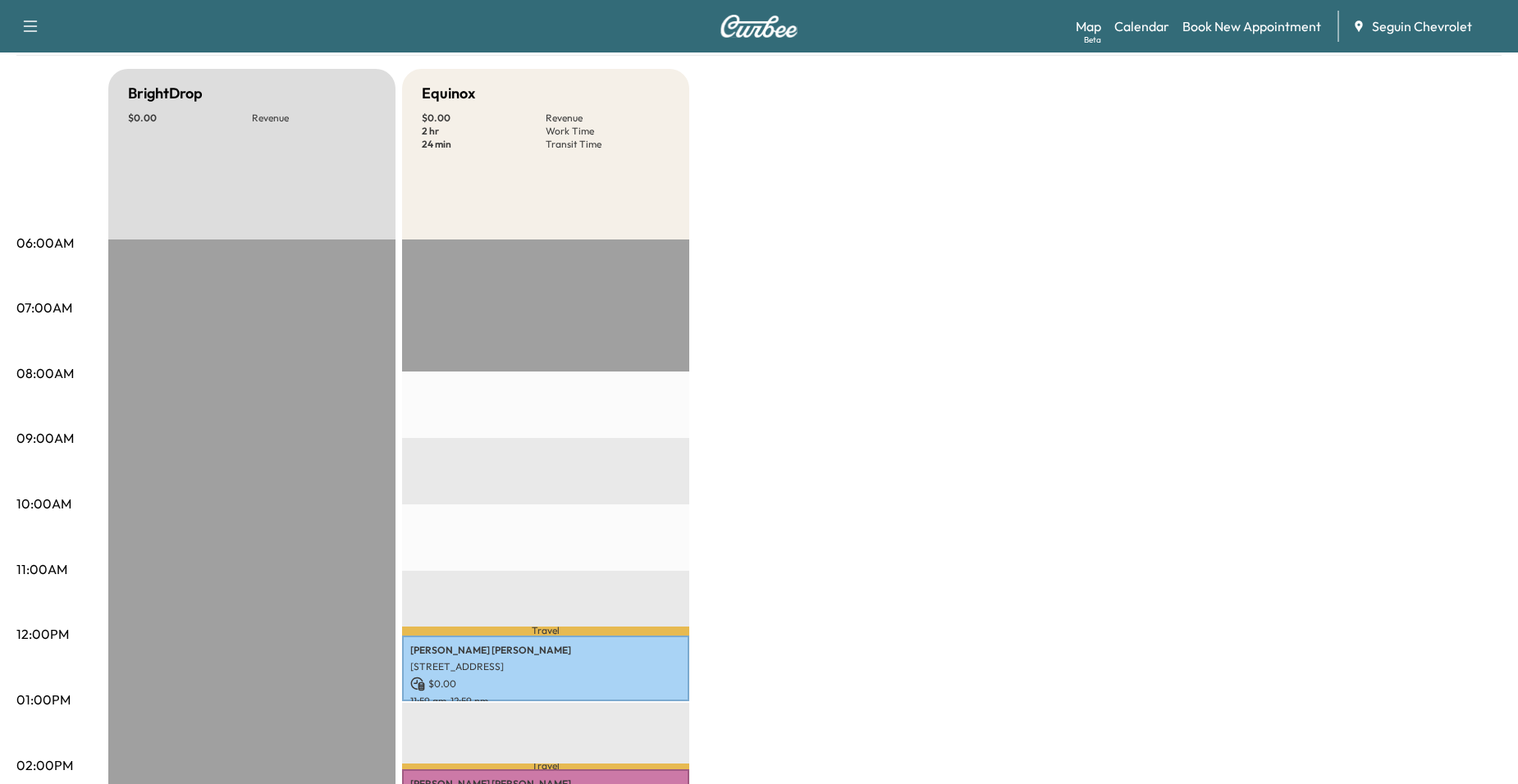
scroll to position [0, 0]
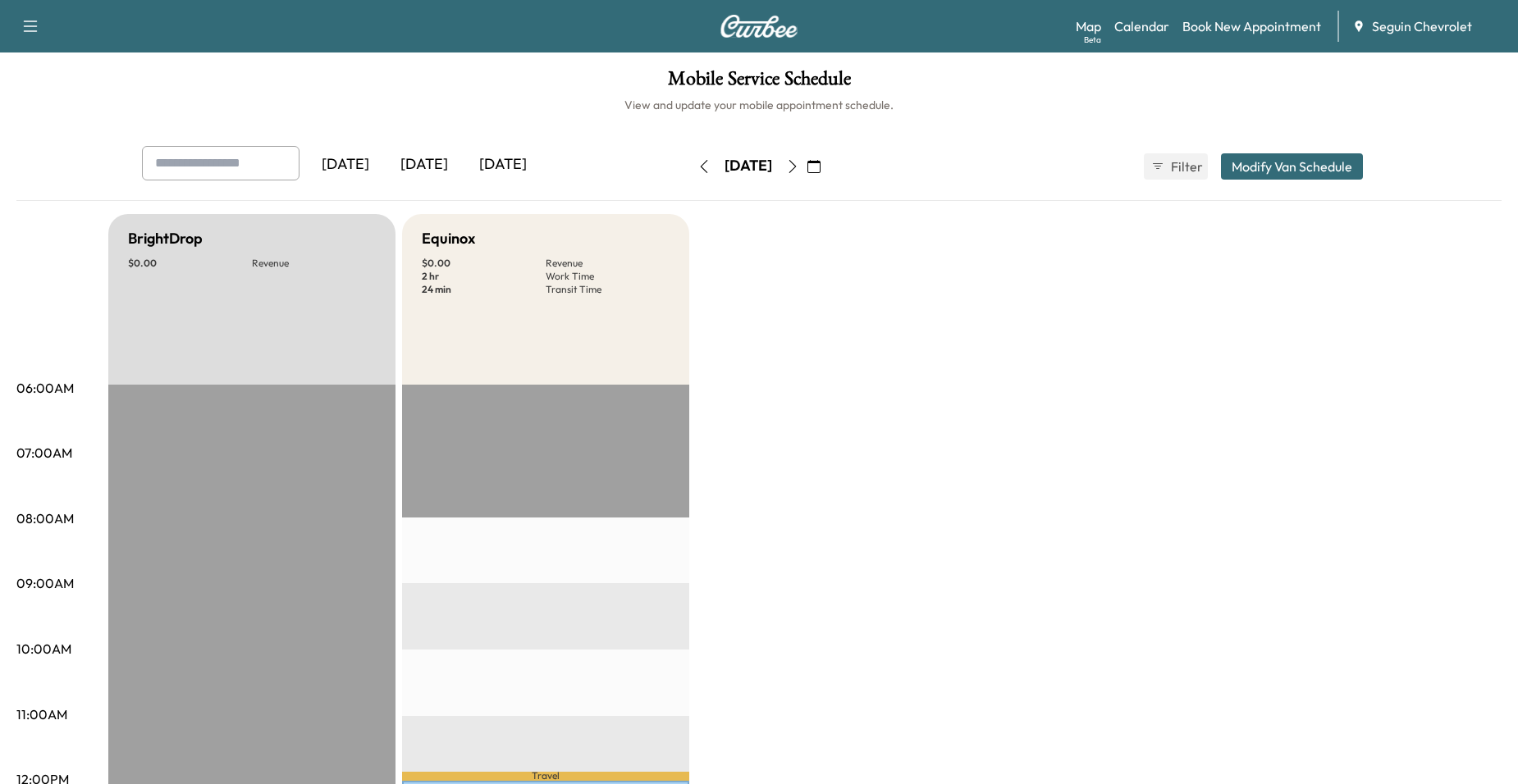
click at [799, 167] on icon "button" at bounding box center [792, 166] width 13 height 13
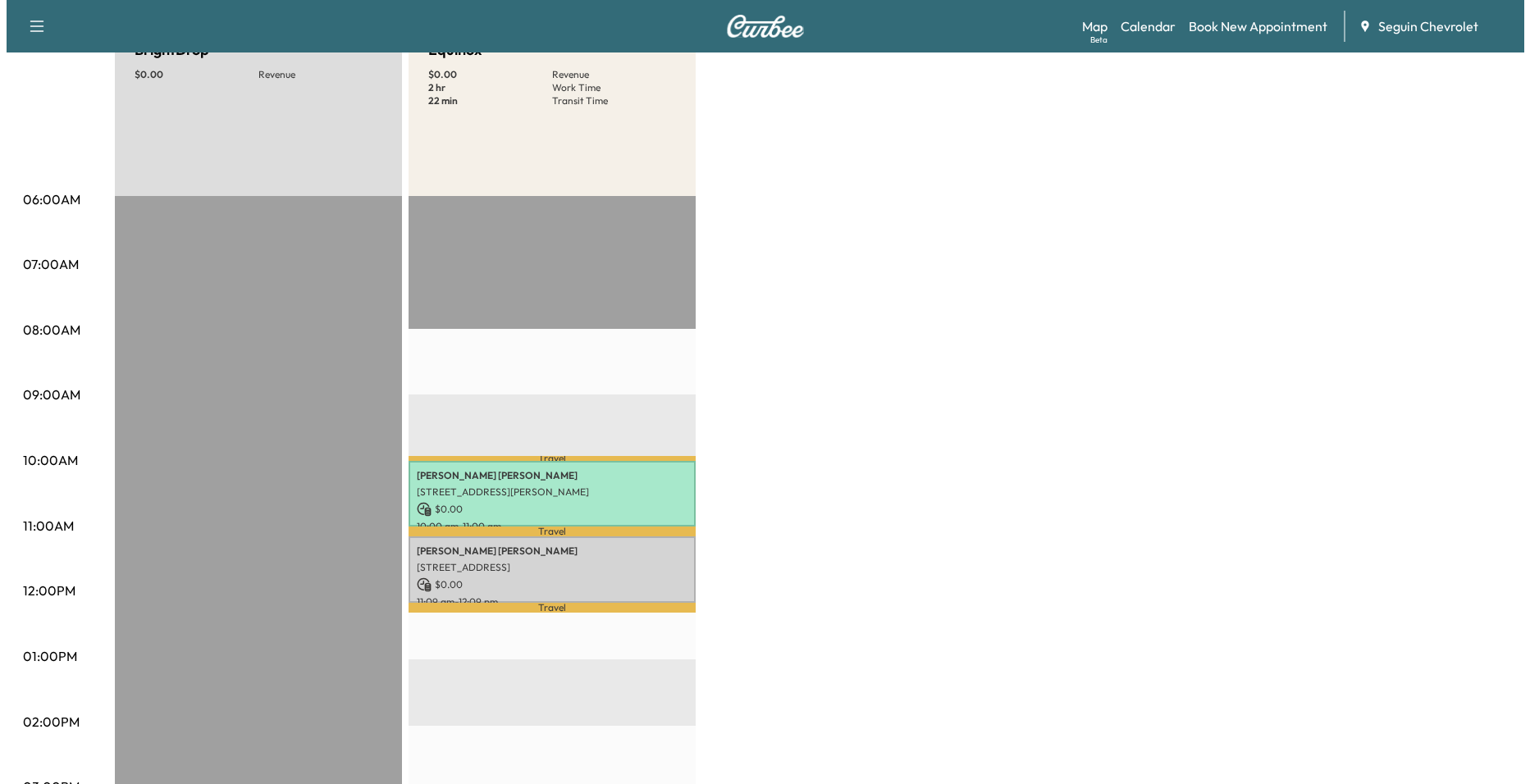
scroll to position [246, 0]
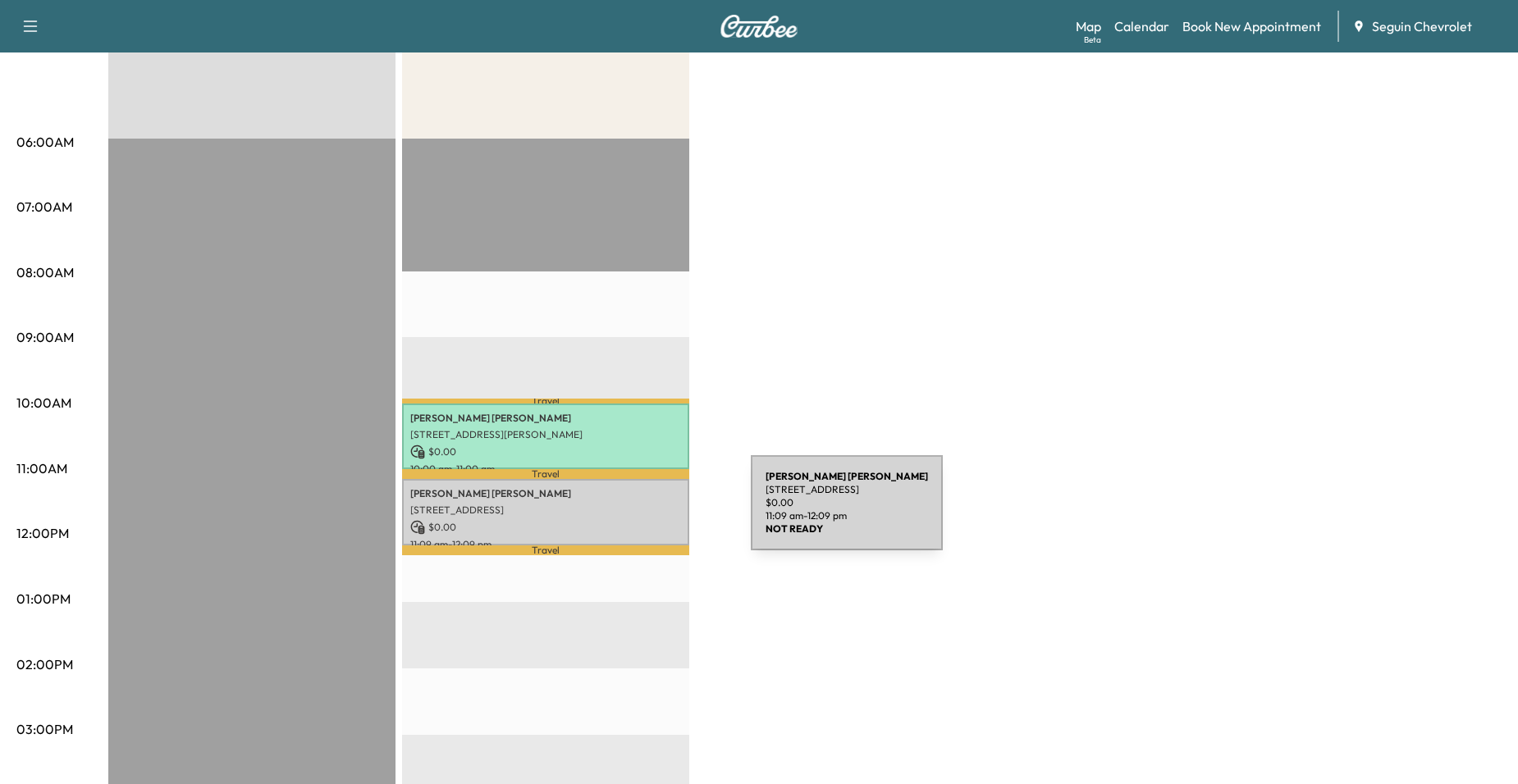
click at [627, 513] on p "[STREET_ADDRESS]" at bounding box center [545, 510] width 271 height 13
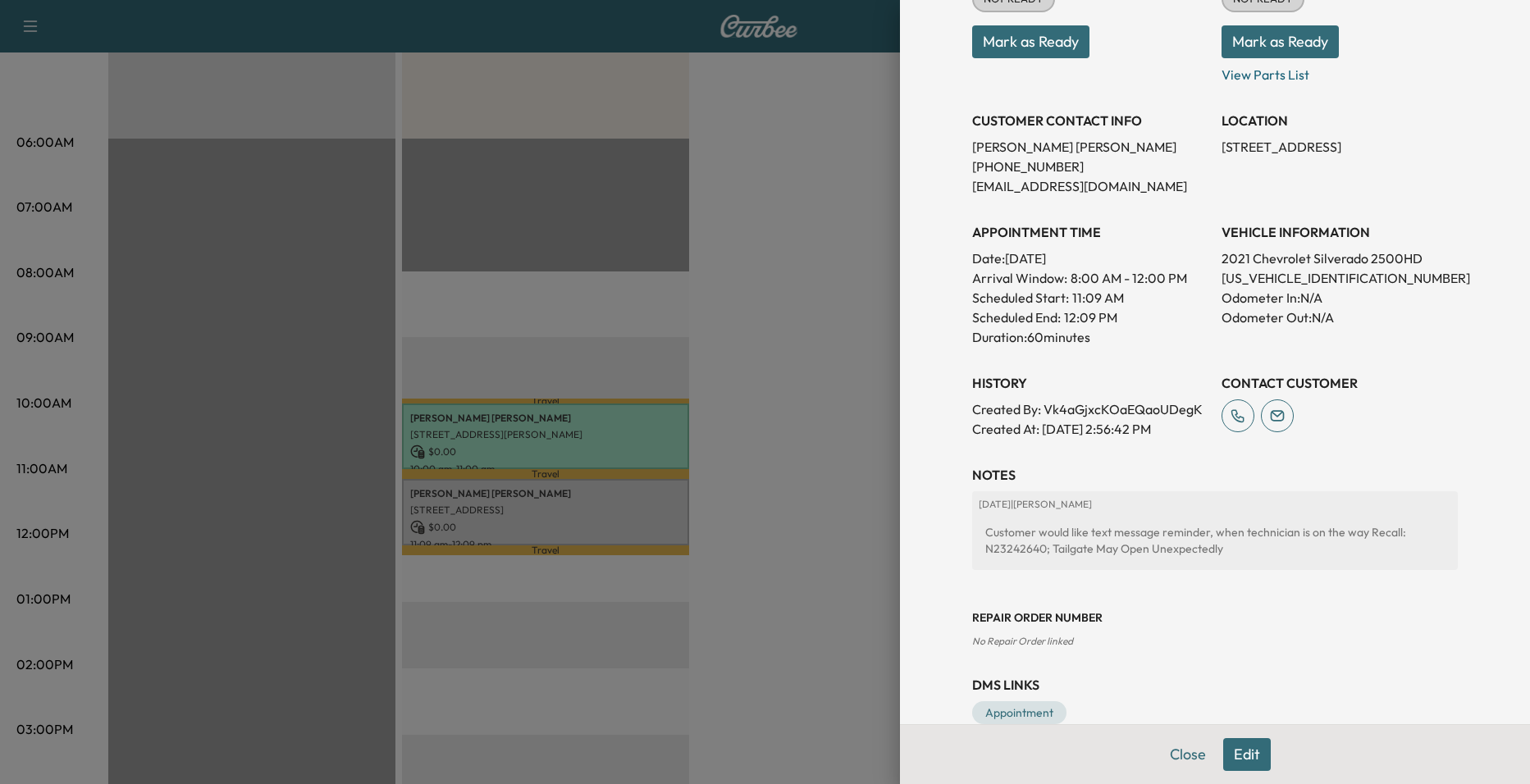
click at [827, 450] on div at bounding box center [765, 392] width 1530 height 784
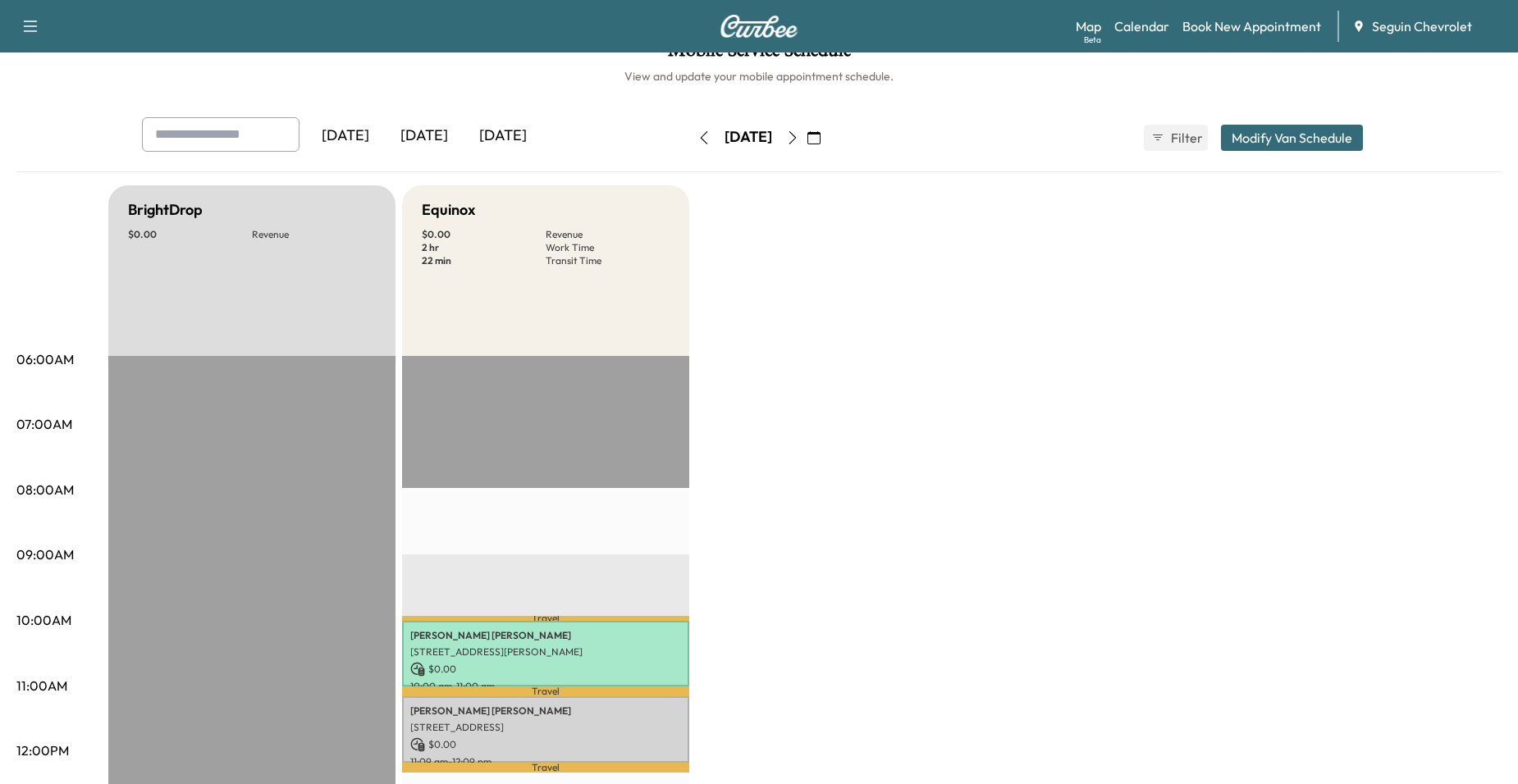
scroll to position [0, 0]
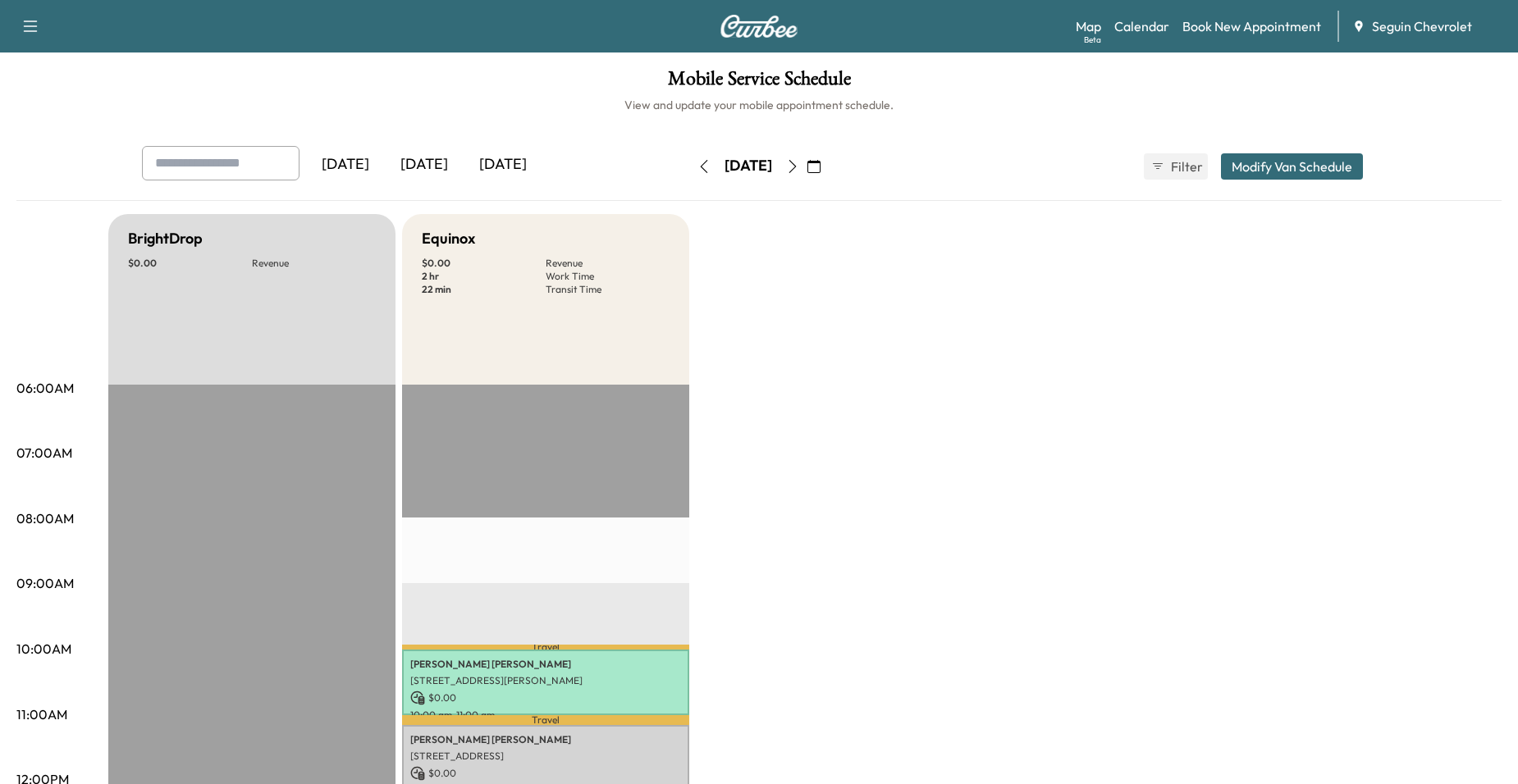
click at [799, 161] on icon "button" at bounding box center [792, 166] width 13 height 13
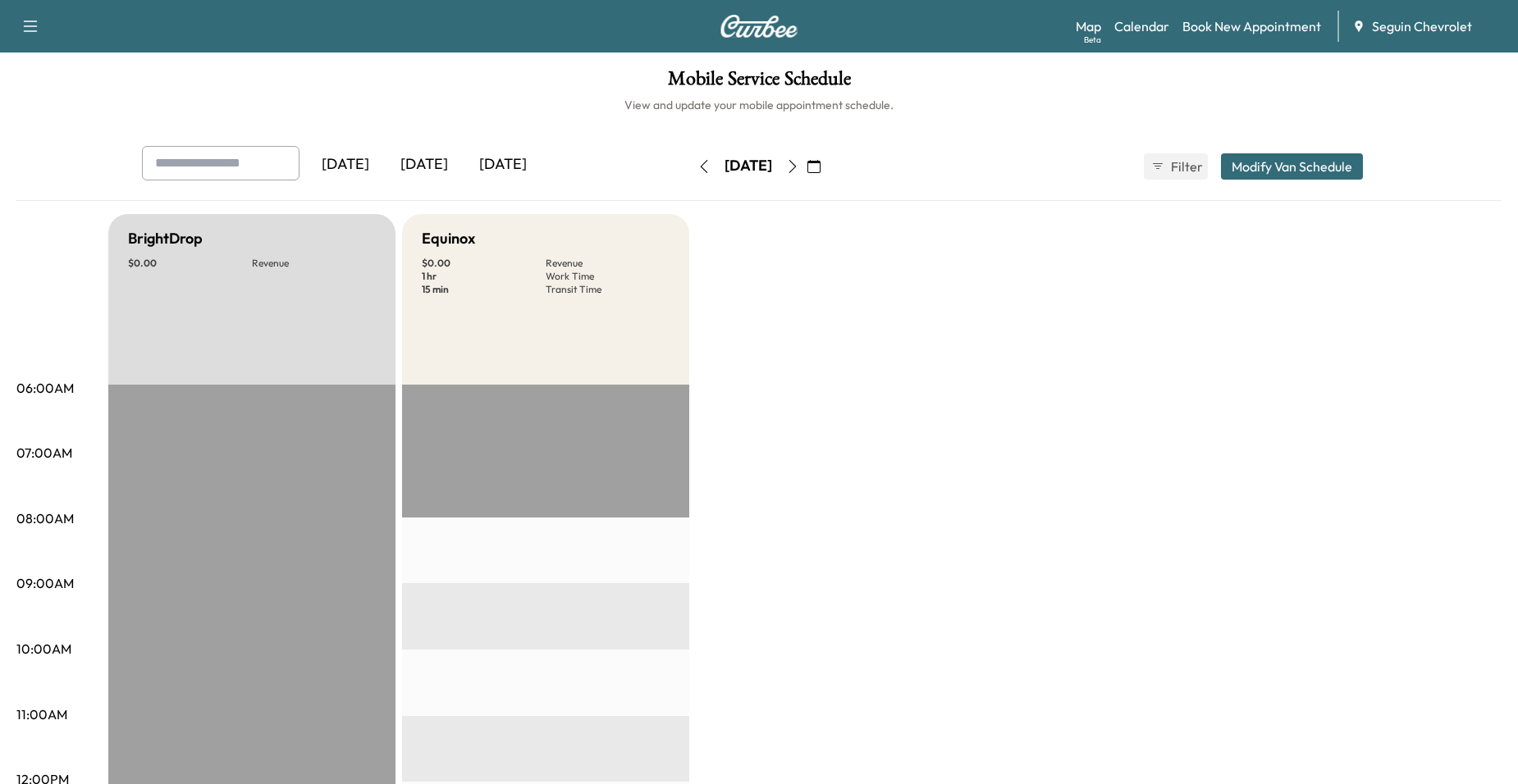
click at [690, 154] on button "button" at bounding box center [704, 166] width 28 height 26
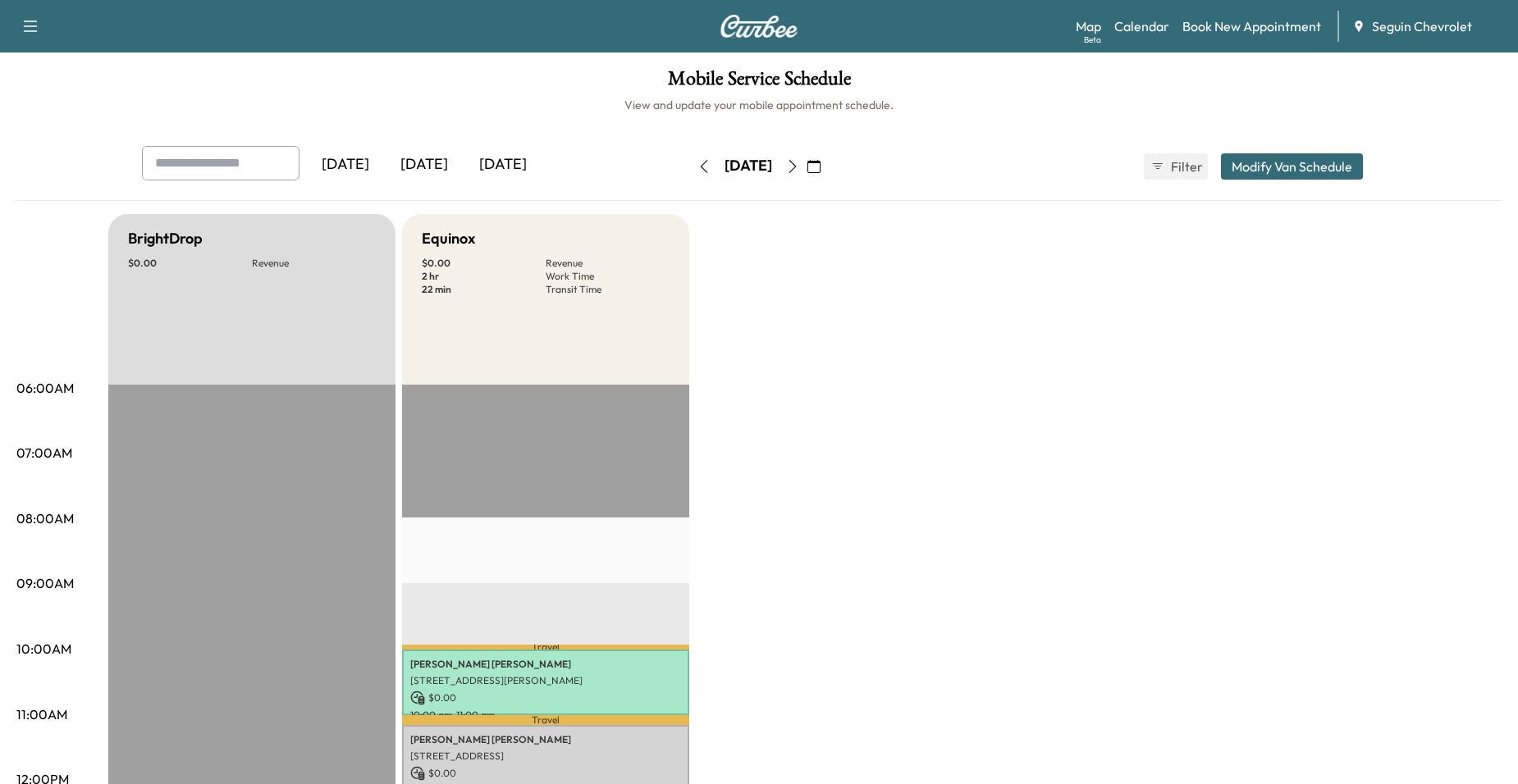
click at [799, 166] on icon "button" at bounding box center [792, 166] width 13 height 13
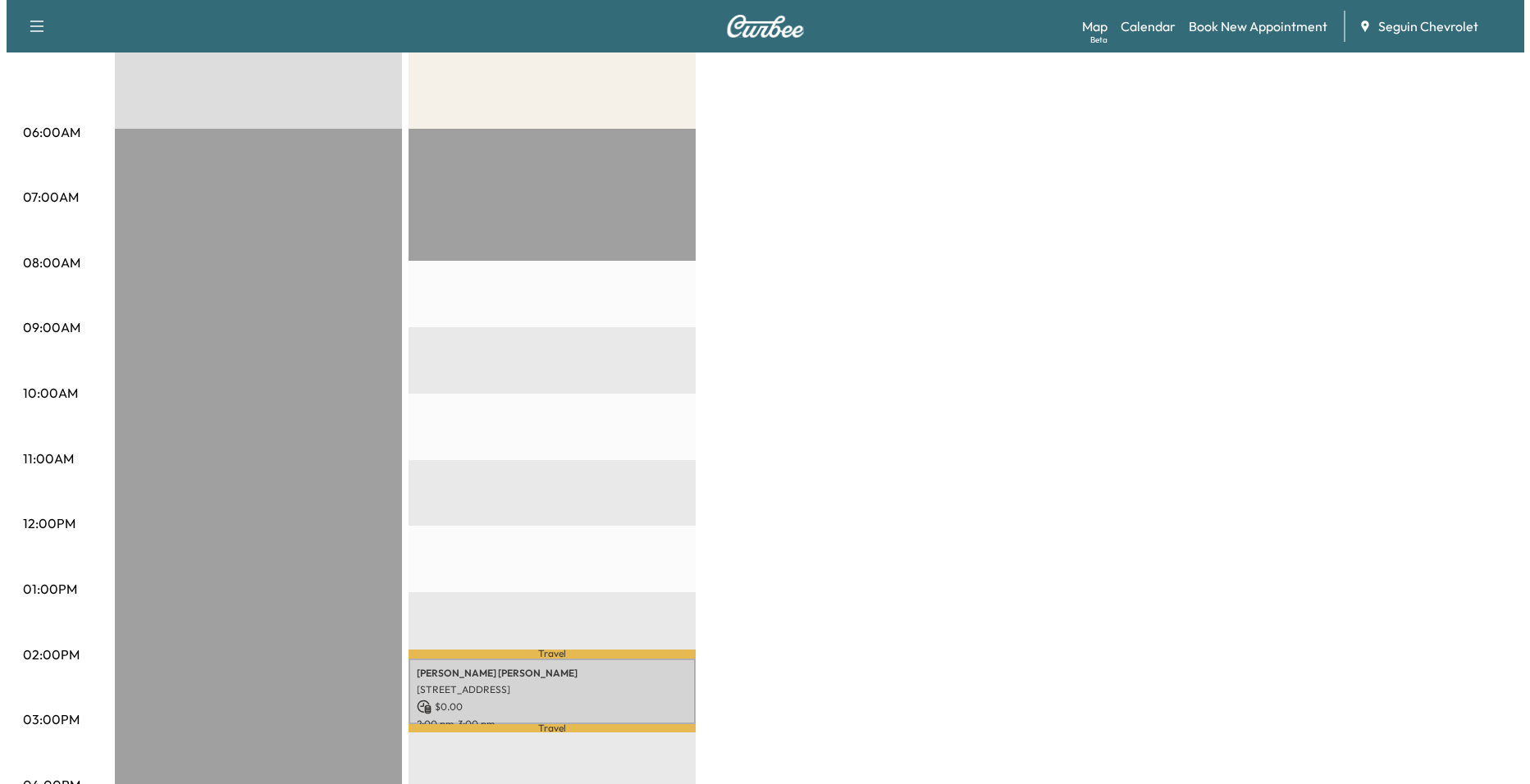
scroll to position [493, 0]
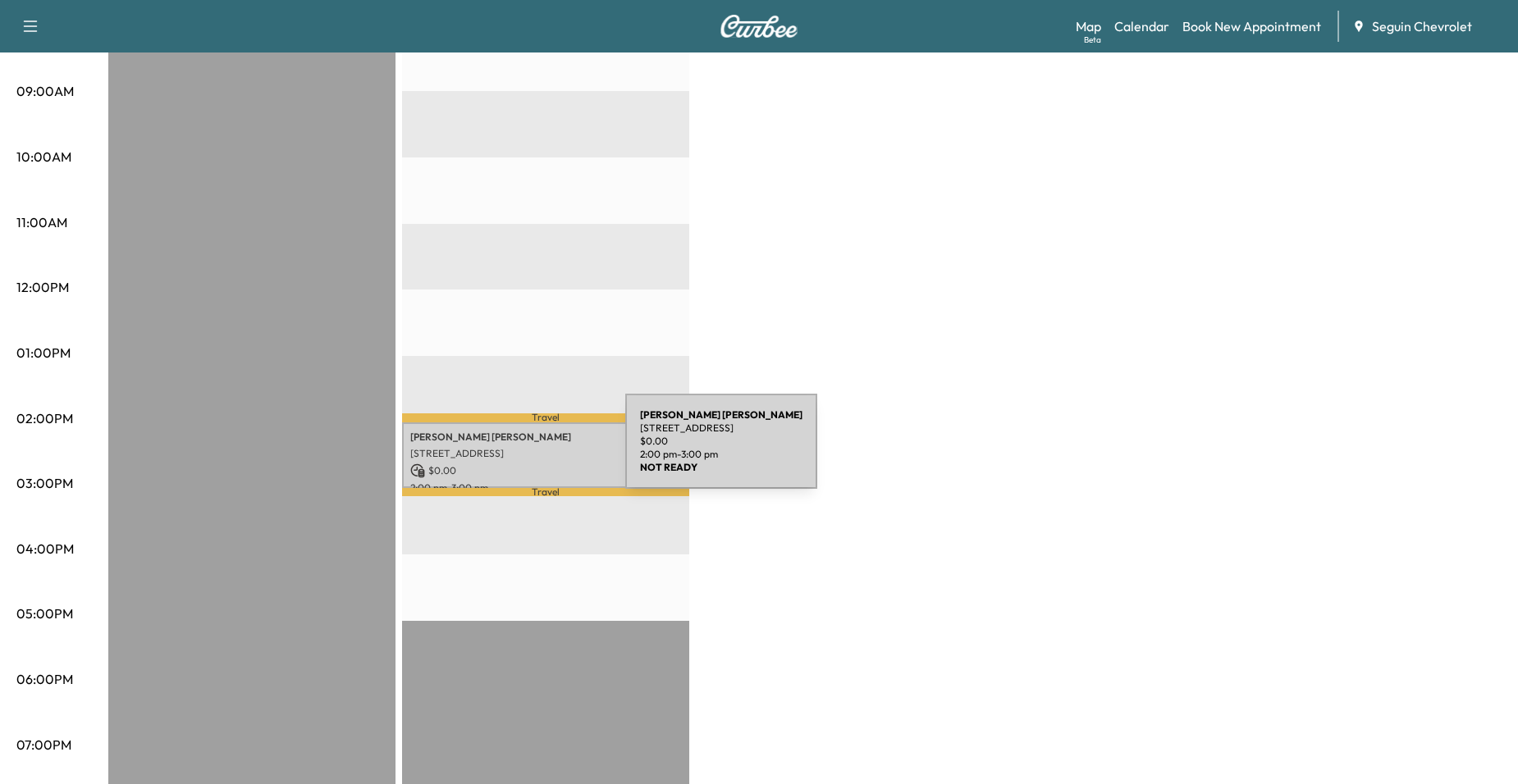
click at [502, 452] on p "811 E WALNUT, SEGUIN, TX 78155, US" at bounding box center [545, 453] width 271 height 13
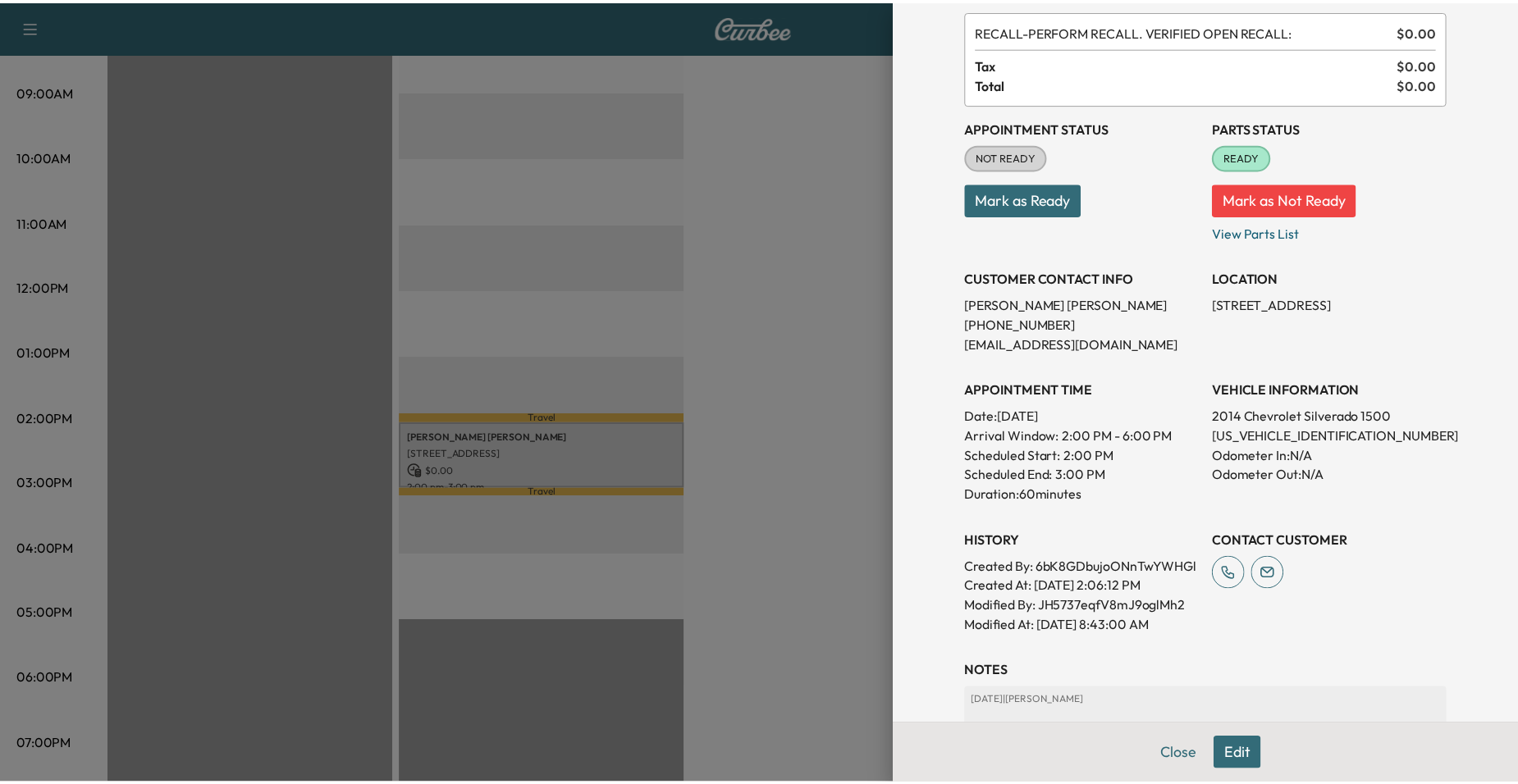
scroll to position [82, 0]
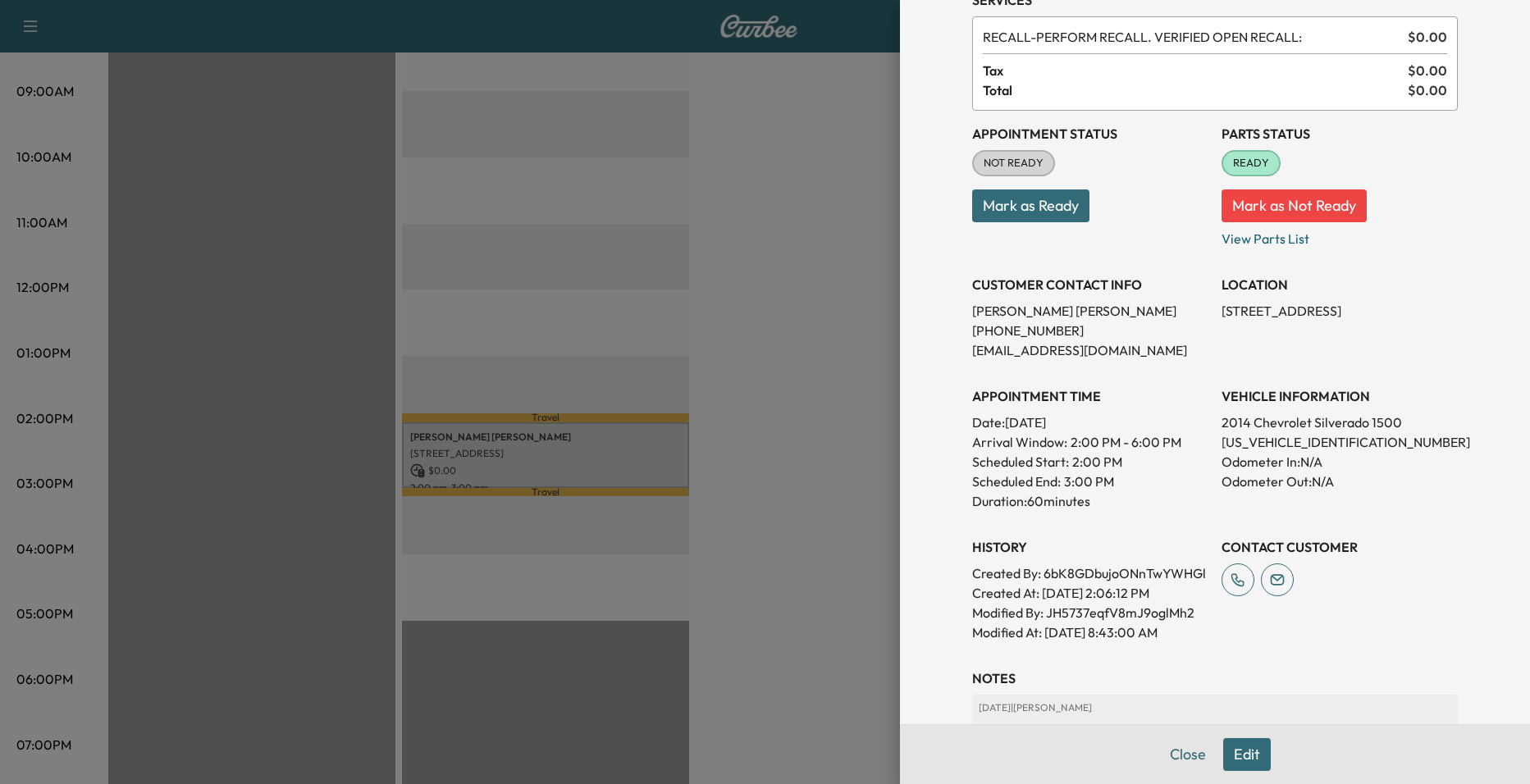
click at [828, 423] on div at bounding box center [765, 392] width 1530 height 784
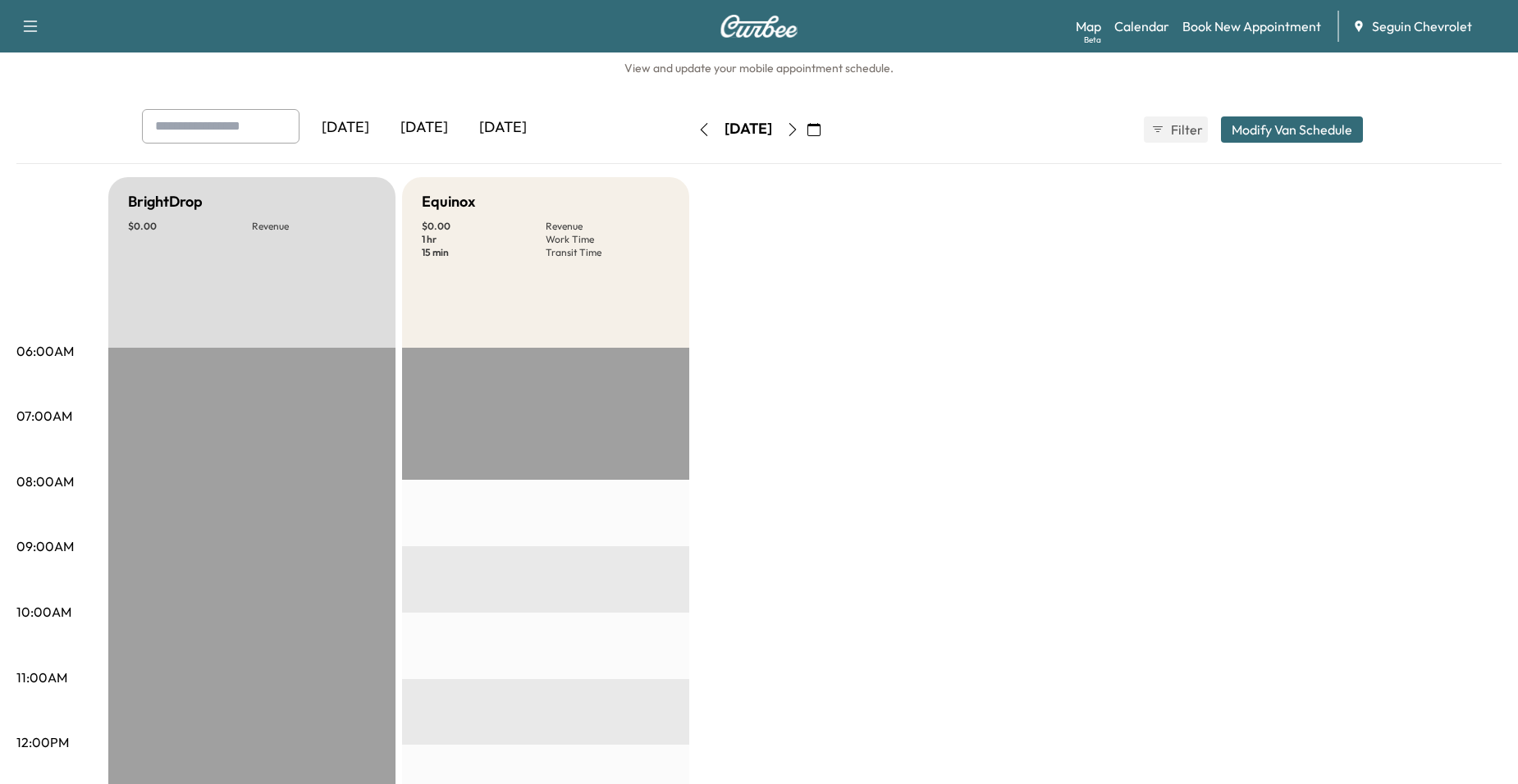
scroll to position [0, 0]
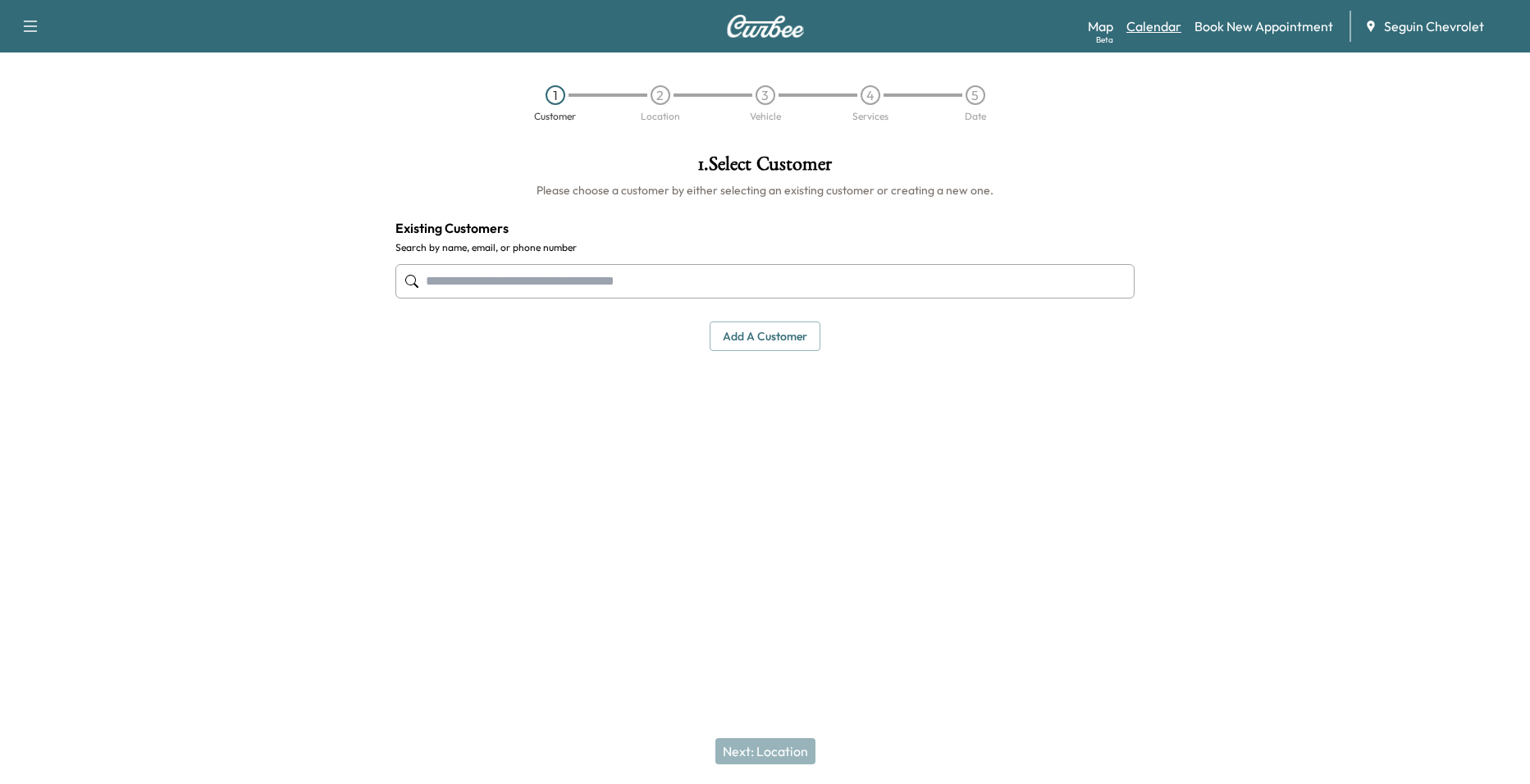
click at [1162, 26] on link "Calendar" at bounding box center [1154, 26] width 55 height 20
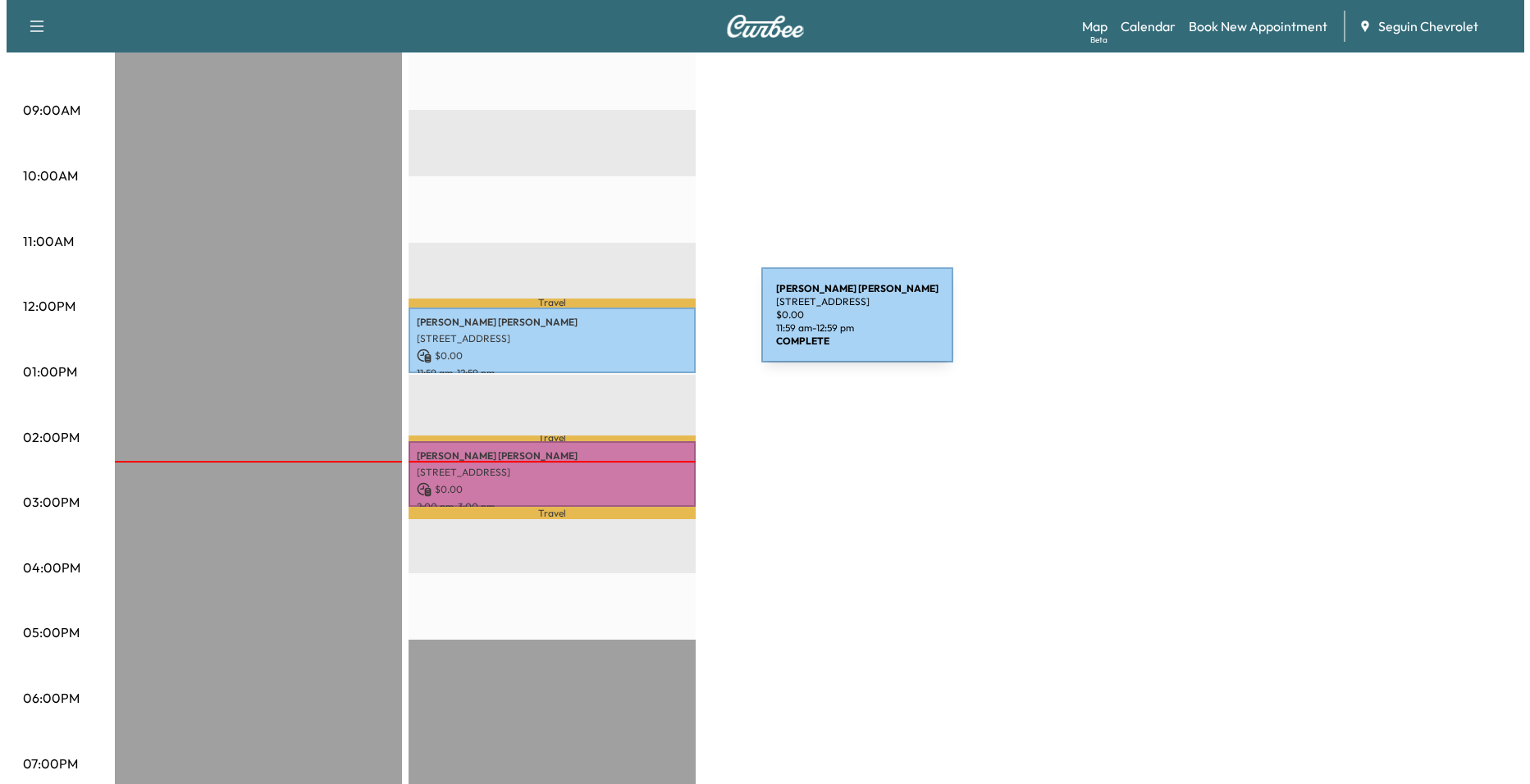
scroll to position [493, 0]
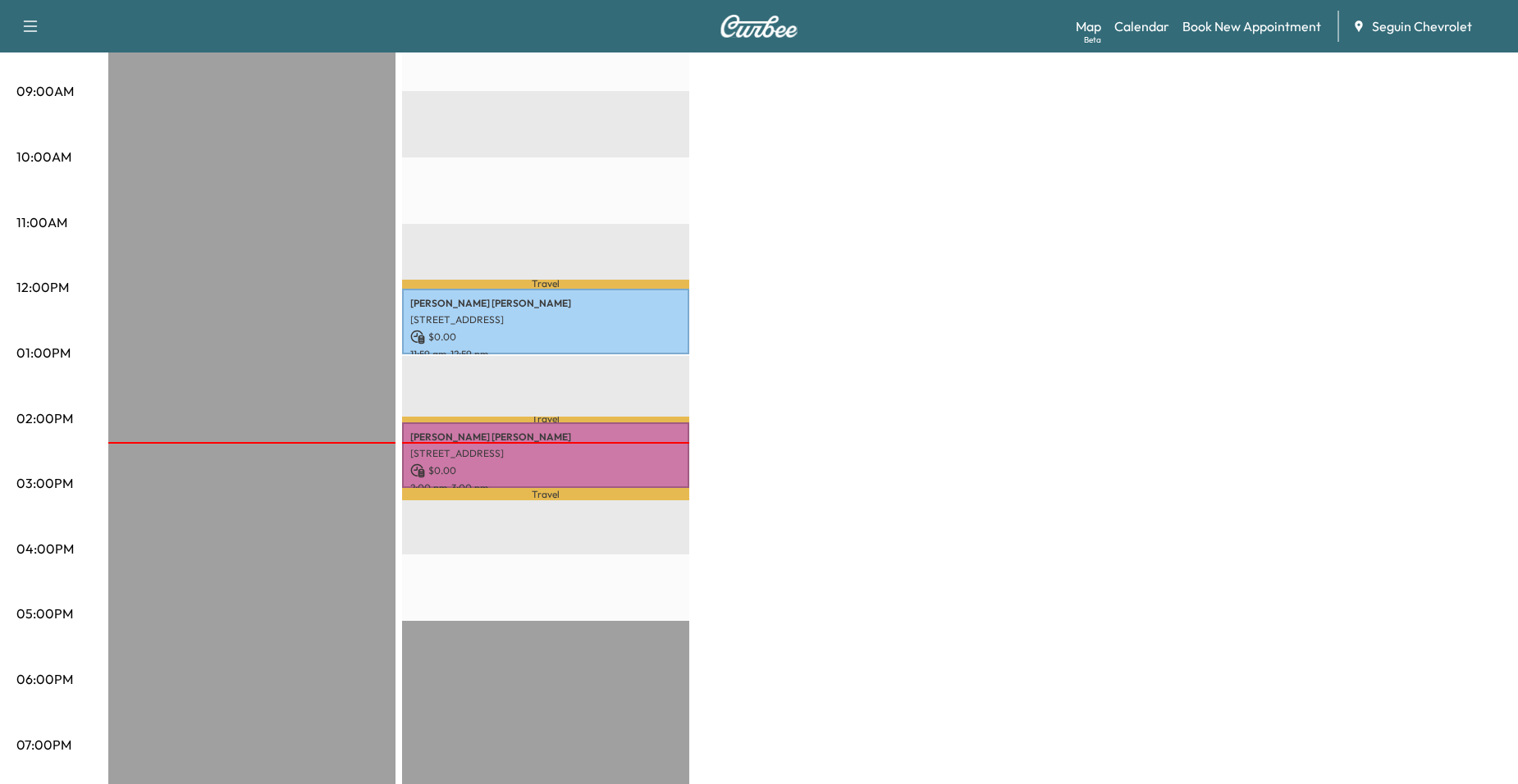
drag, startPoint x: 615, startPoint y: 275, endPoint x: 606, endPoint y: 288, distance: 15.8
click at [615, 280] on p "Travel" at bounding box center [545, 284] width 287 height 9
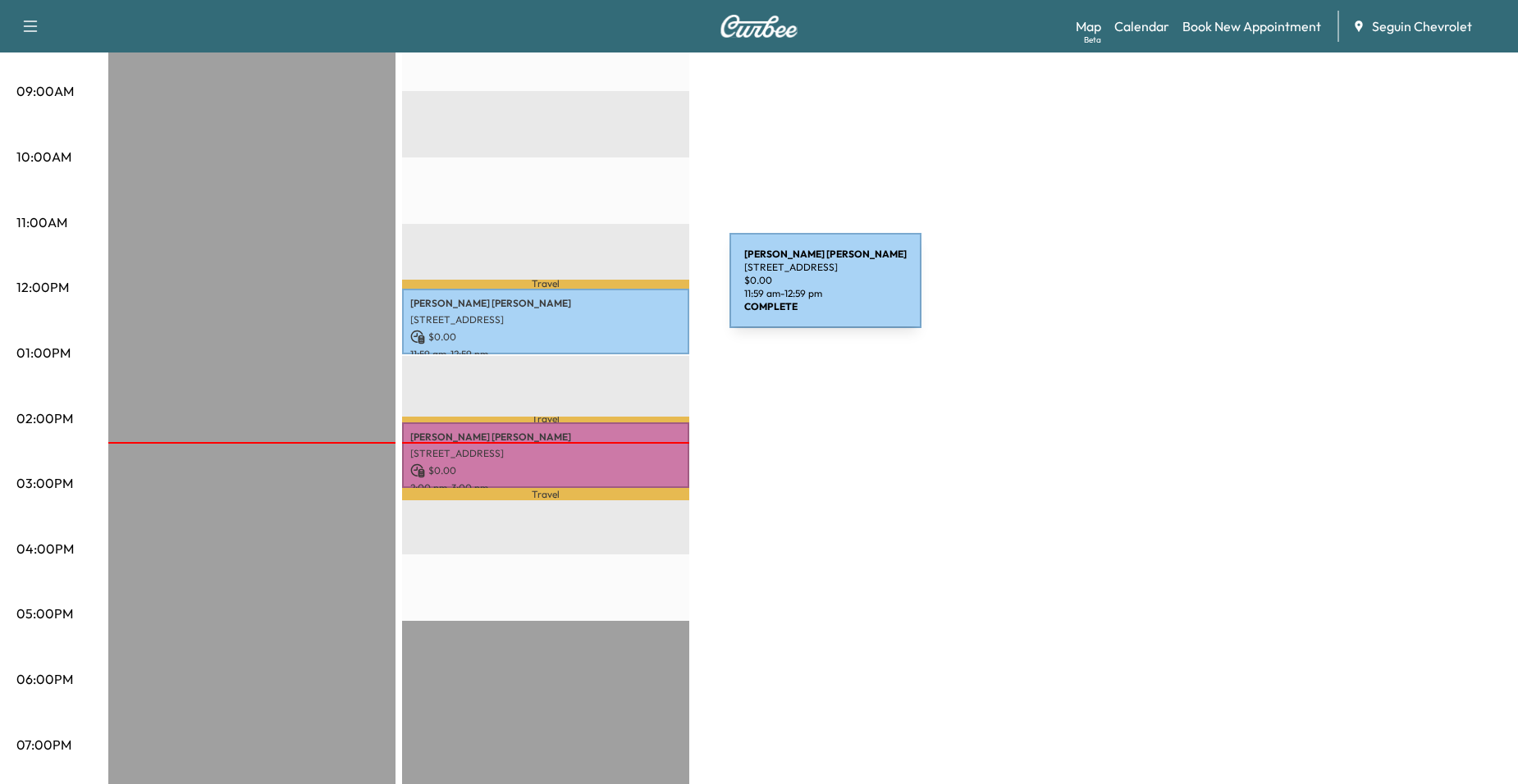
click at [606, 291] on div "[PERSON_NAME] [STREET_ADDRESS] $ 0.00 11:59 am - 12:59 pm" at bounding box center [545, 322] width 287 height 66
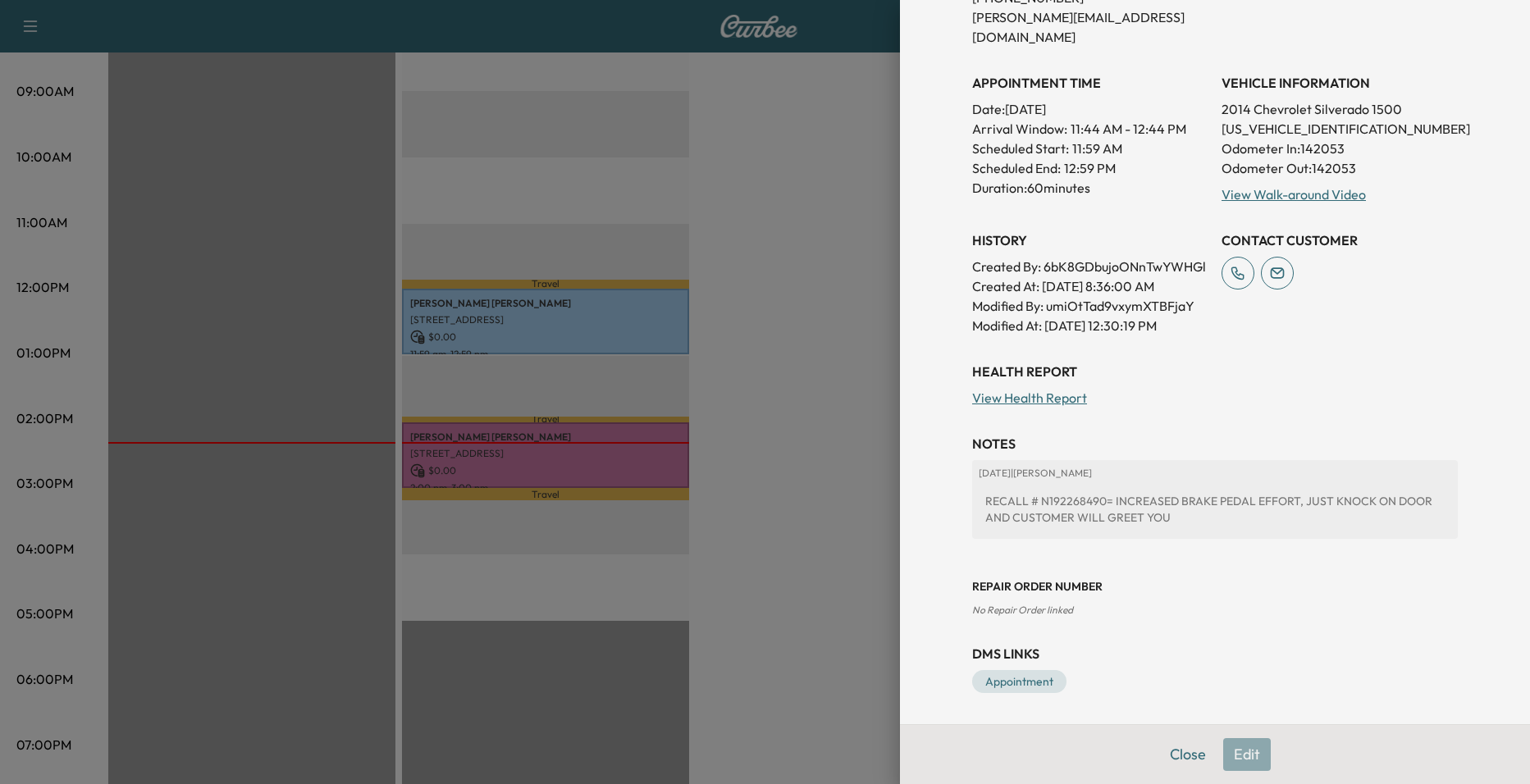
scroll to position [371, 0]
click at [838, 282] on div at bounding box center [765, 392] width 1530 height 784
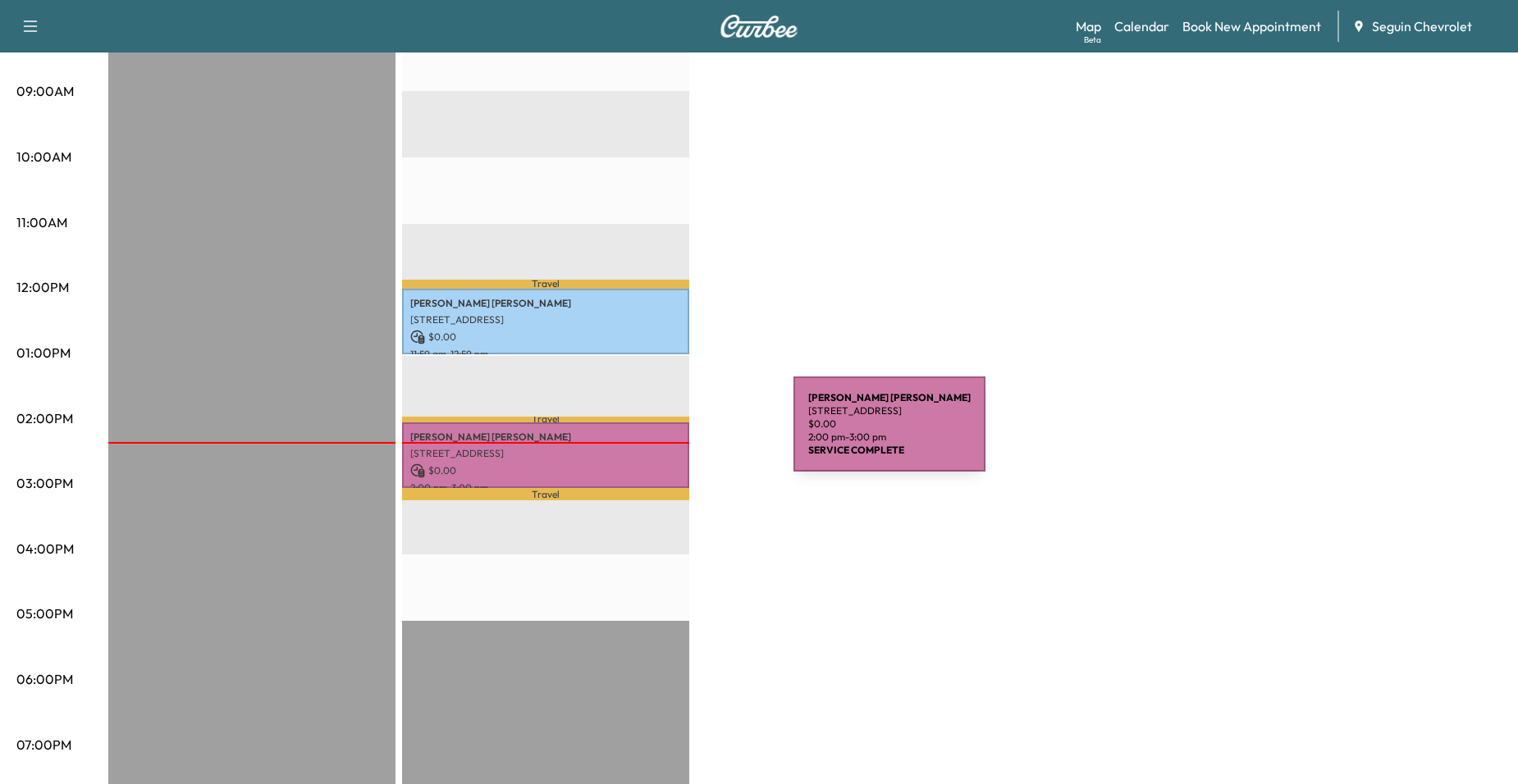
click at [648, 447] on p "[STREET_ADDRESS]" at bounding box center [545, 453] width 271 height 13
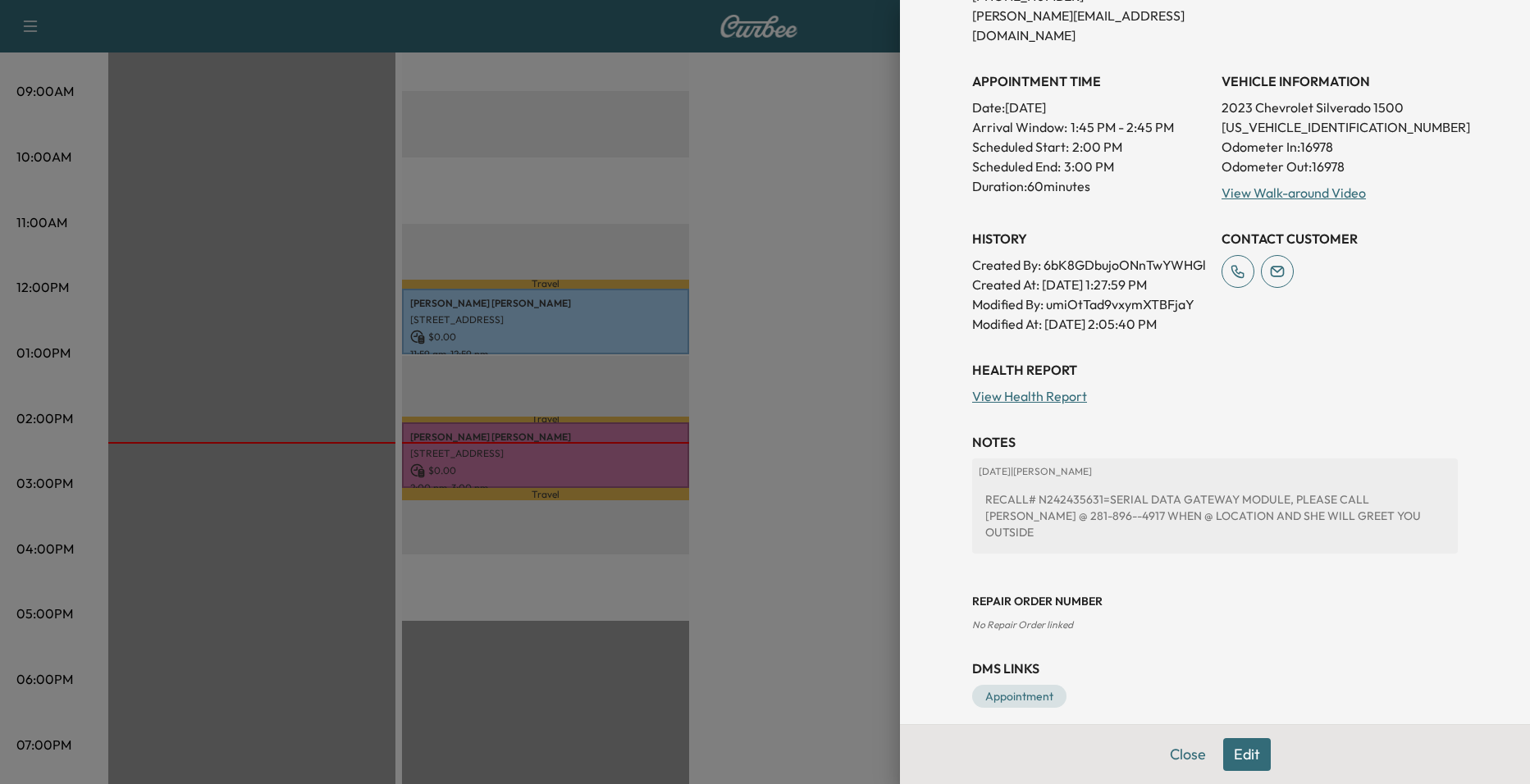
click at [800, 309] on div at bounding box center [765, 392] width 1530 height 784
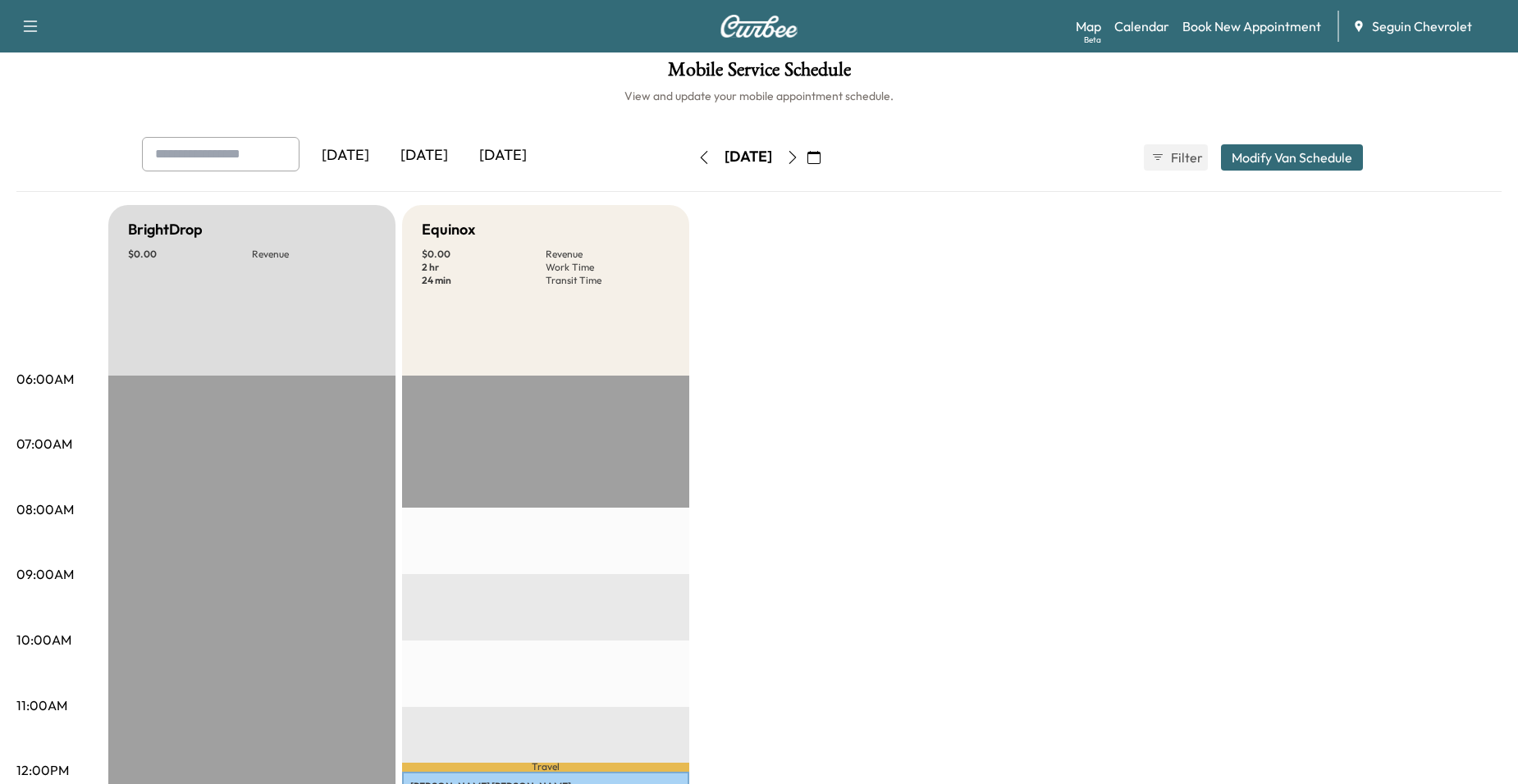
scroll to position [0, 0]
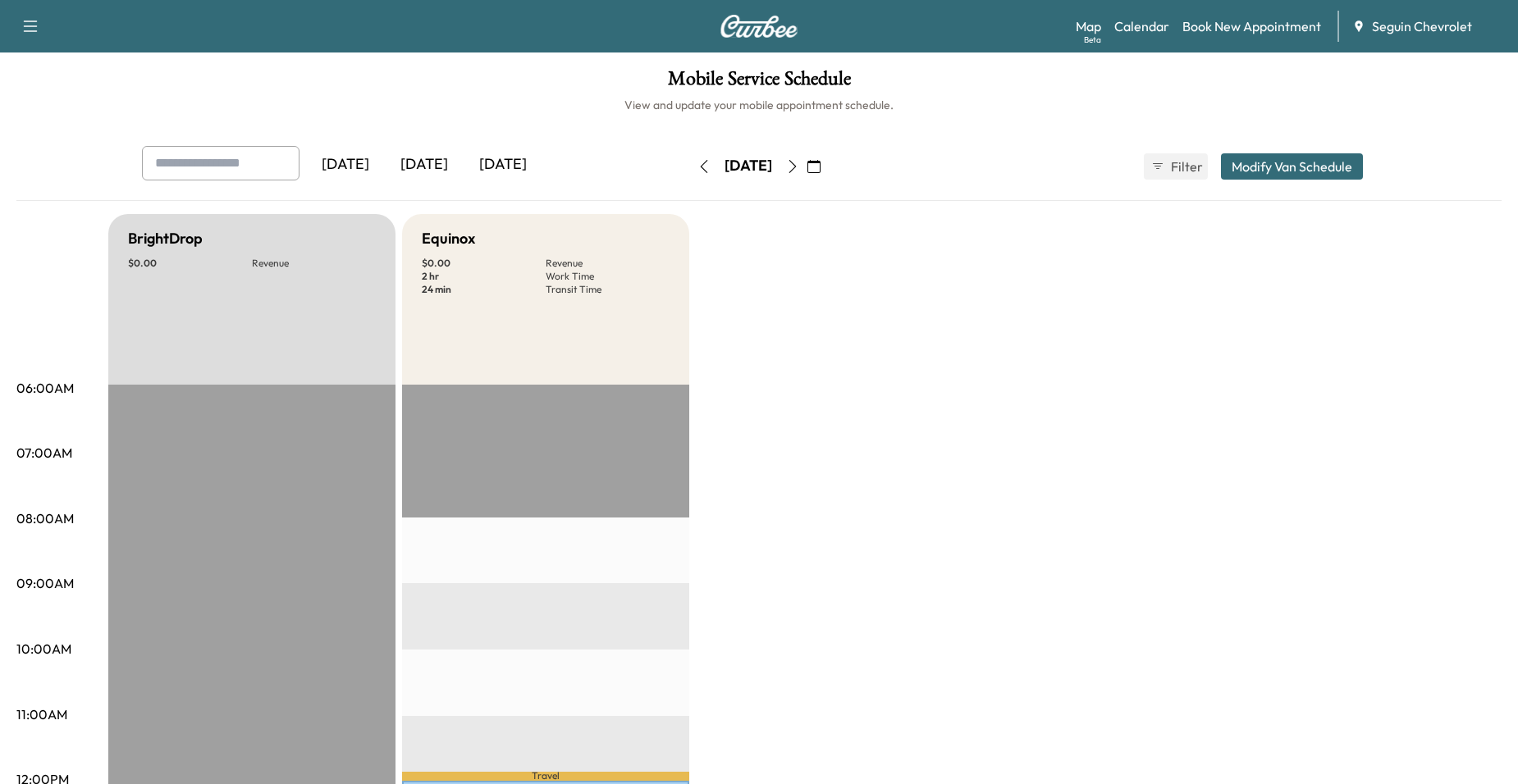
click at [806, 175] on button "button" at bounding box center [793, 166] width 28 height 26
